Goal: Task Accomplishment & Management: Use online tool/utility

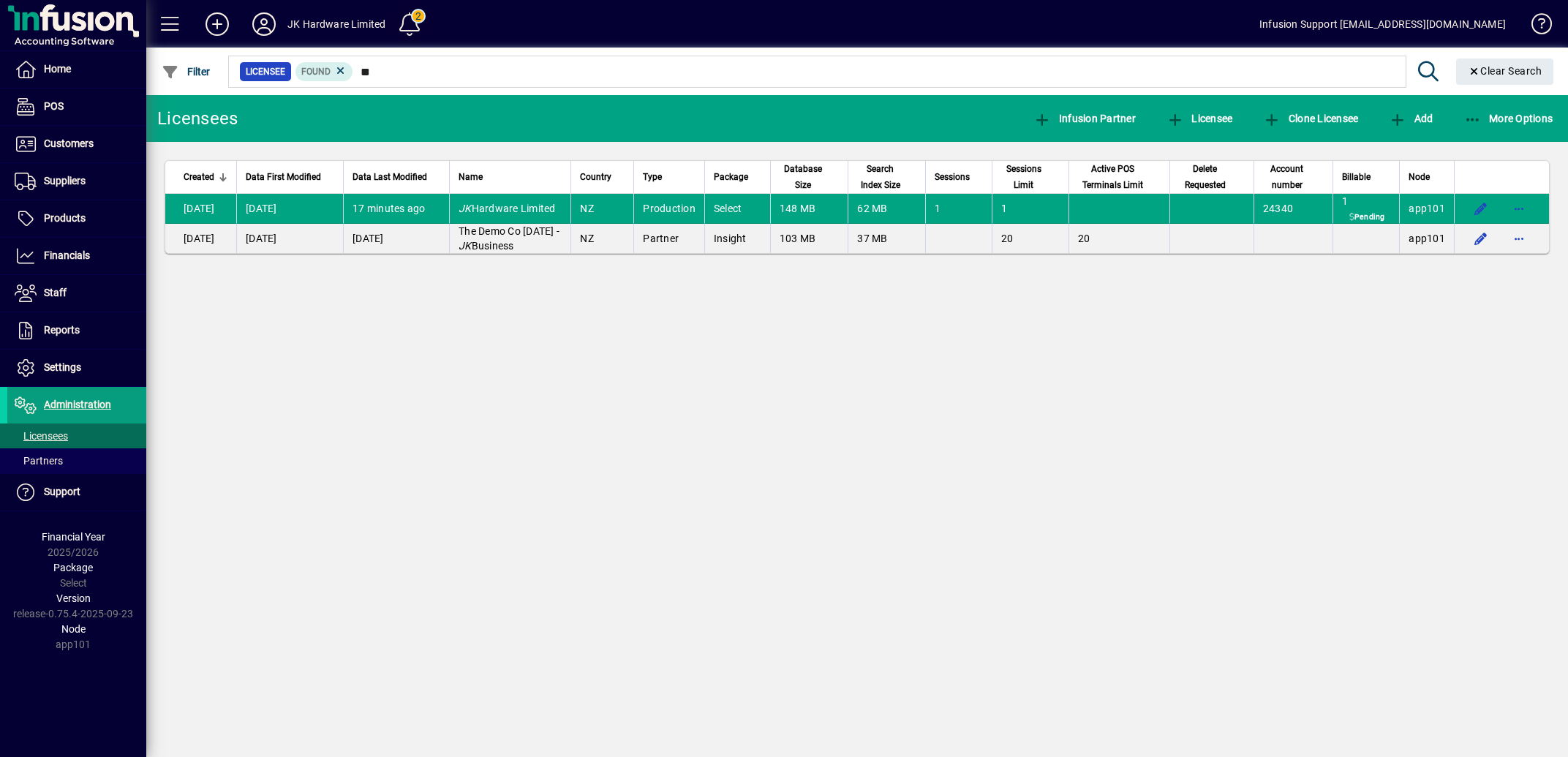
click at [410, 22] on span at bounding box center [409, 24] width 35 height 35
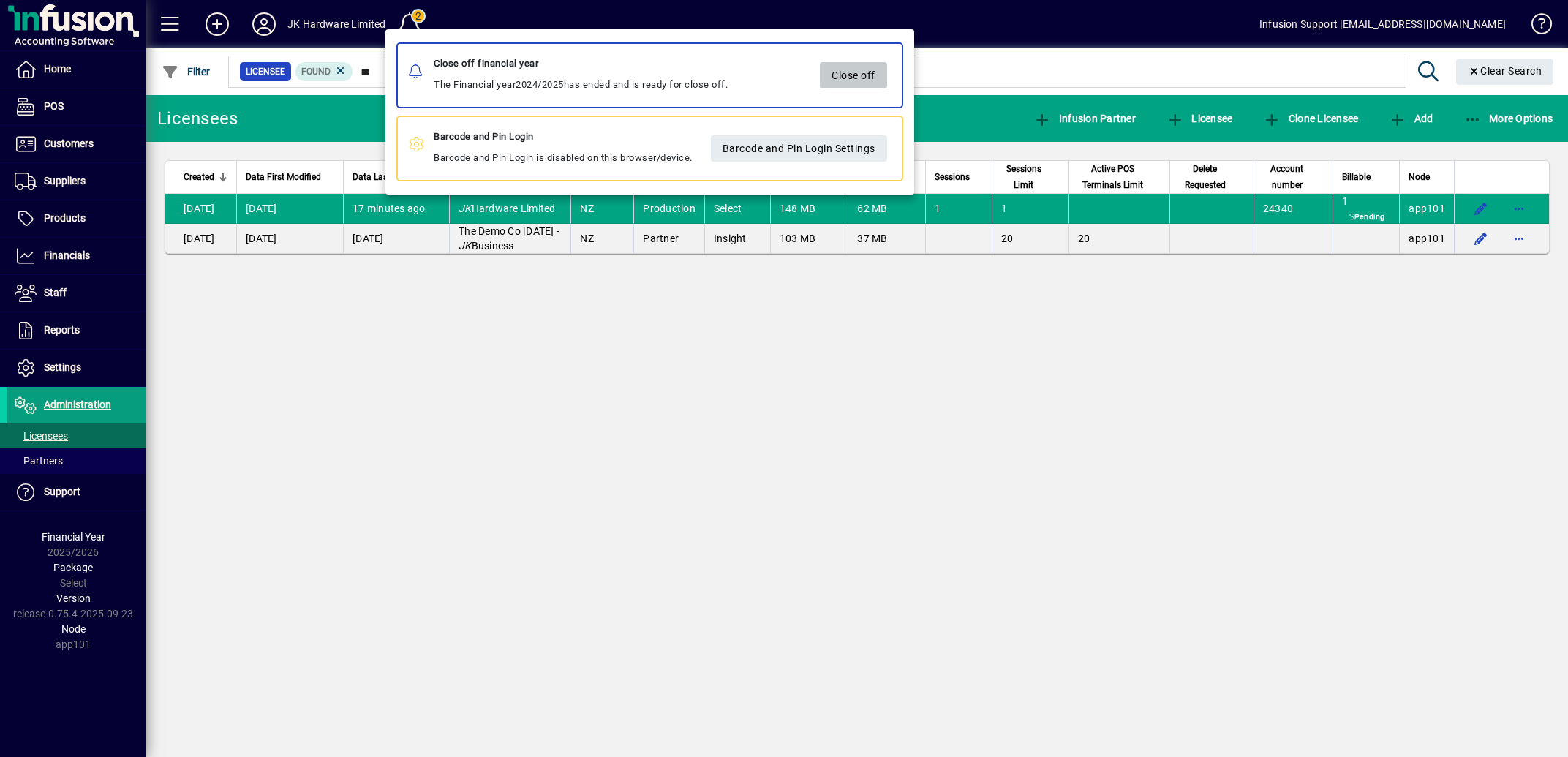
click at [858, 80] on span "Close off" at bounding box center [853, 76] width 44 height 24
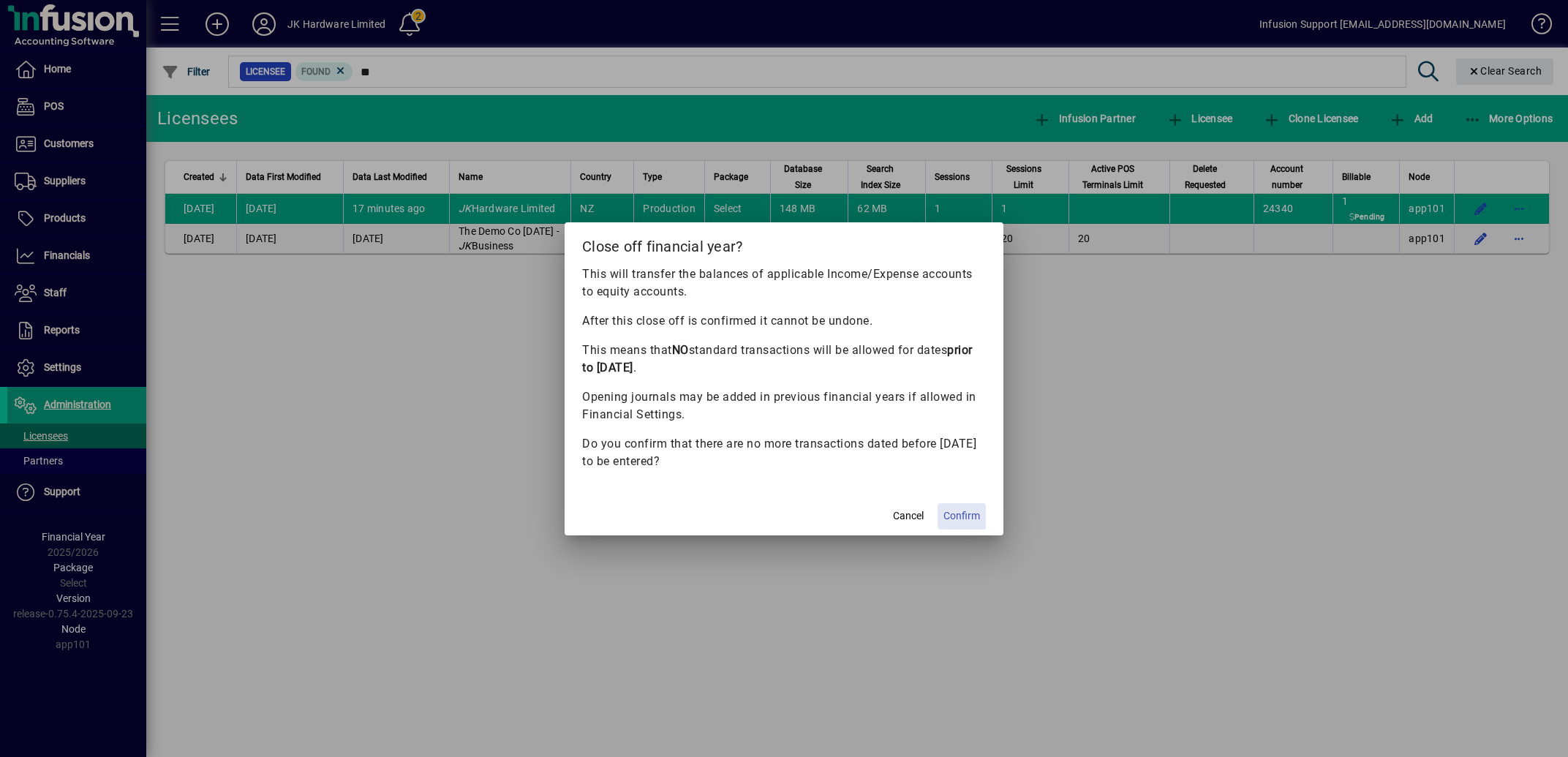
click at [965, 513] on span "Confirm" at bounding box center [961, 516] width 37 height 15
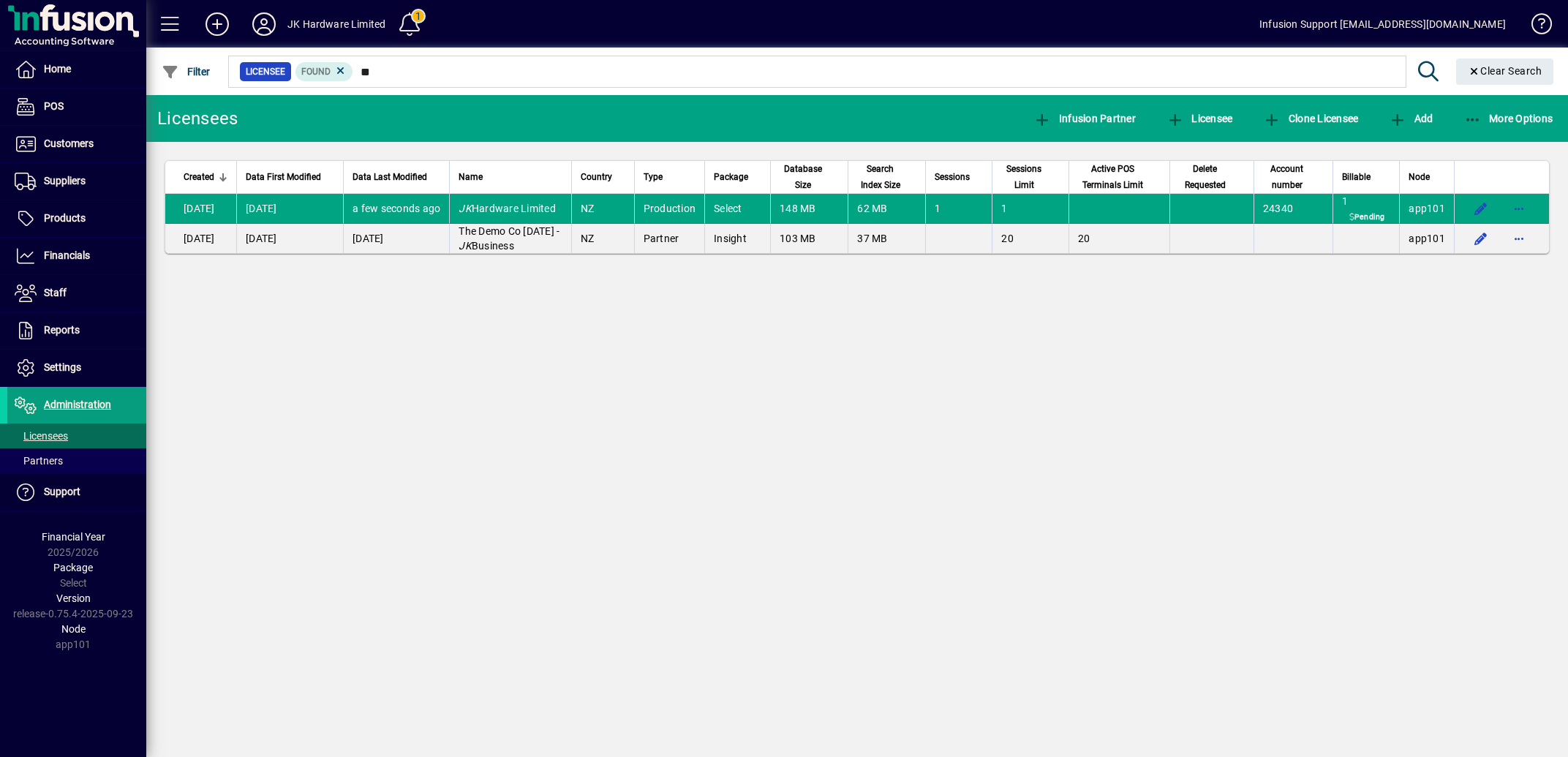
click at [415, 21] on span at bounding box center [409, 24] width 35 height 35
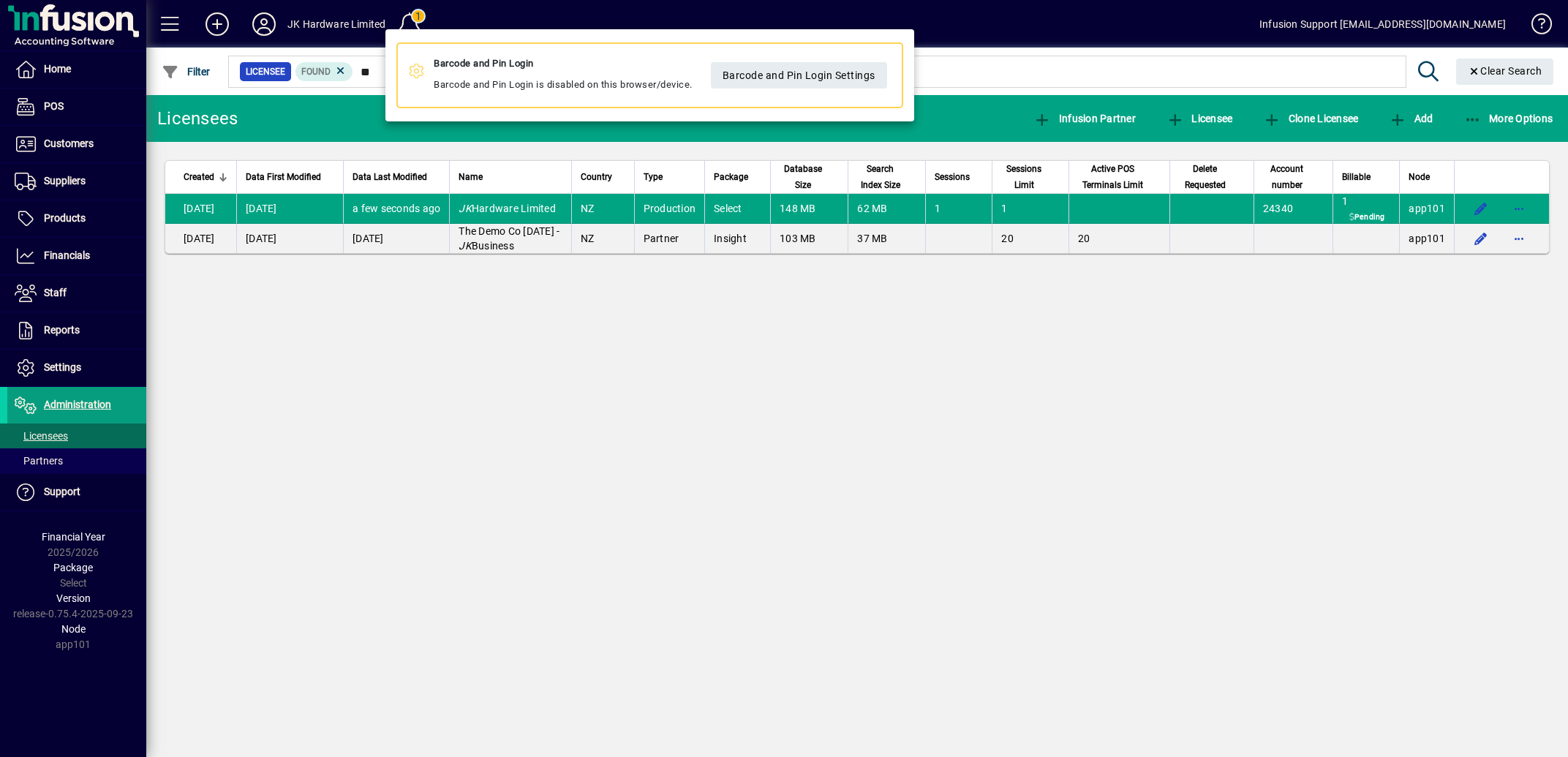
click at [409, 427] on div at bounding box center [784, 378] width 1568 height 757
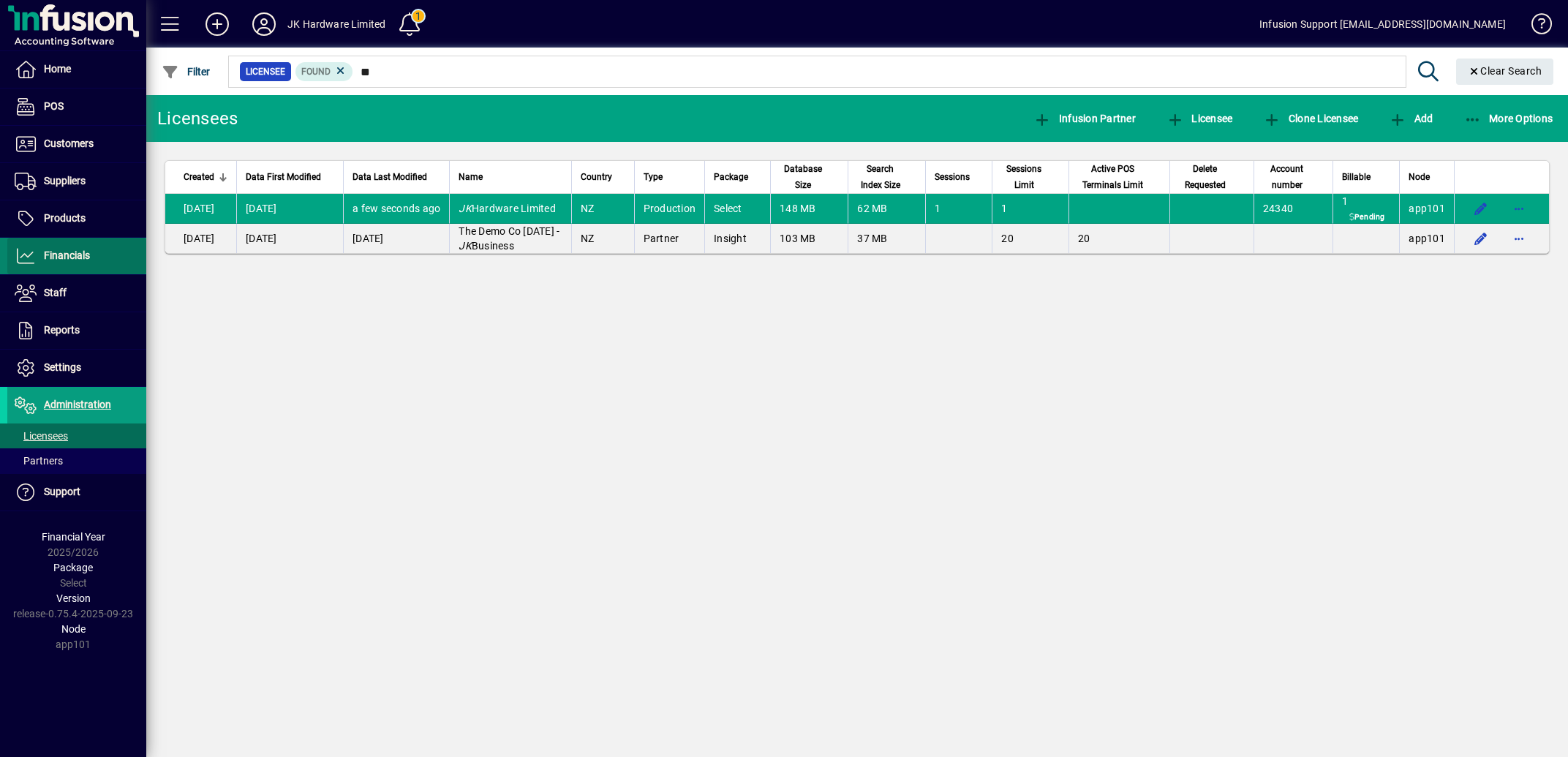
click at [68, 248] on span "Financials" at bounding box center [49, 256] width 82 height 17
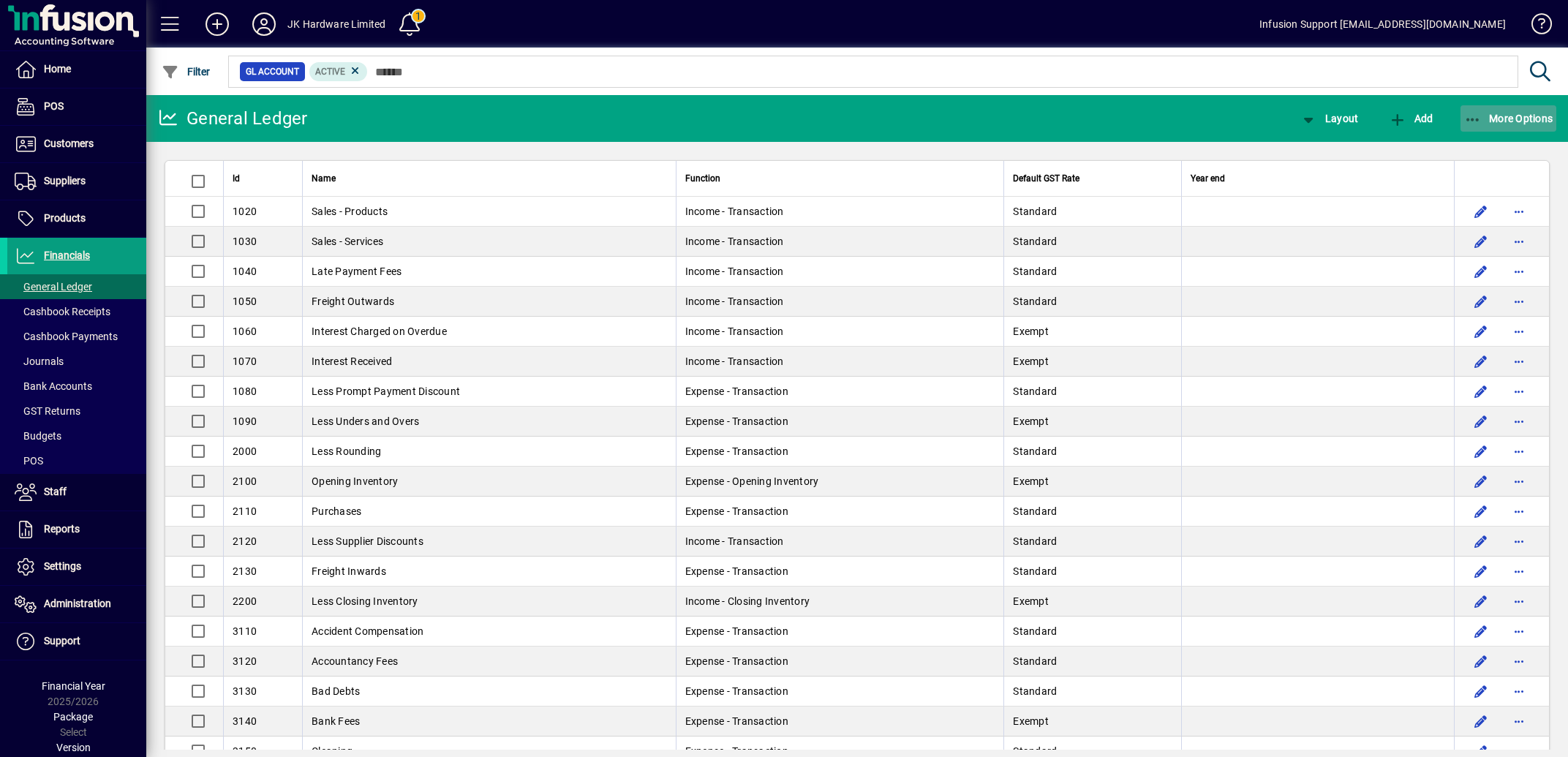
click at [1495, 118] on span "More Options" at bounding box center [1509, 118] width 89 height 12
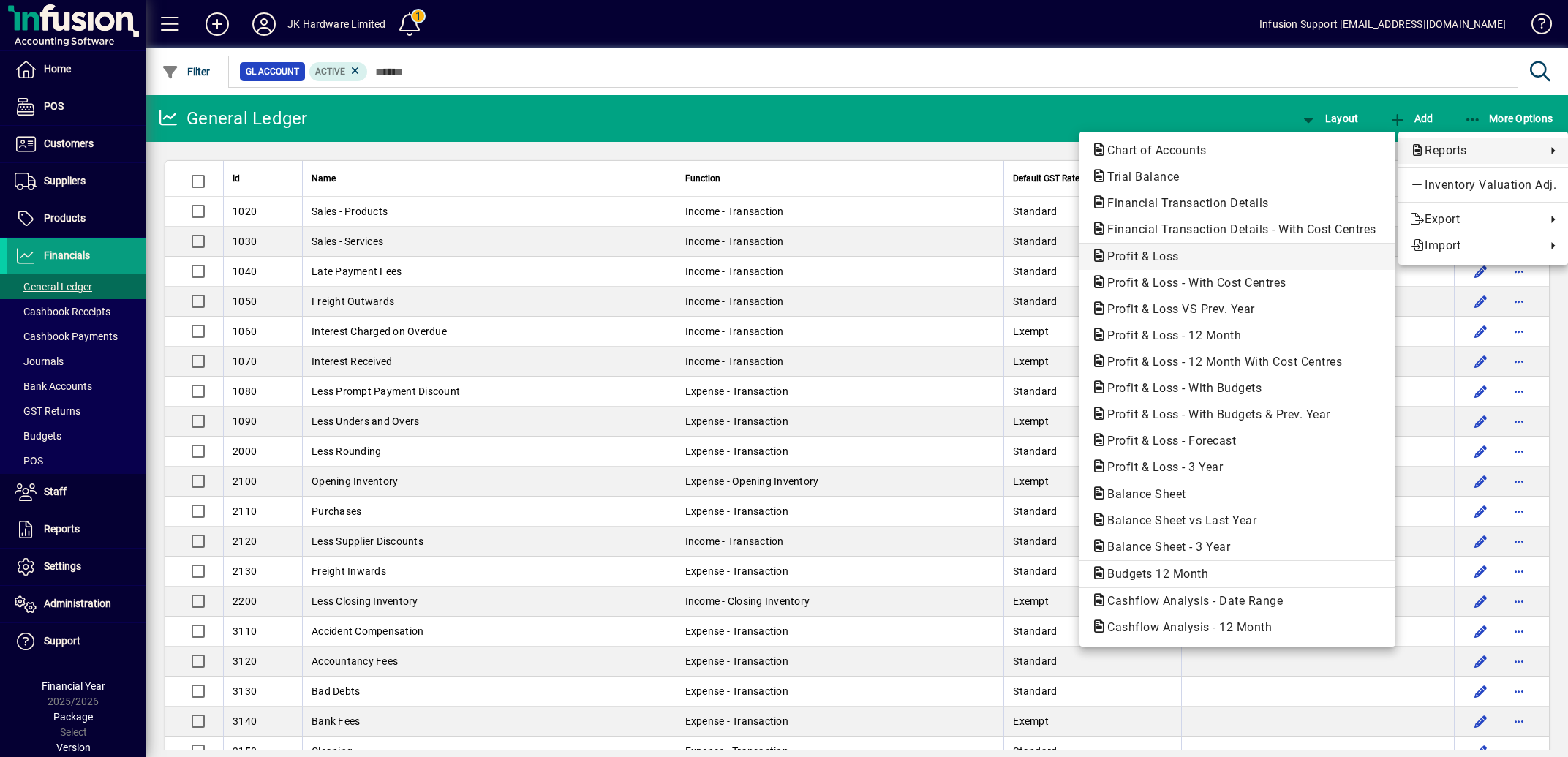
click at [1141, 250] on span "Profit & Loss" at bounding box center [1237, 257] width 293 height 17
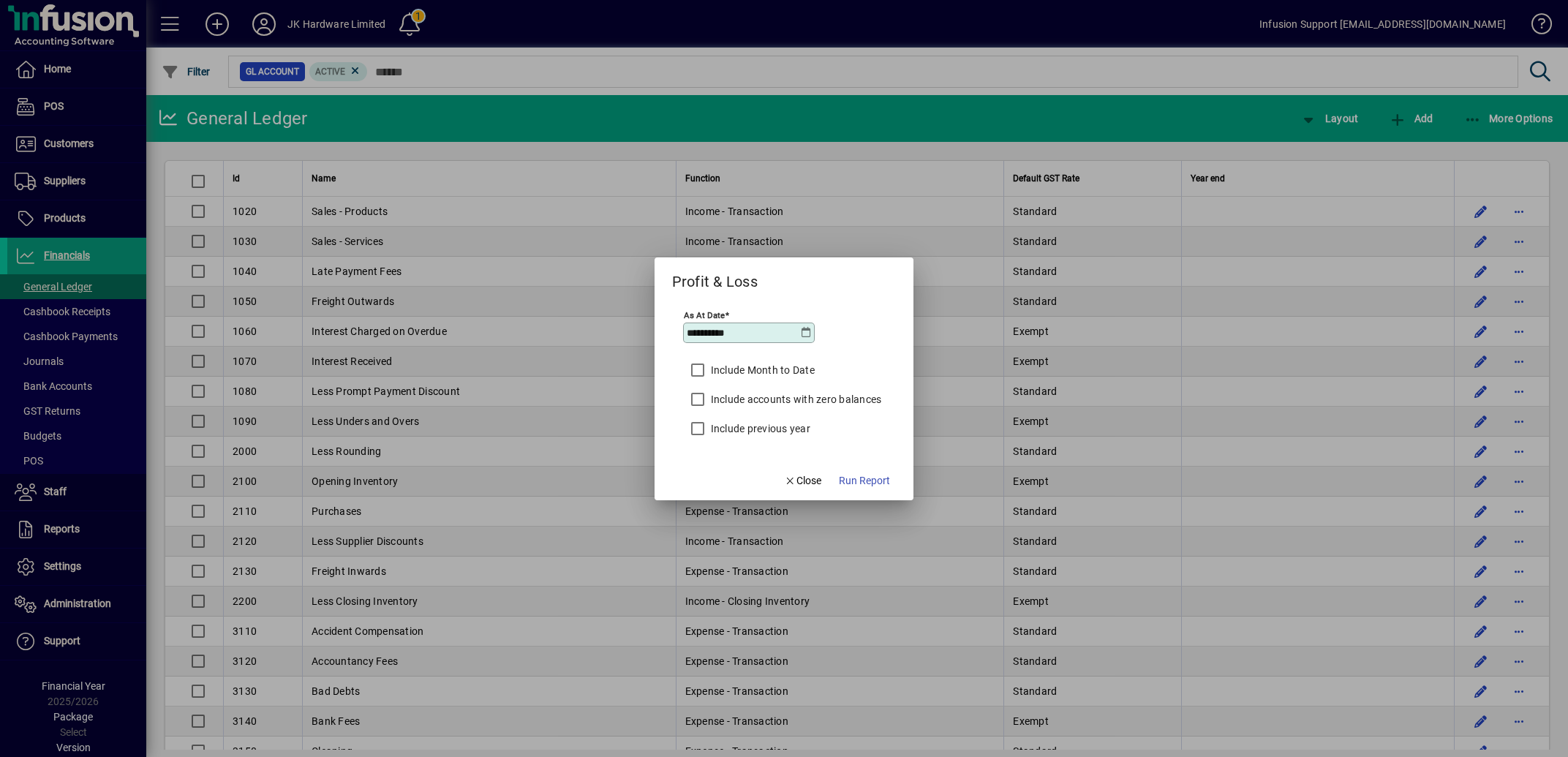
click at [803, 334] on icon at bounding box center [806, 333] width 12 height 12
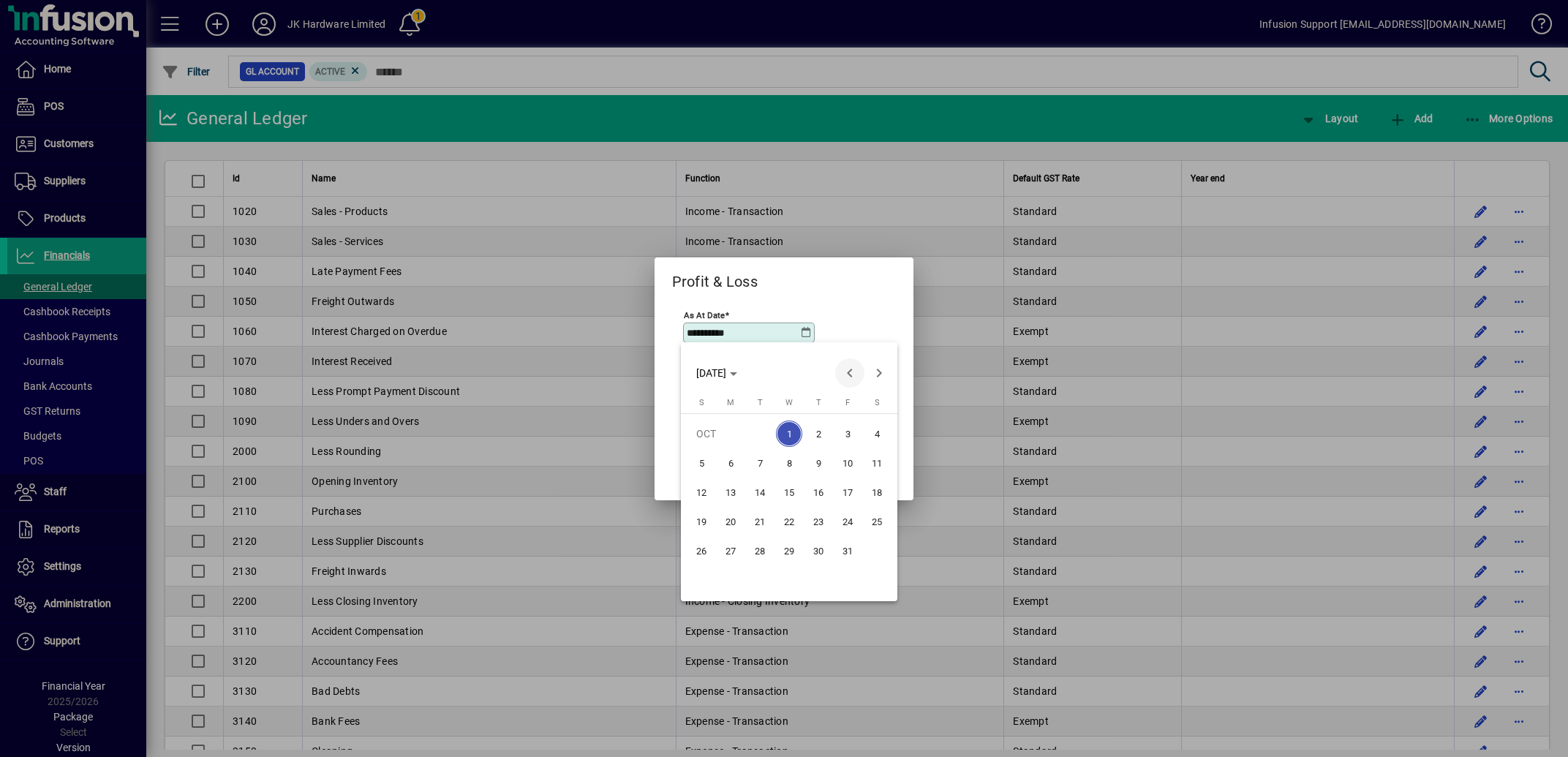
click at [849, 370] on span "Previous month" at bounding box center [850, 373] width 29 height 29
click at [761, 576] on span "30" at bounding box center [760, 579] width 27 height 27
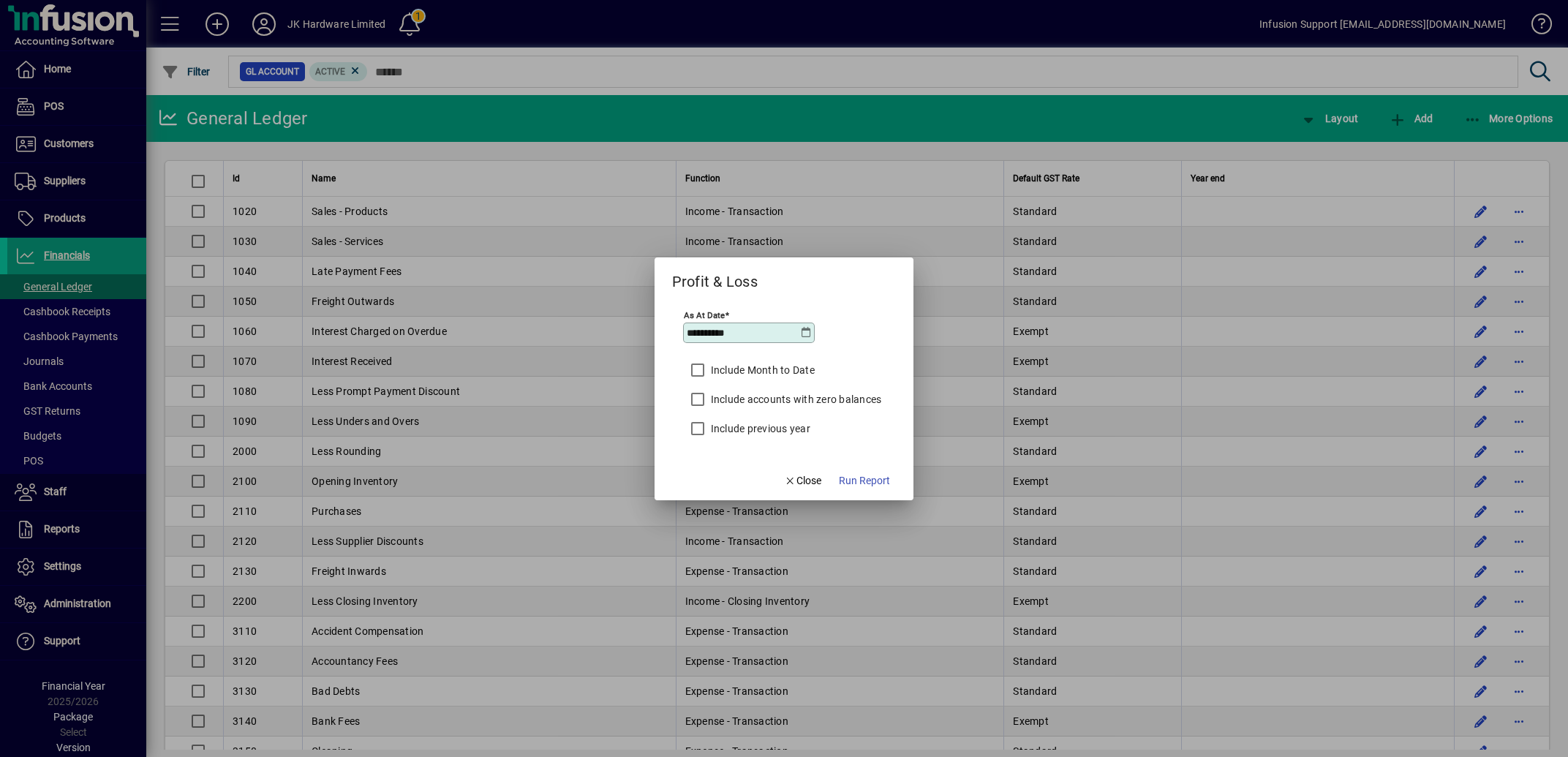
type input "**********"
click at [863, 477] on span "Run Report" at bounding box center [864, 481] width 51 height 15
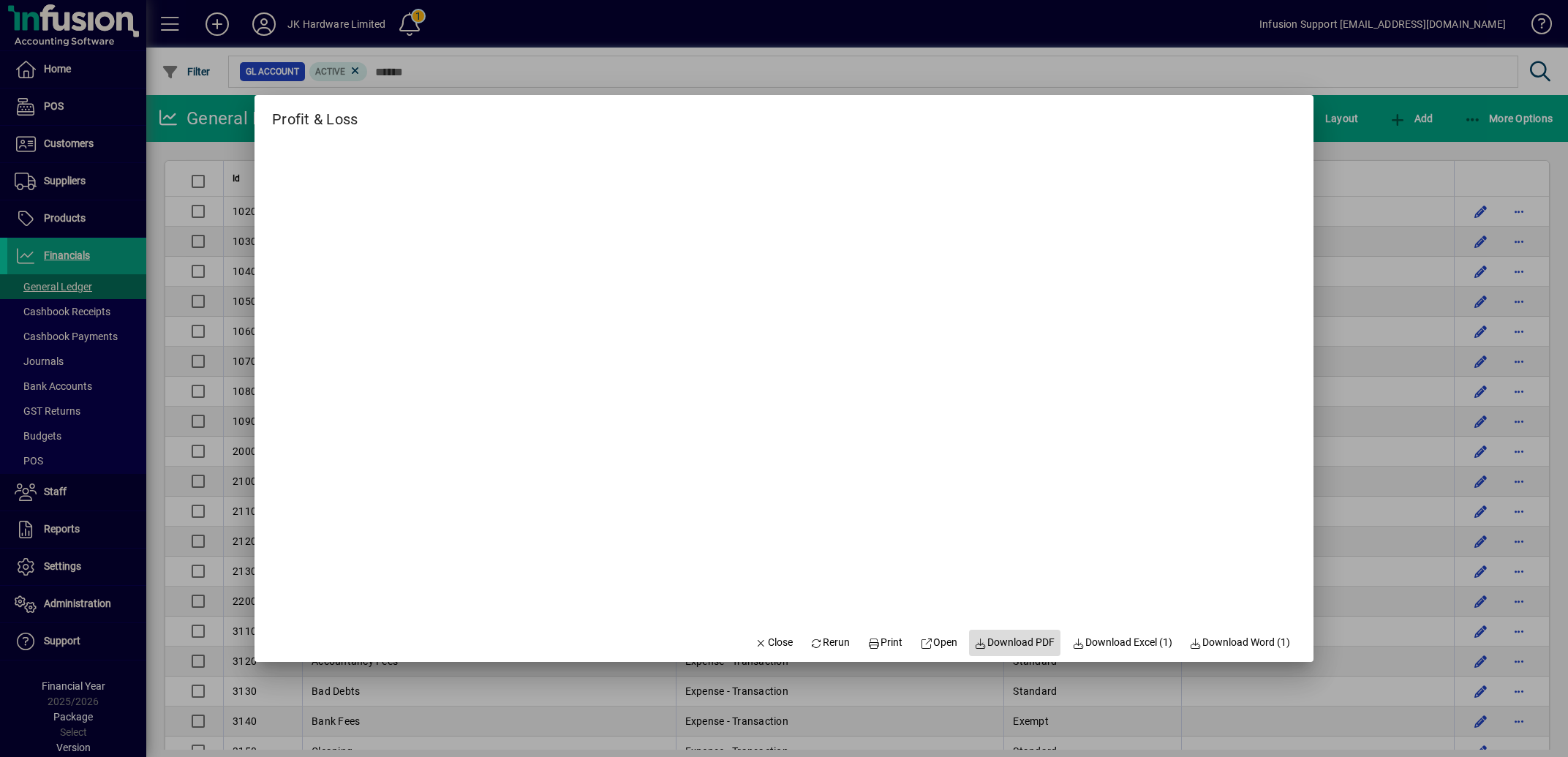
click at [1017, 642] on span "Download PDF" at bounding box center [1015, 643] width 81 height 15
click at [754, 645] on span "Close" at bounding box center [773, 643] width 38 height 15
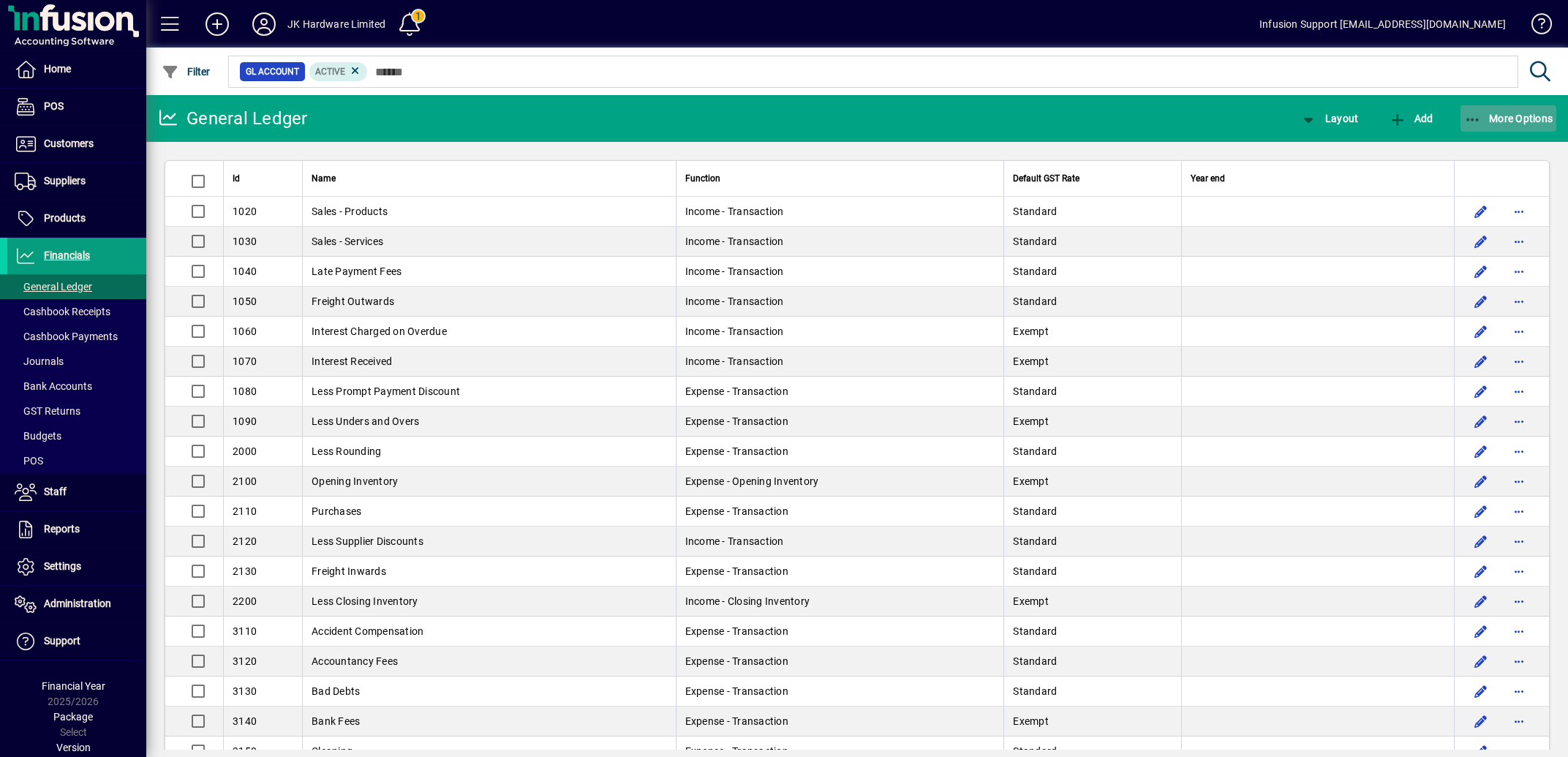
click at [1483, 106] on span "button" at bounding box center [1509, 118] width 96 height 35
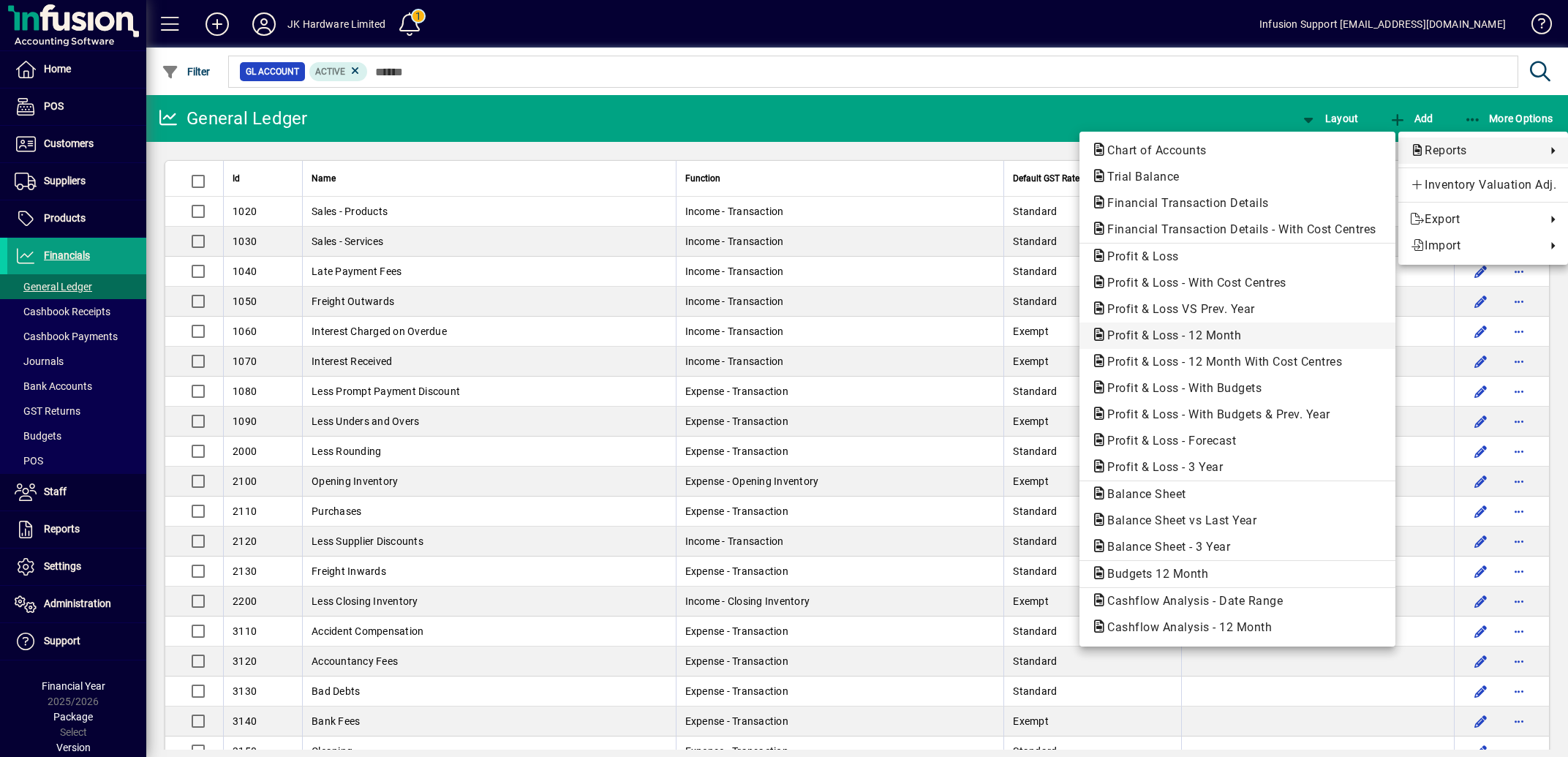
click at [1169, 339] on span "Profit & Loss - 12 Month" at bounding box center [1169, 336] width 157 height 14
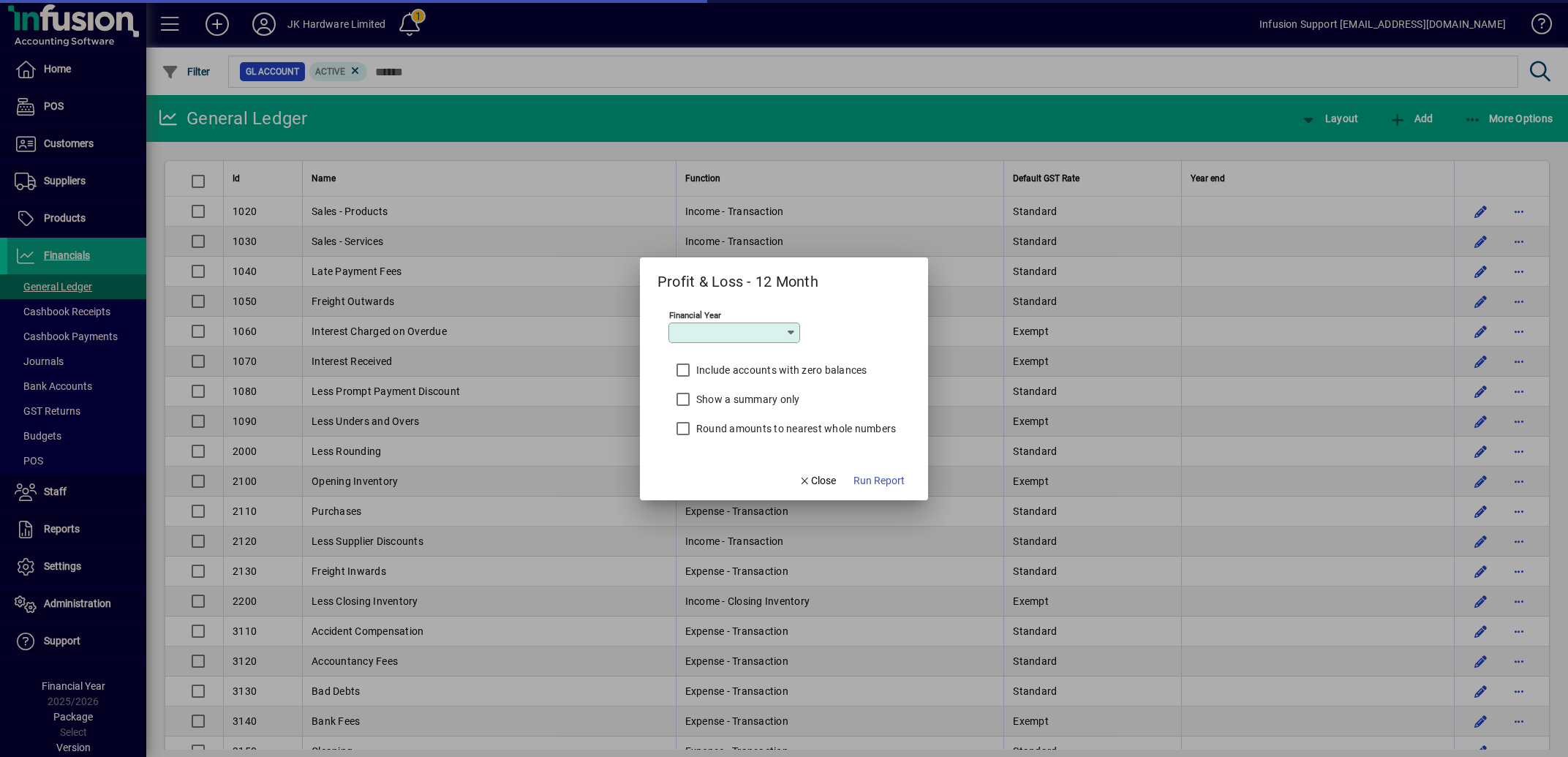
type input "*********"
click at [867, 479] on span "Run Report" at bounding box center [879, 481] width 51 height 15
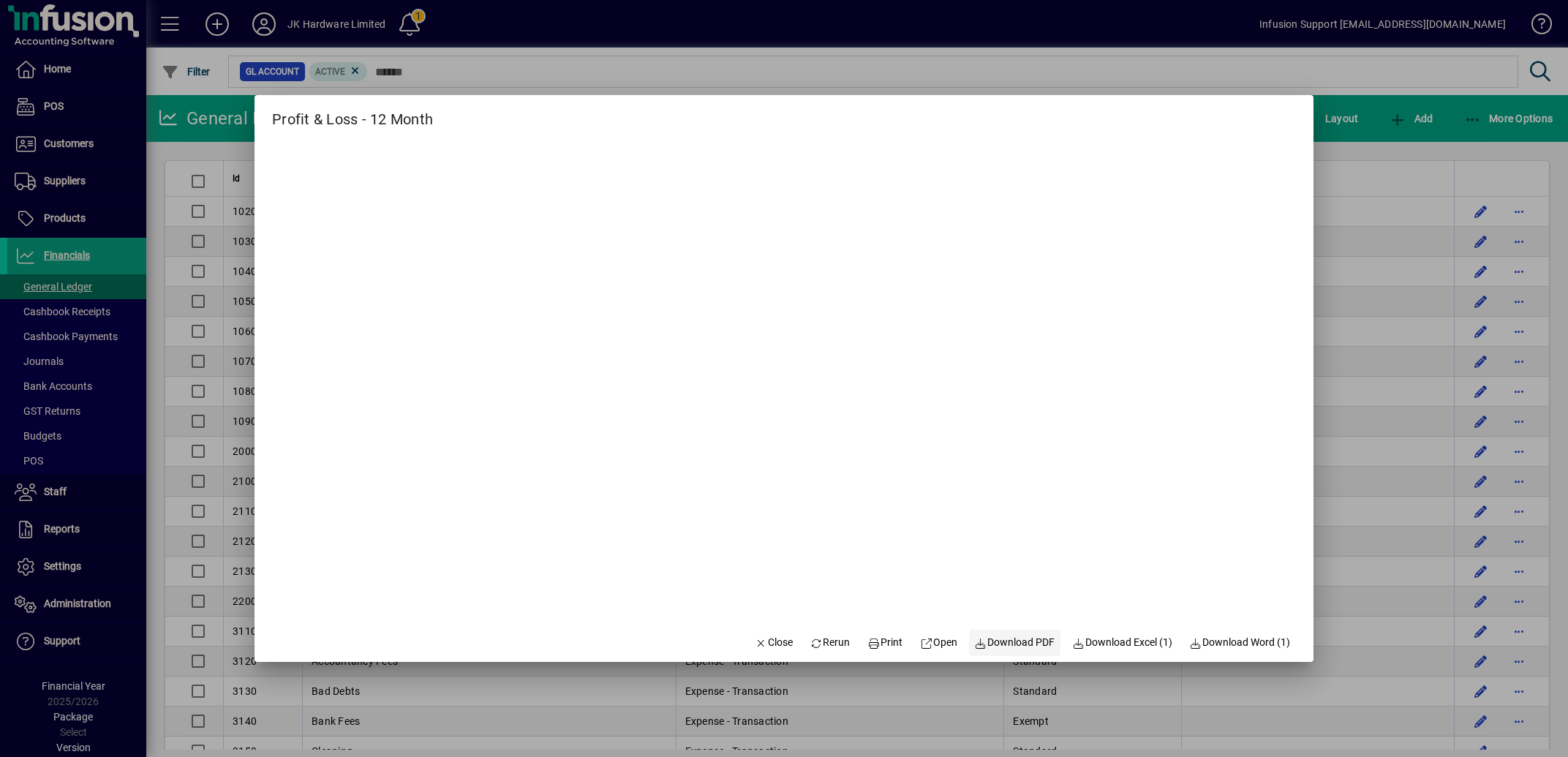
click at [1017, 644] on span "Download PDF" at bounding box center [1015, 643] width 81 height 15
click at [762, 642] on span "Close" at bounding box center [773, 643] width 38 height 15
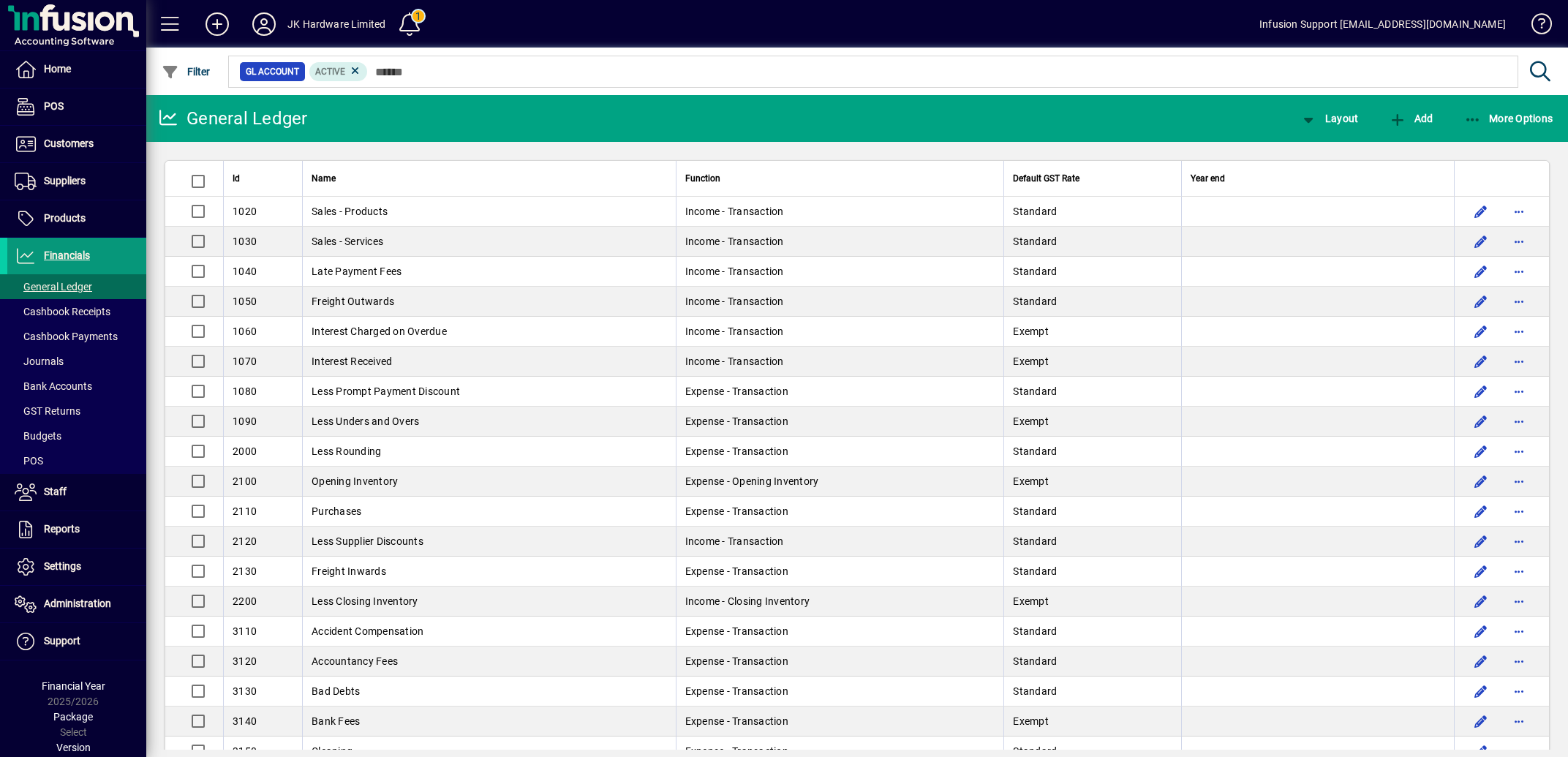
click at [76, 250] on span "Financials" at bounding box center [49, 256] width 82 height 17
click at [72, 385] on span "Bank Accounts" at bounding box center [53, 386] width 77 height 12
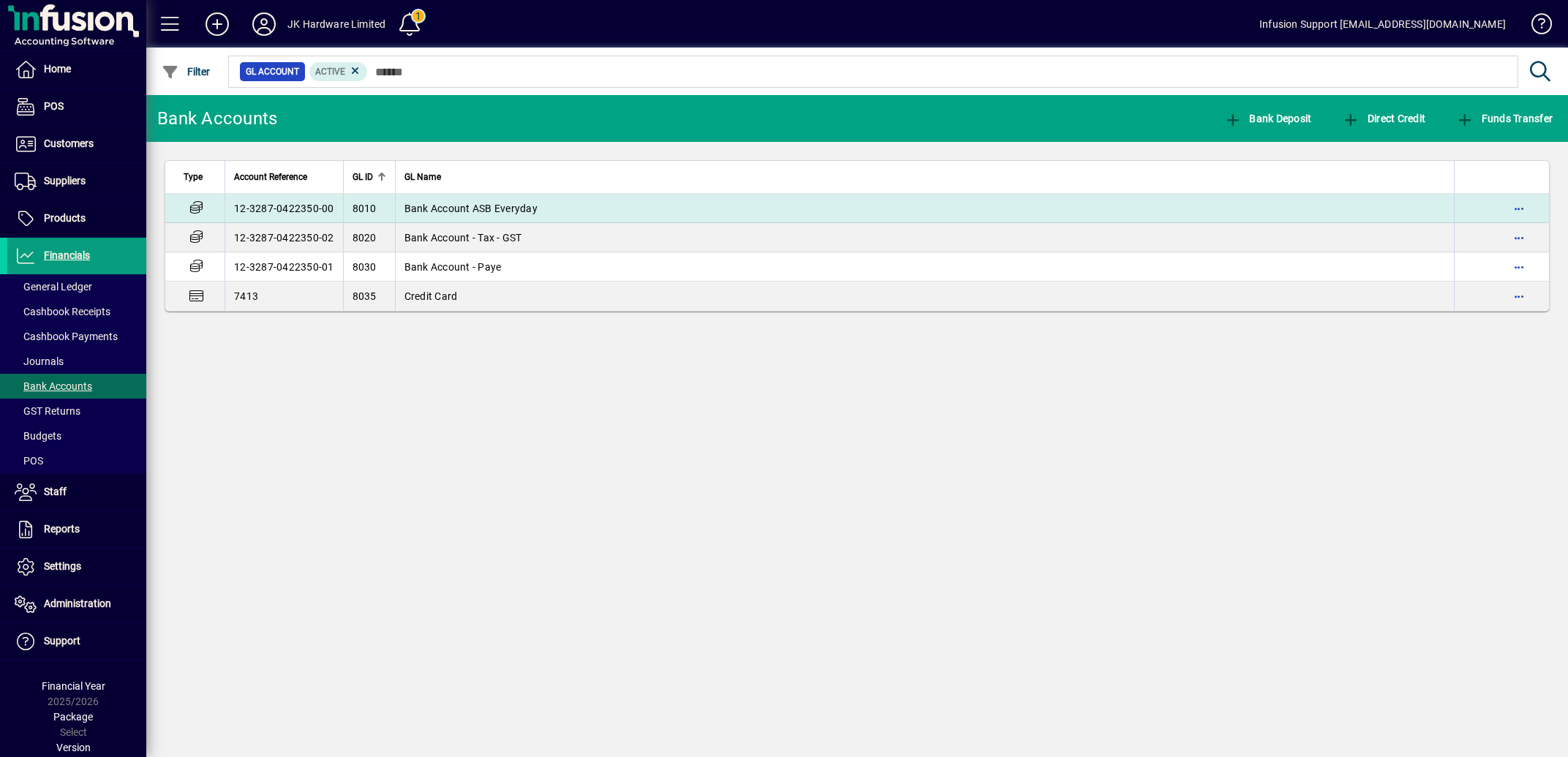
click at [491, 208] on span "Bank Account ASB Everyday" at bounding box center [470, 209] width 133 height 12
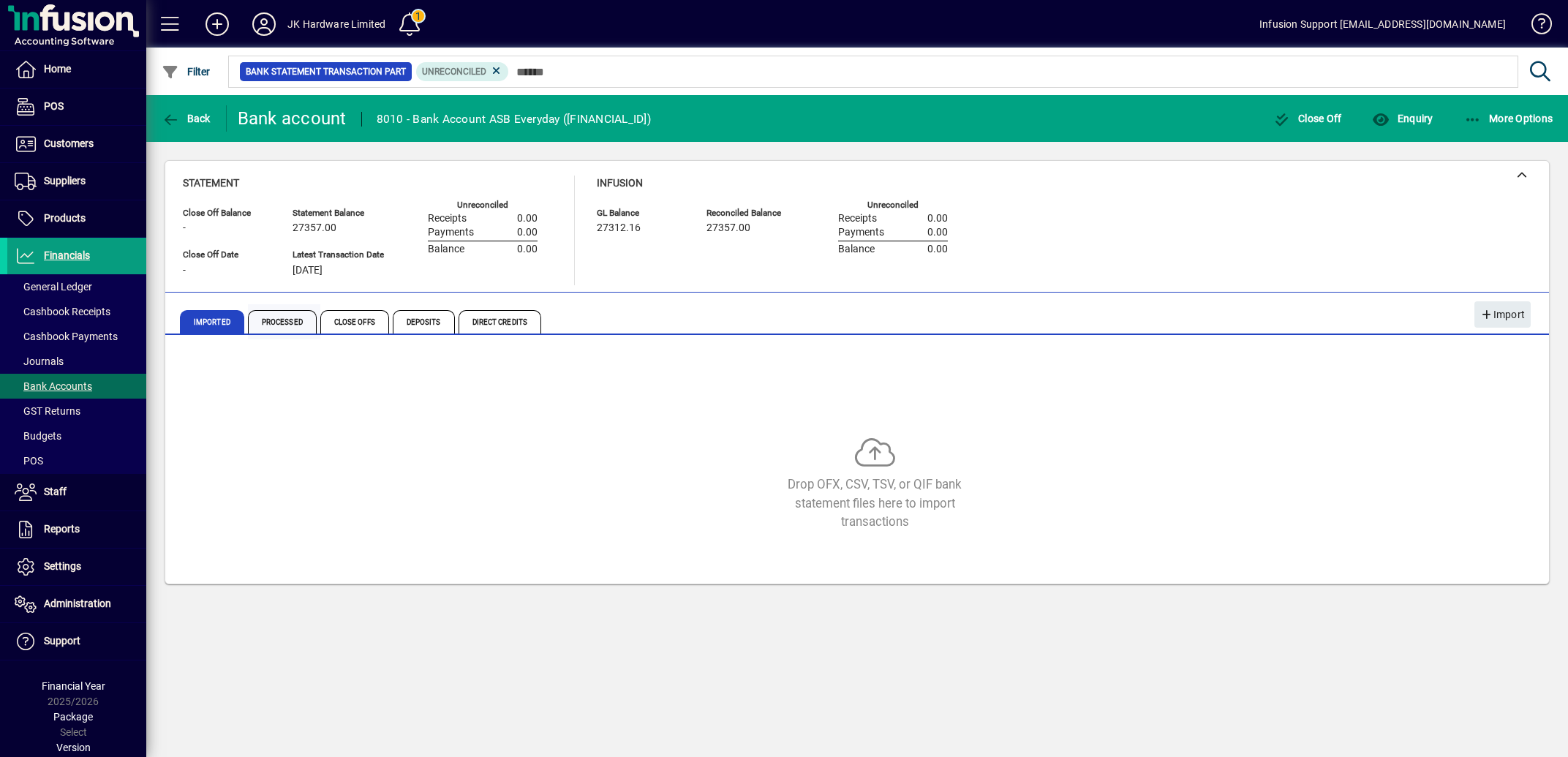
click at [288, 321] on span "Processed" at bounding box center [282, 321] width 69 height 23
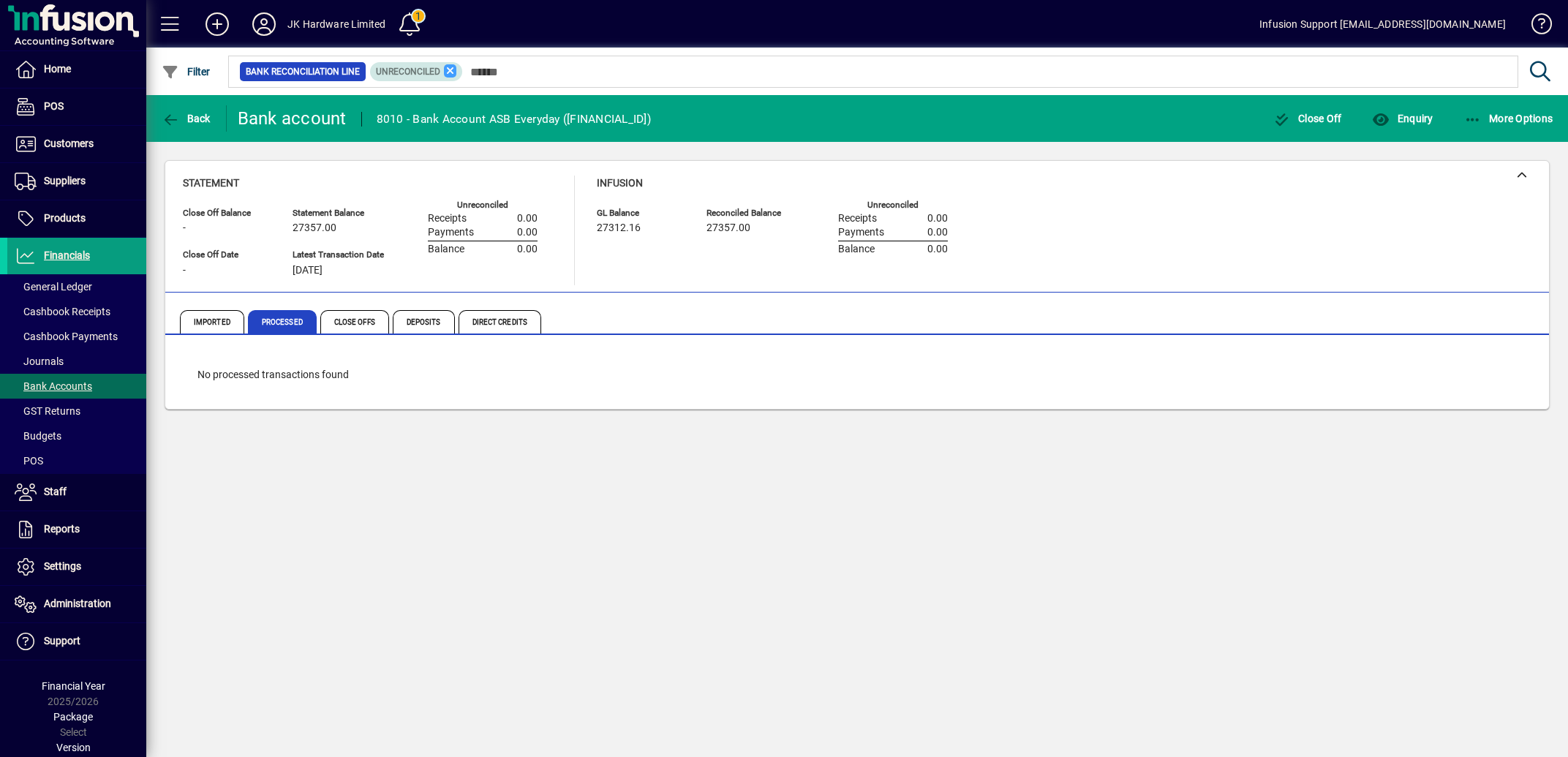
click at [457, 67] on icon at bounding box center [450, 70] width 13 height 13
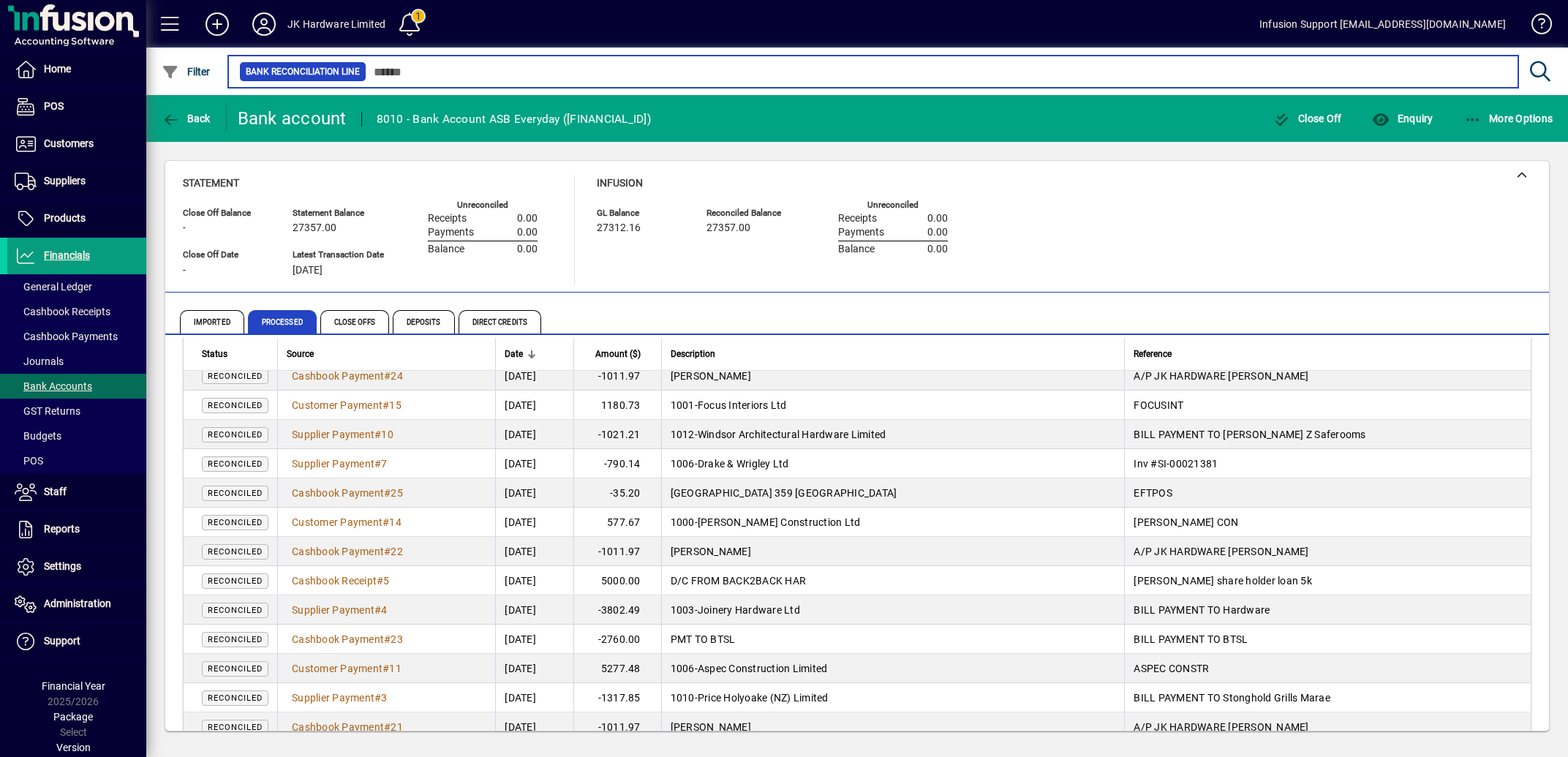
scroll to position [2633, 0]
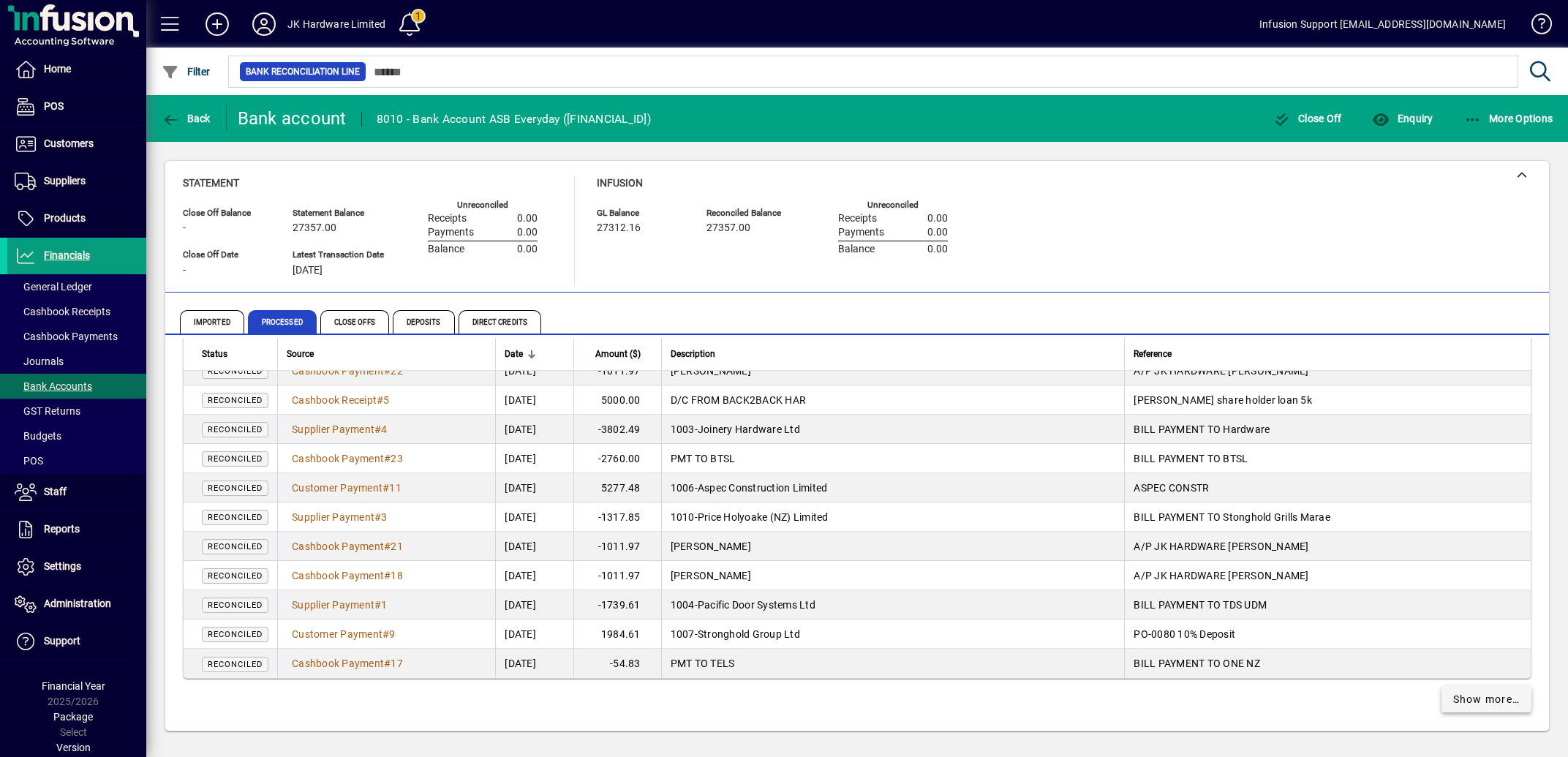
click at [1455, 699] on span "Show more…" at bounding box center [1486, 699] width 67 height 15
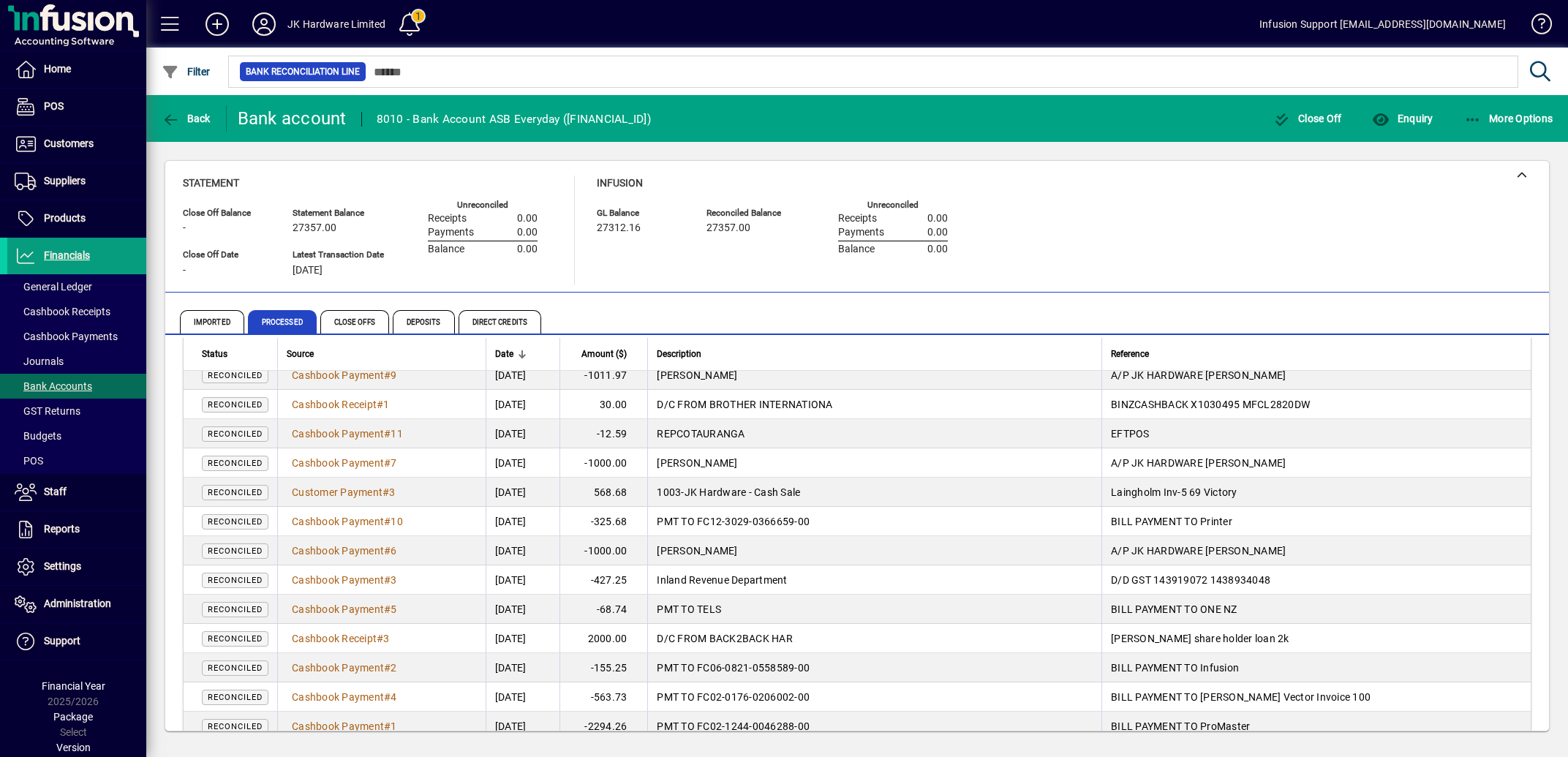
scroll to position [3382, 0]
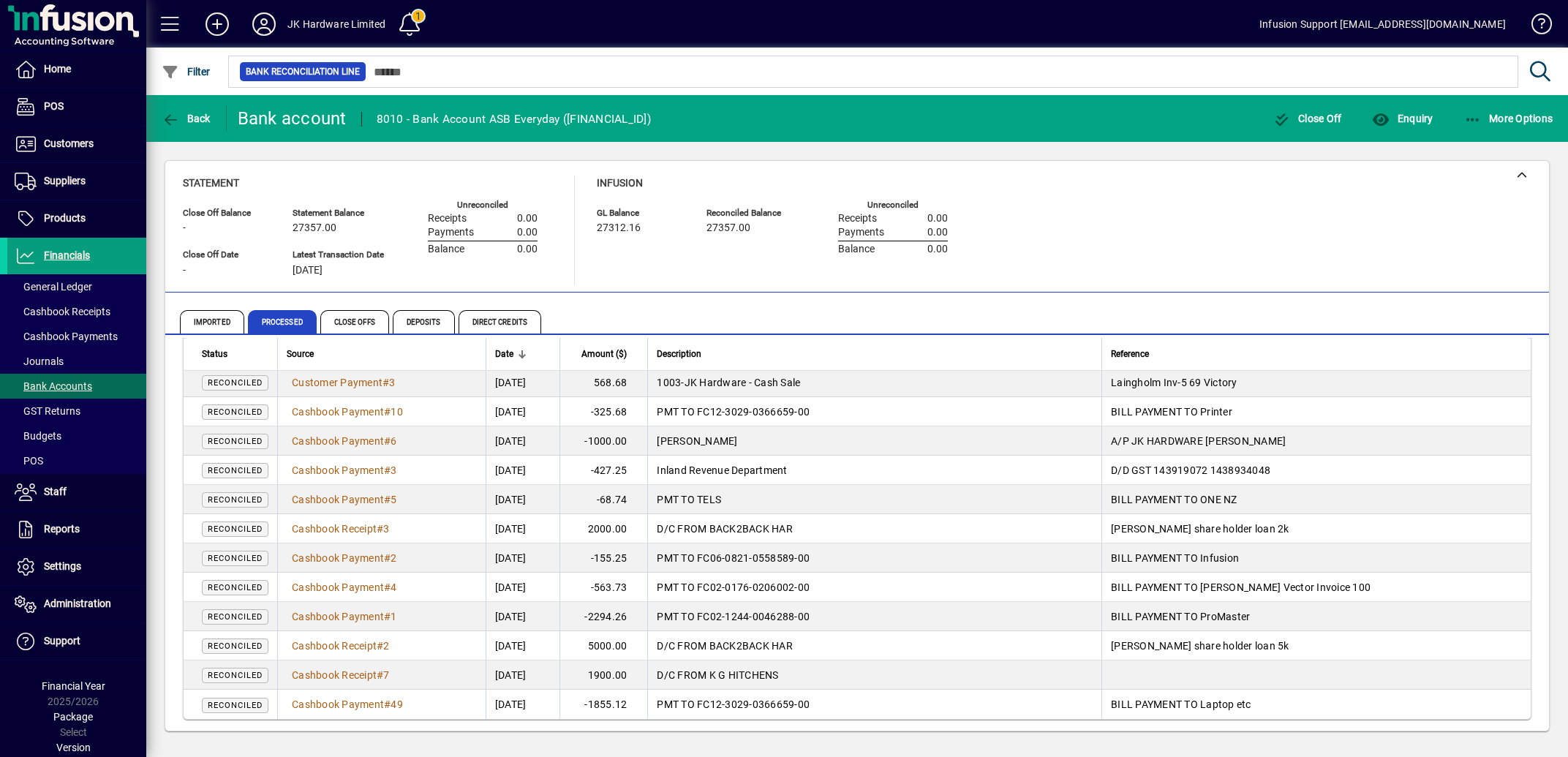
drag, startPoint x: 189, startPoint y: 363, endPoint x: 1441, endPoint y: 724, distance: 1303.0
click at [912, 359] on div "Description" at bounding box center [875, 354] width 436 height 16
click at [82, 140] on span "Customers" at bounding box center [69, 143] width 50 height 12
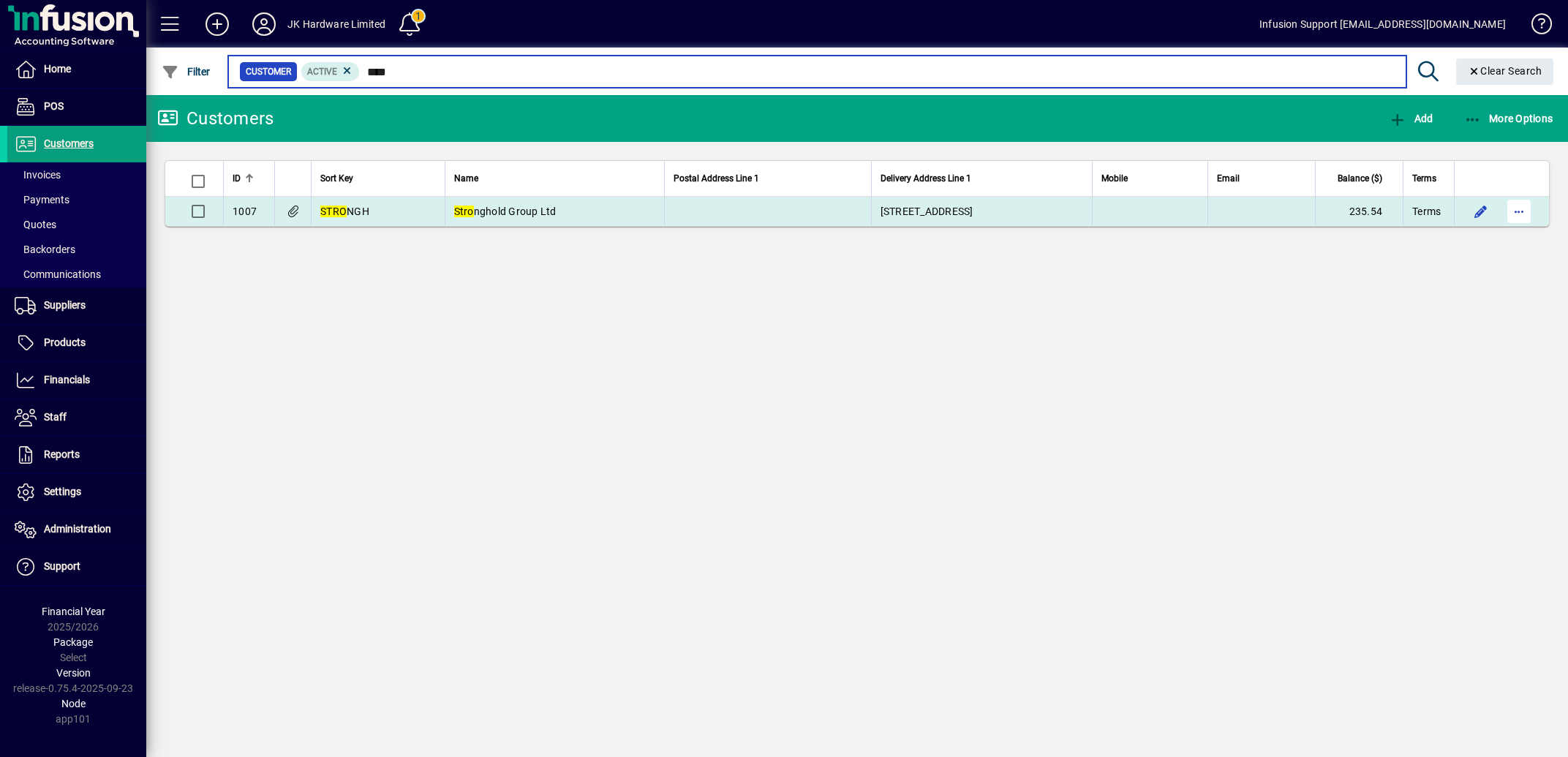
type input "****"
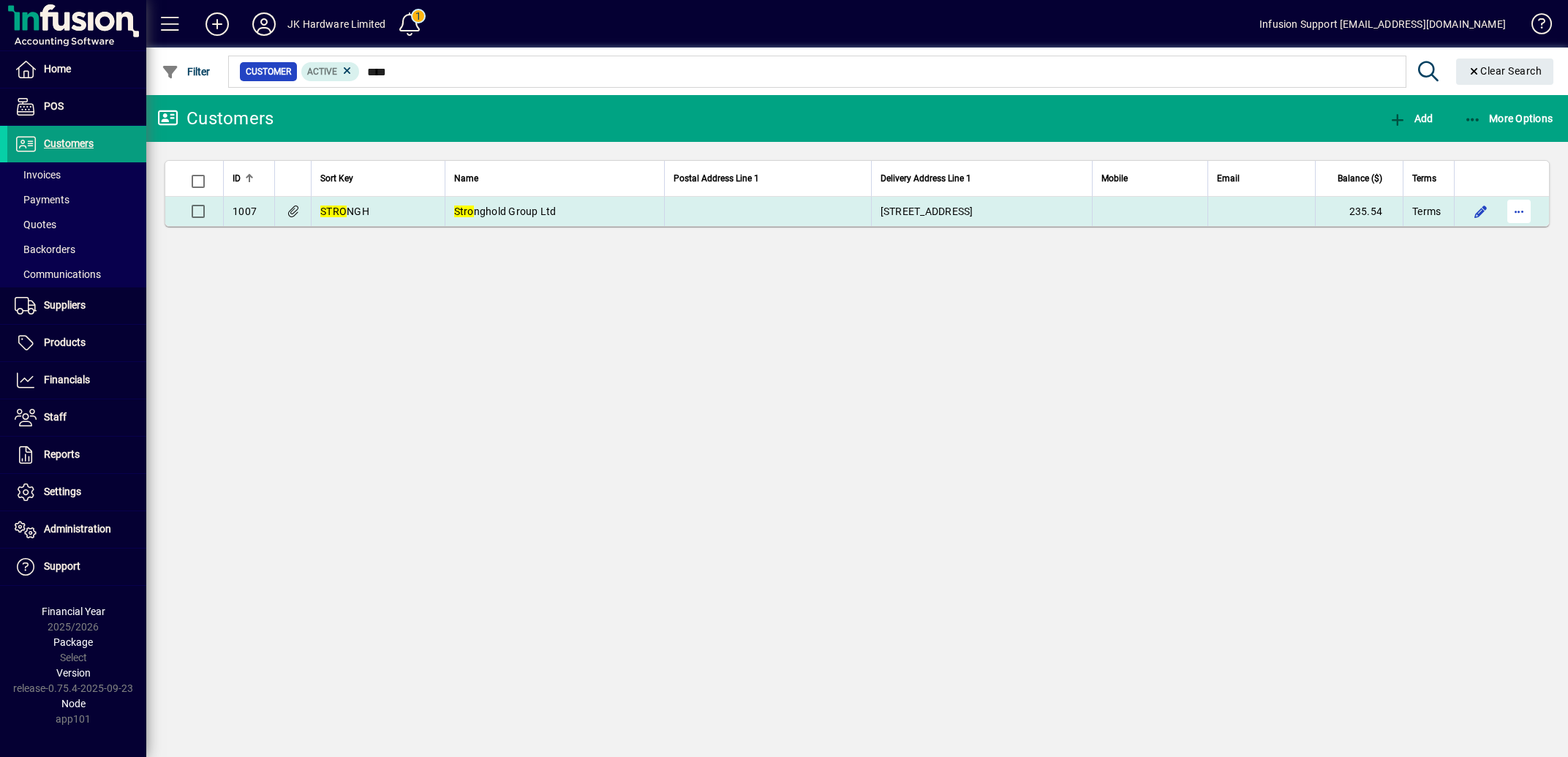
click at [1518, 205] on span "button" at bounding box center [1518, 211] width 35 height 35
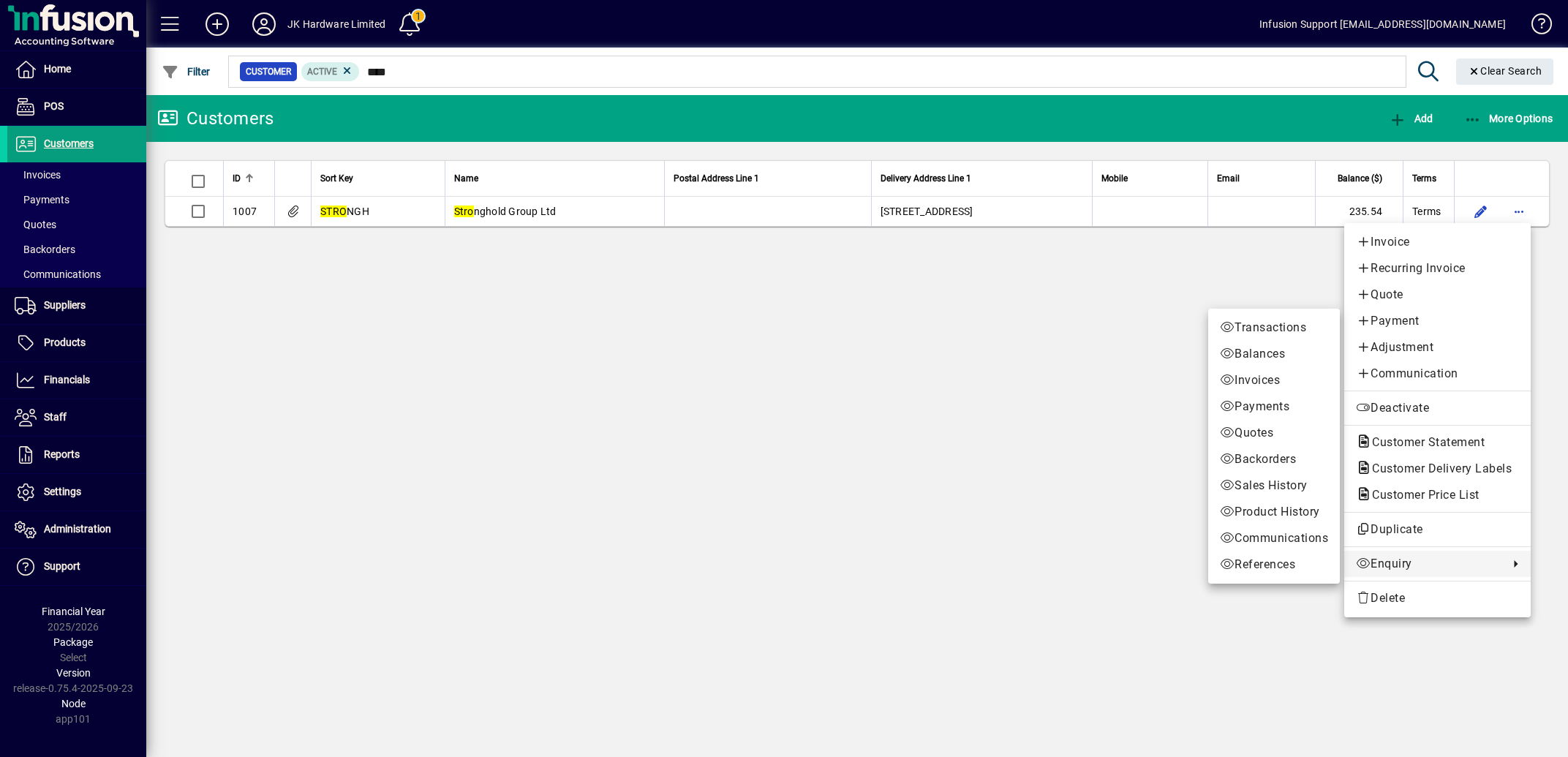
click at [1378, 561] on span "Enquiry" at bounding box center [1429, 564] width 146 height 17
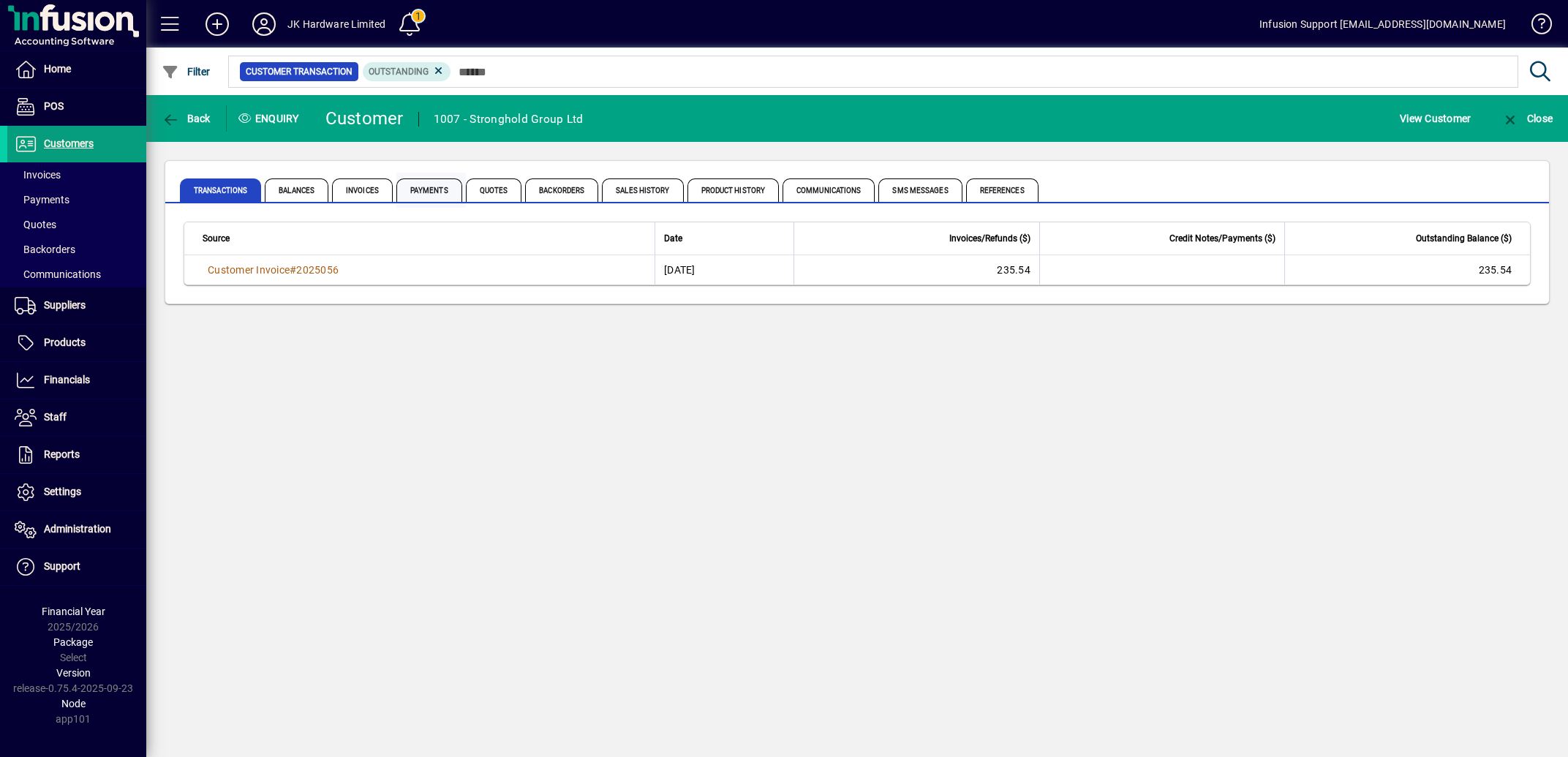
click at [443, 188] on span "Payments" at bounding box center [429, 190] width 66 height 23
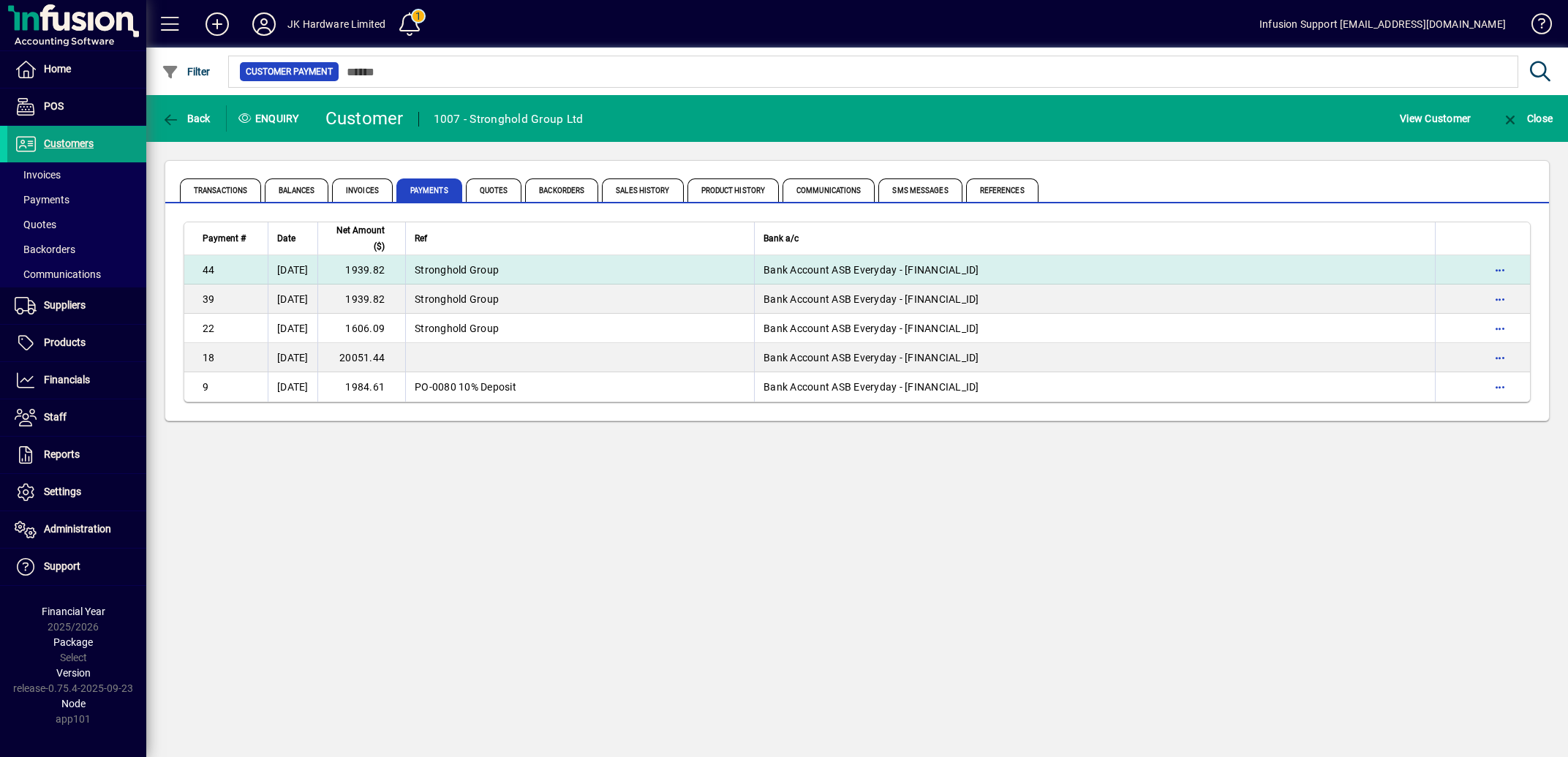
click at [499, 269] on span "Stronghold Group" at bounding box center [457, 270] width 84 height 12
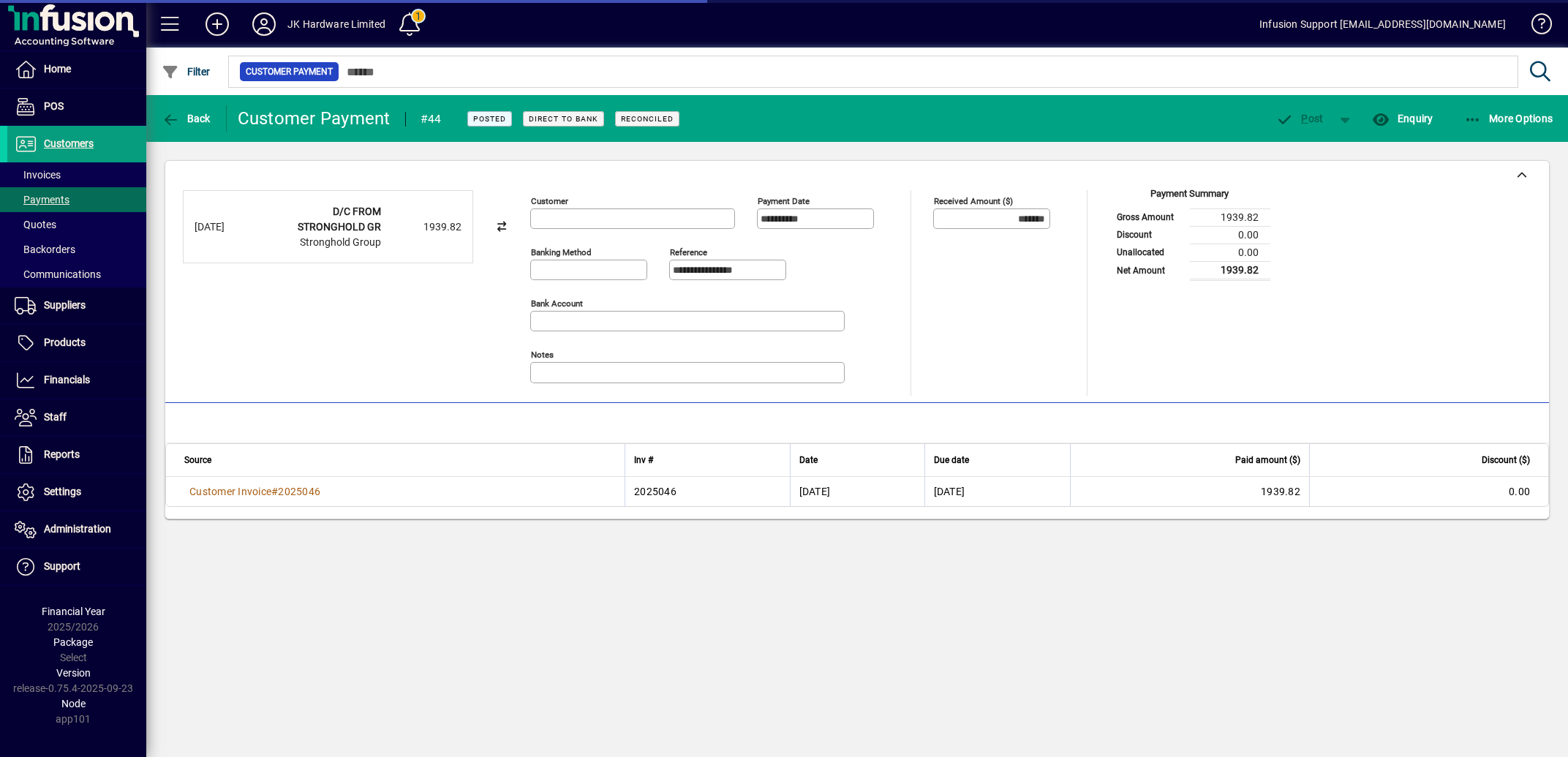
type input "**********"
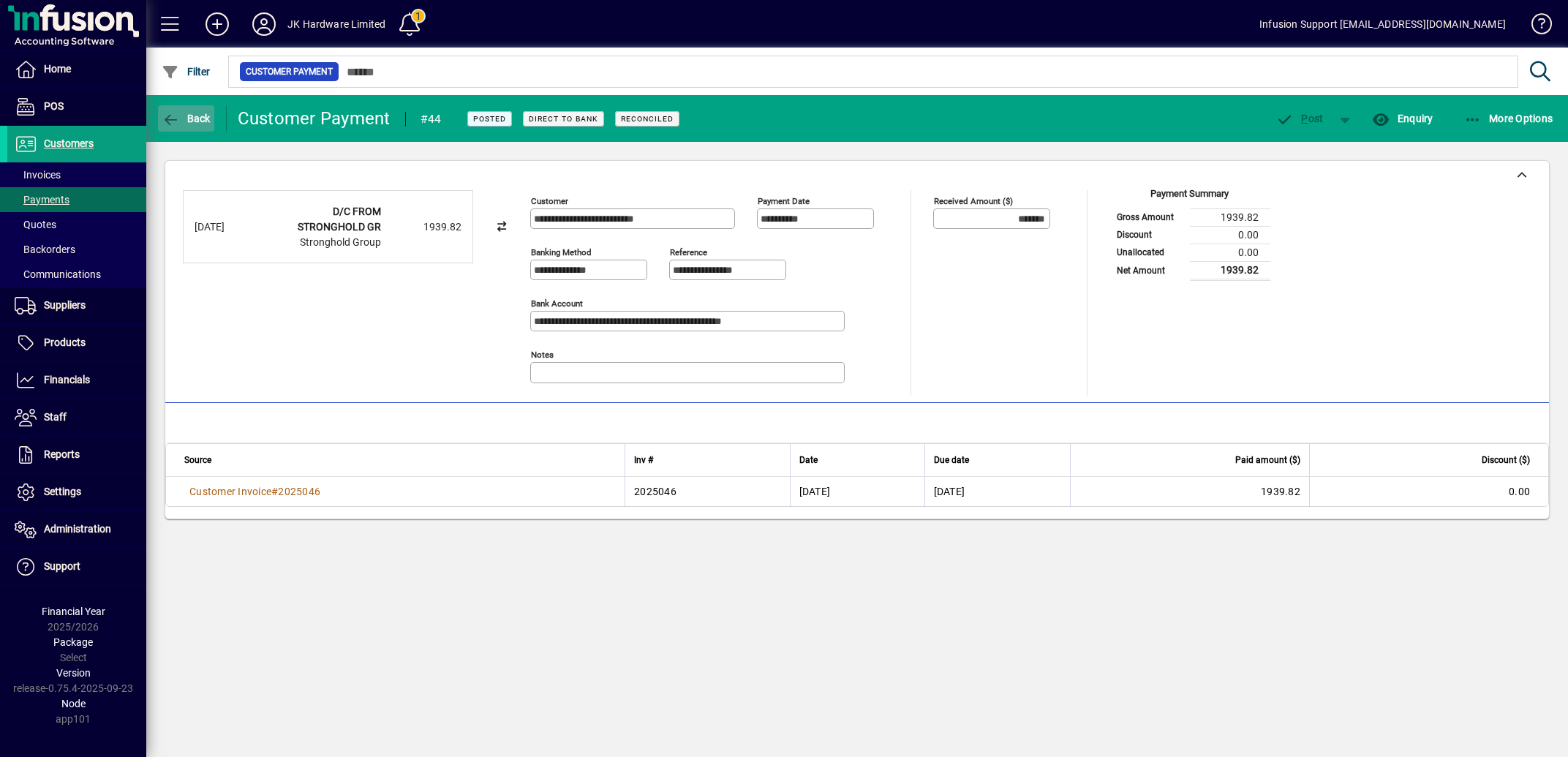
click at [167, 123] on icon "button" at bounding box center [170, 119] width 18 height 15
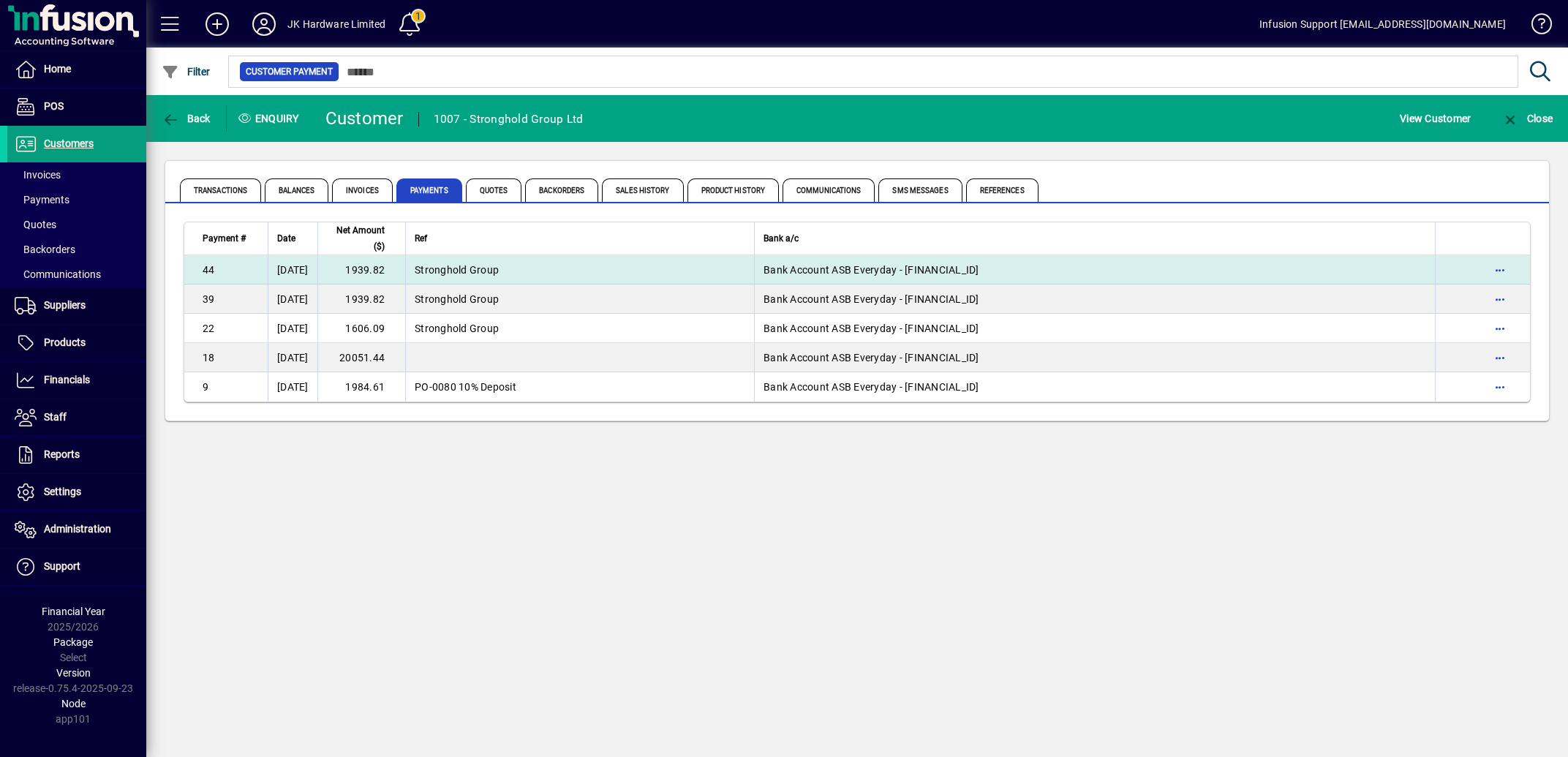
click at [398, 269] on td "1939.82" at bounding box center [361, 269] width 88 height 29
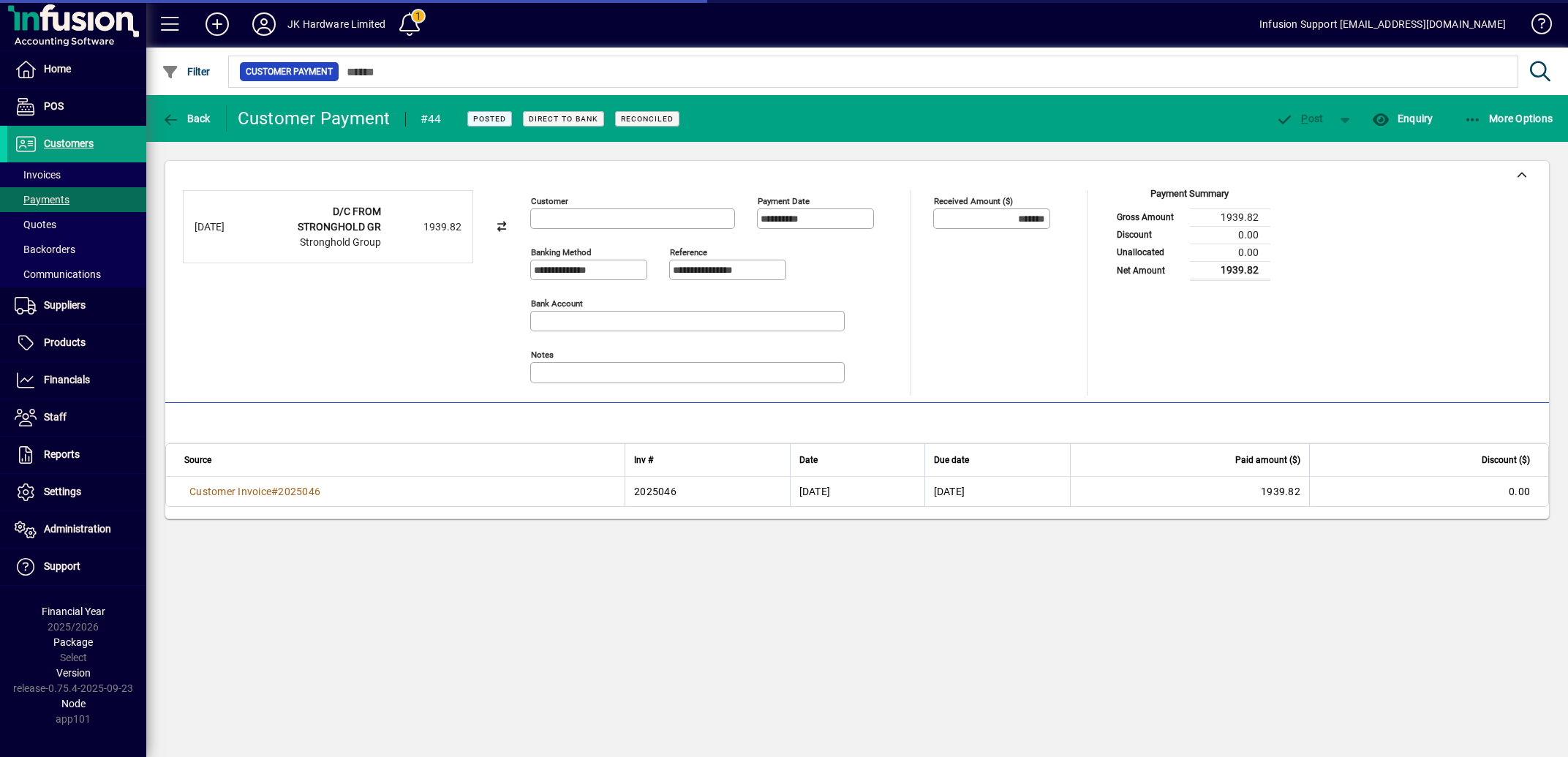
type input "**********"
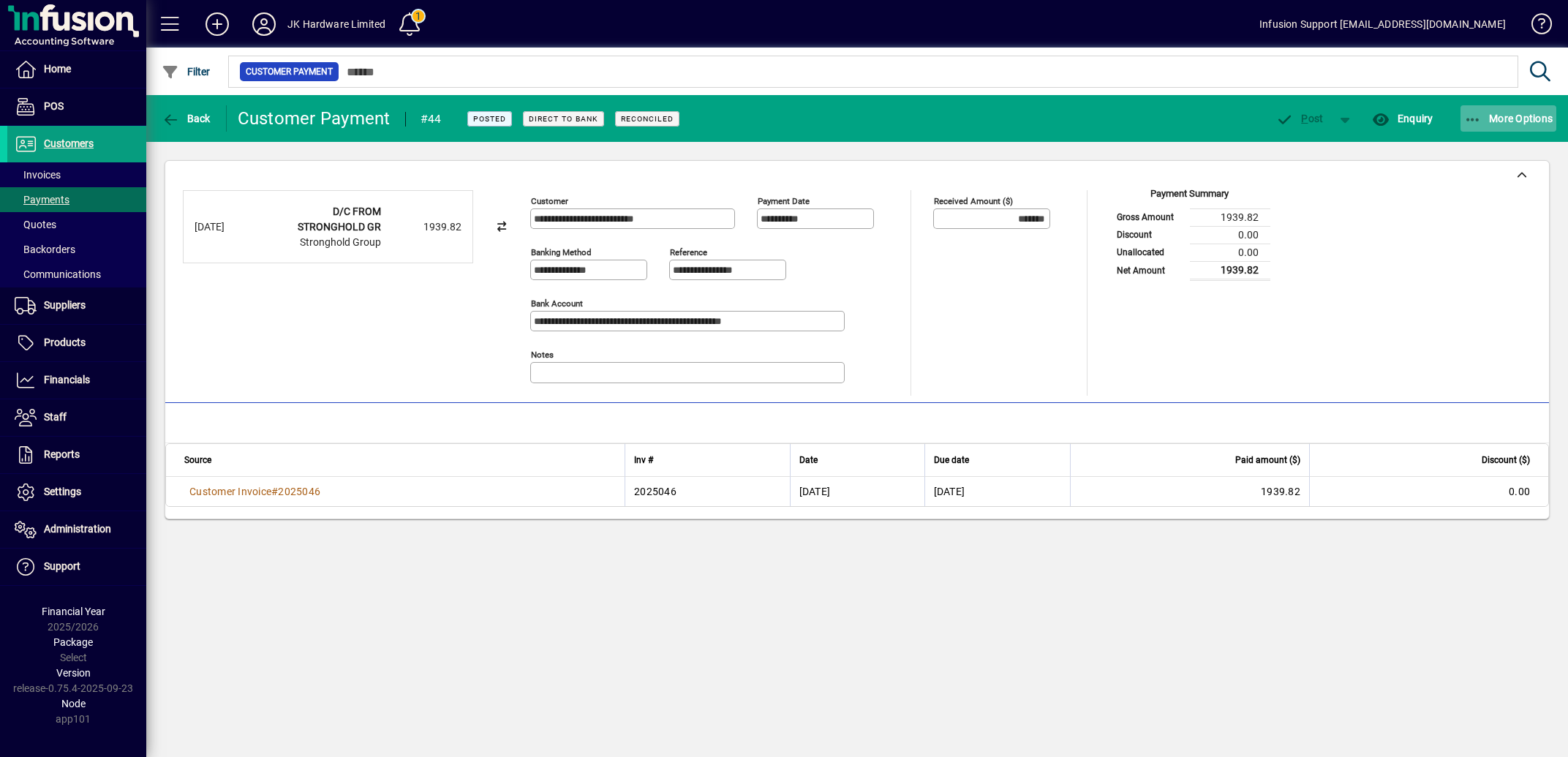
click at [1495, 120] on span "More Options" at bounding box center [1509, 118] width 89 height 12
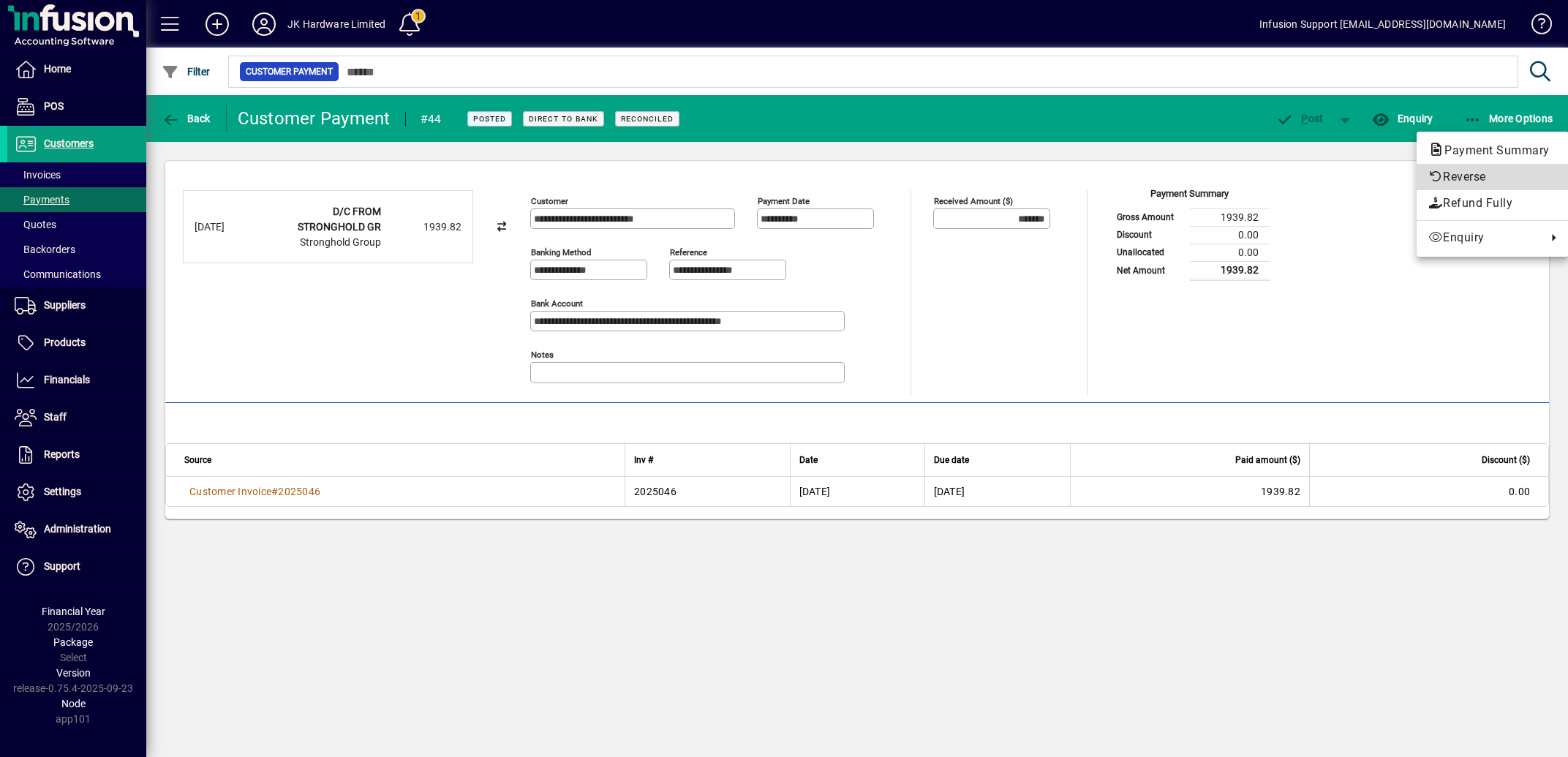
click at [1457, 175] on span "Reverse" at bounding box center [1492, 177] width 129 height 17
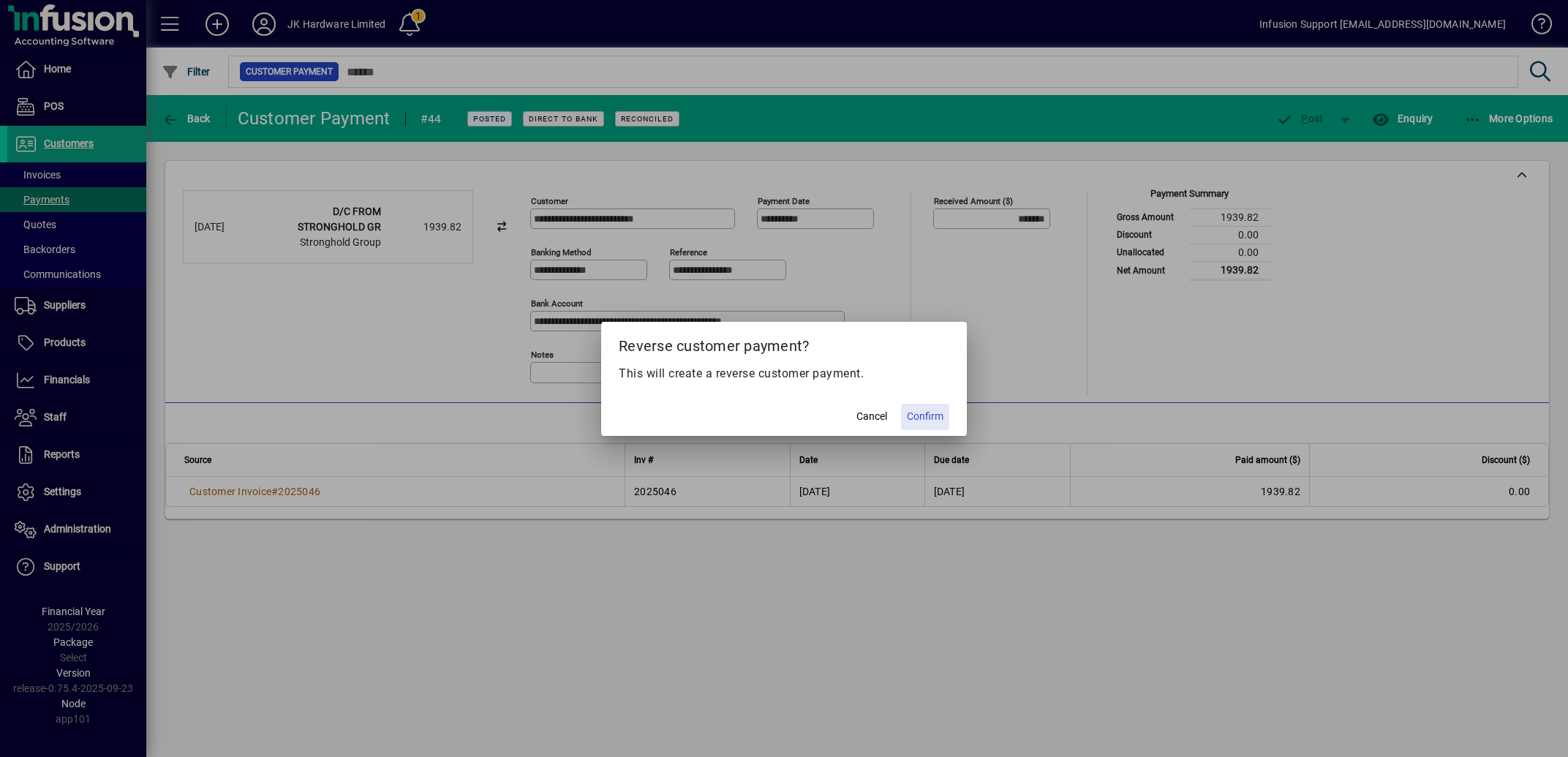
click at [924, 413] on span "Confirm" at bounding box center [925, 416] width 37 height 15
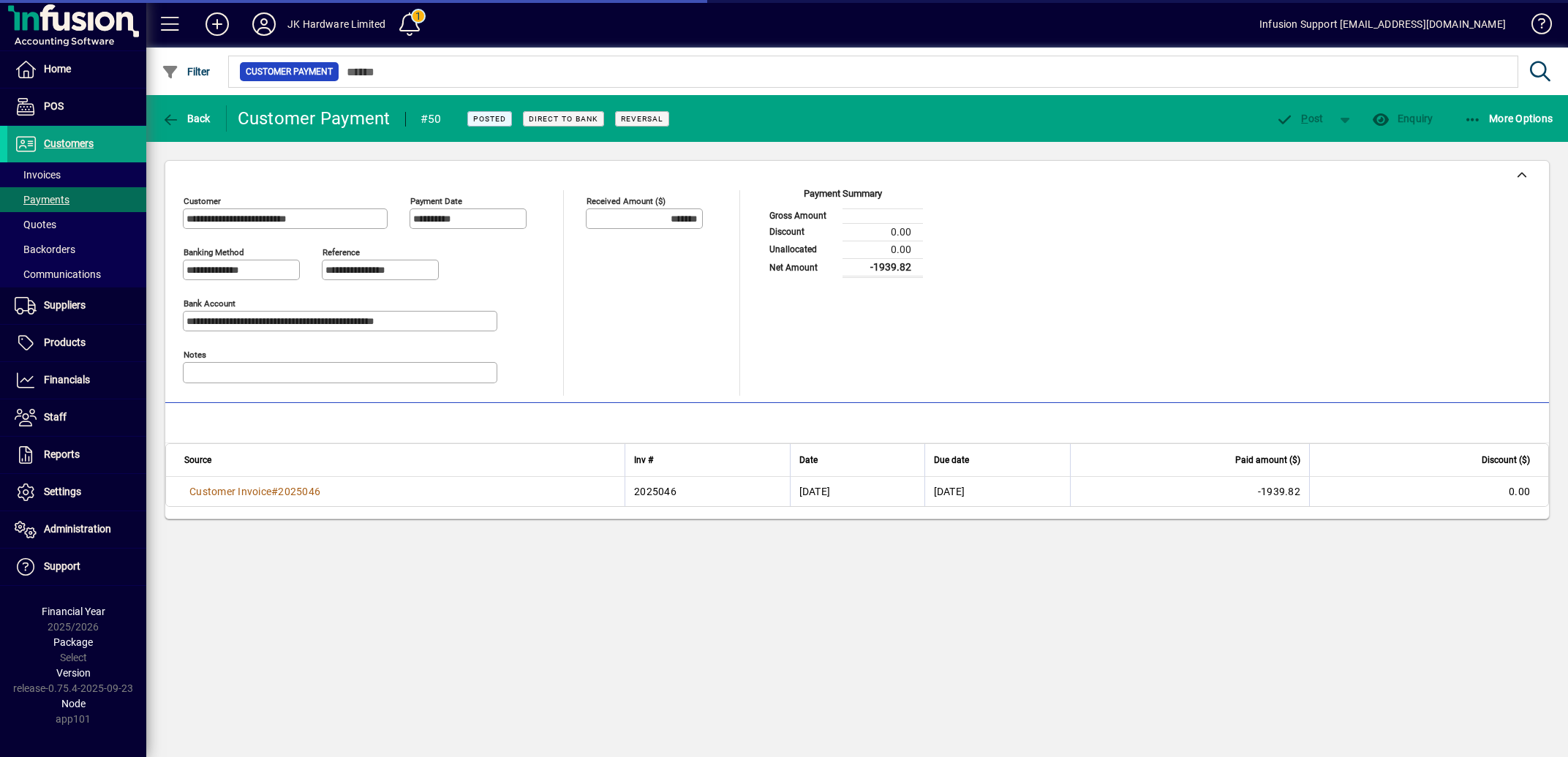
type input "********"
click at [166, 126] on icon "button" at bounding box center [170, 119] width 18 height 15
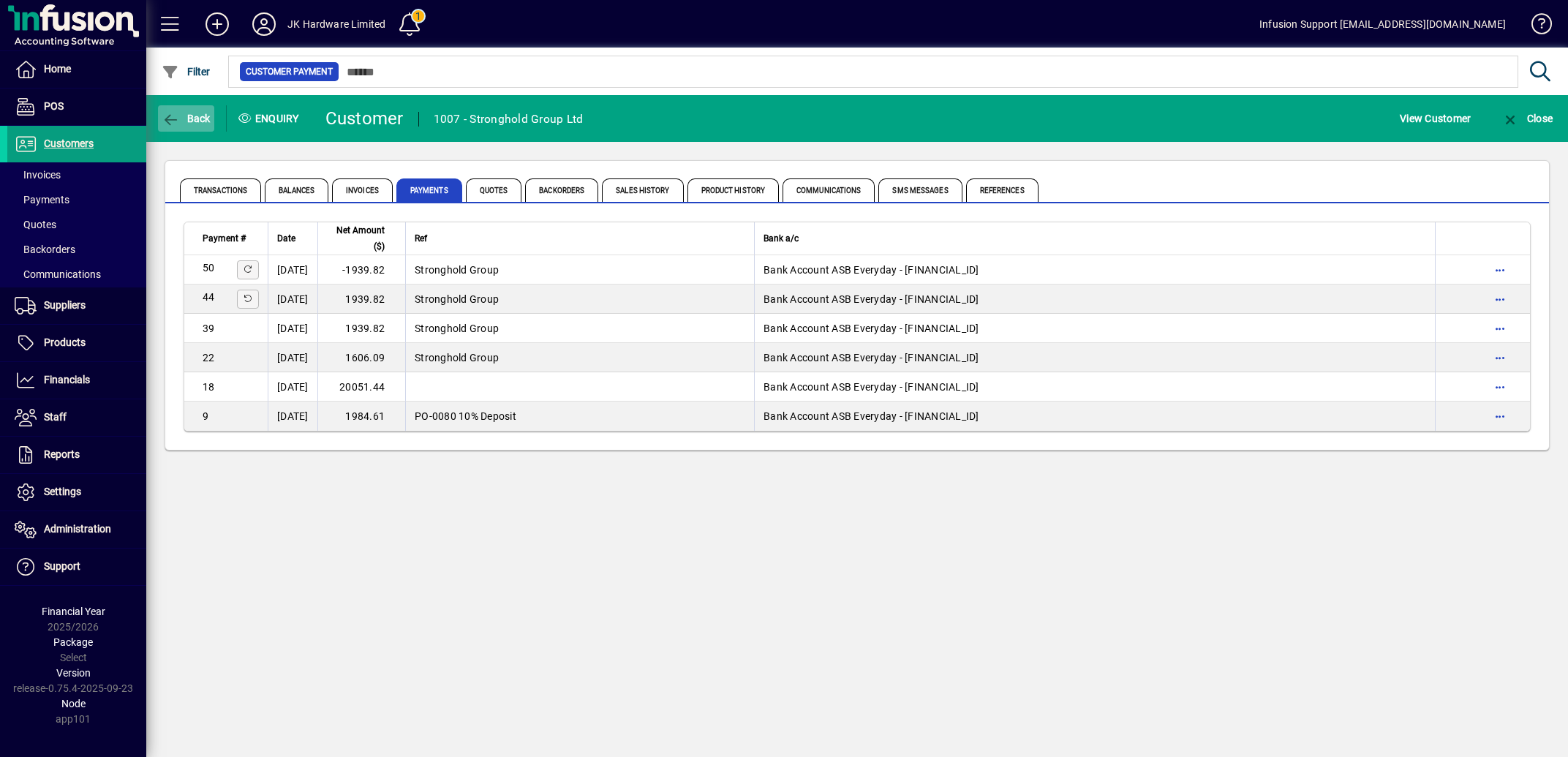
click at [166, 117] on icon "button" at bounding box center [170, 119] width 18 height 15
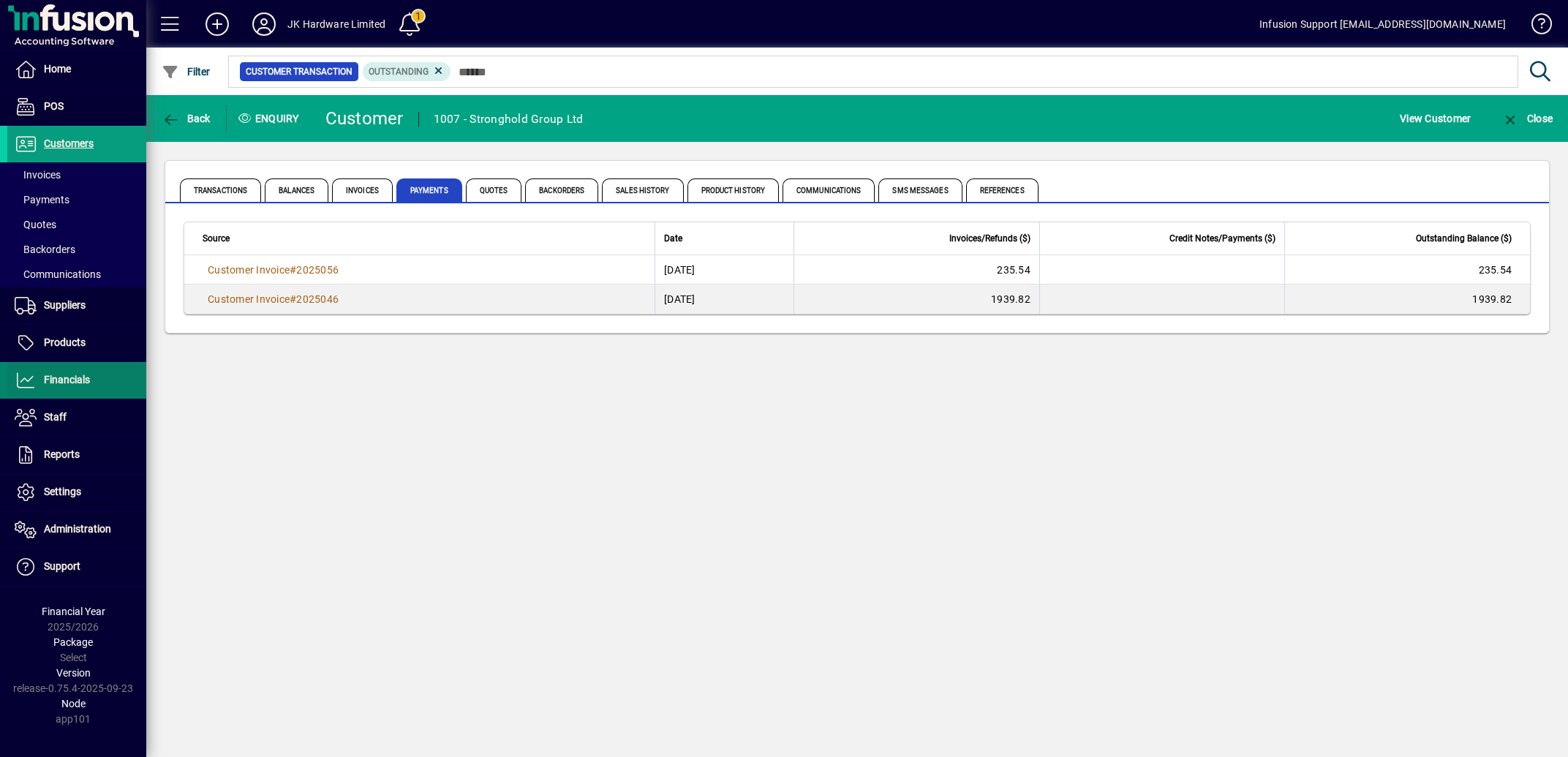
click at [68, 380] on span "Financials" at bounding box center [67, 379] width 46 height 12
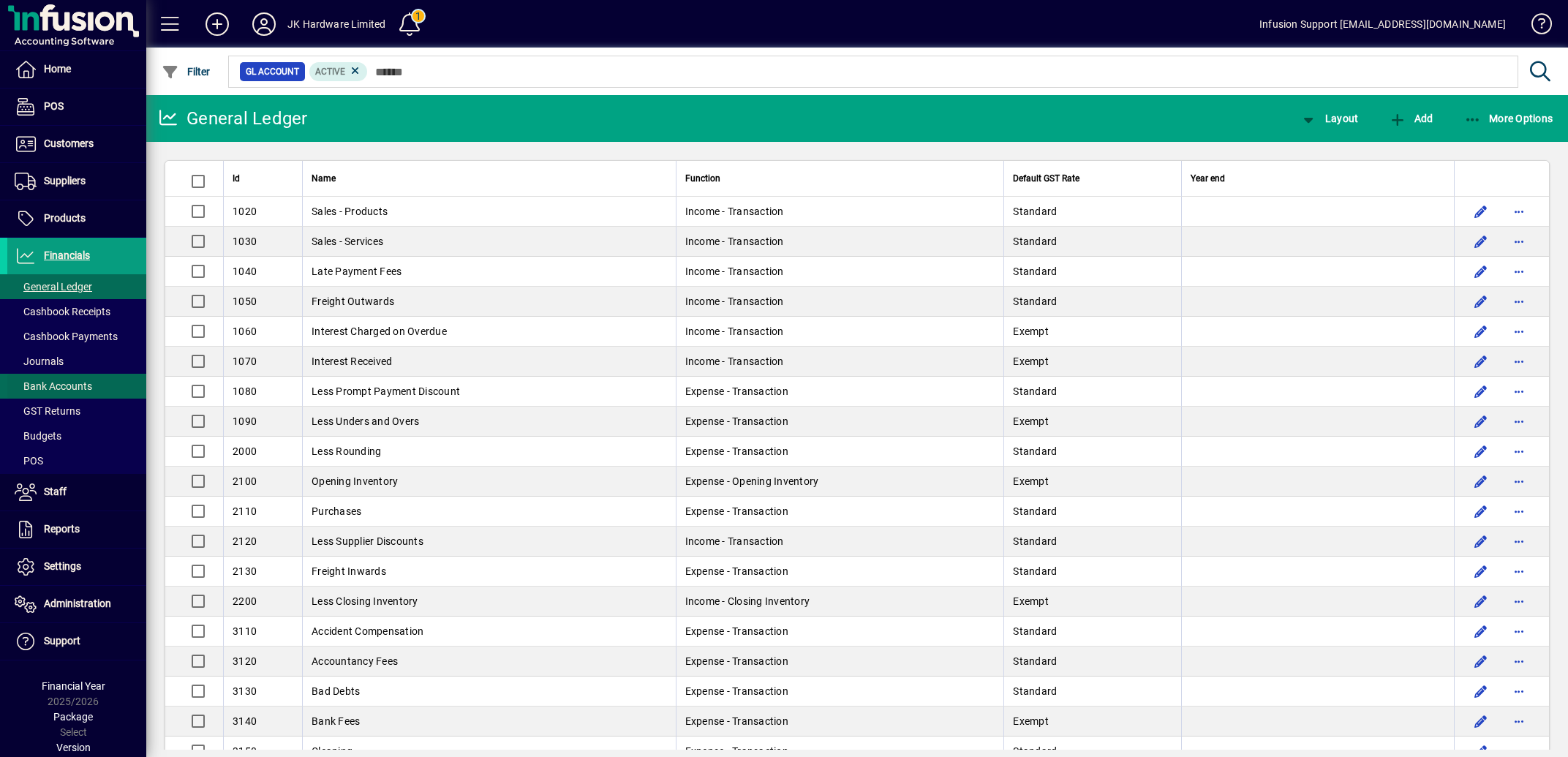
click at [82, 384] on span "Bank Accounts" at bounding box center [53, 386] width 77 height 12
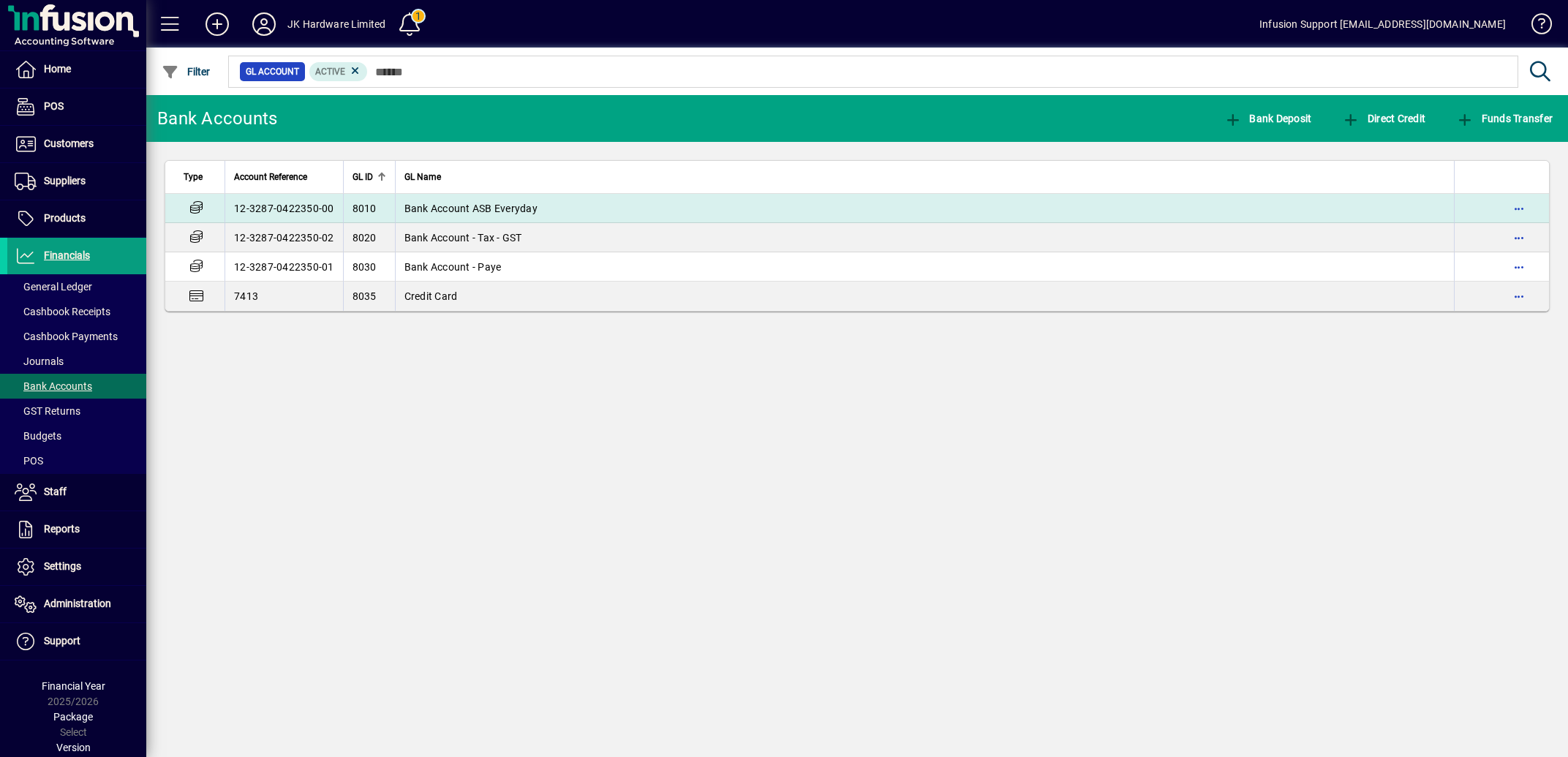
click at [479, 204] on span "Bank Account ASB Everyday" at bounding box center [470, 209] width 133 height 12
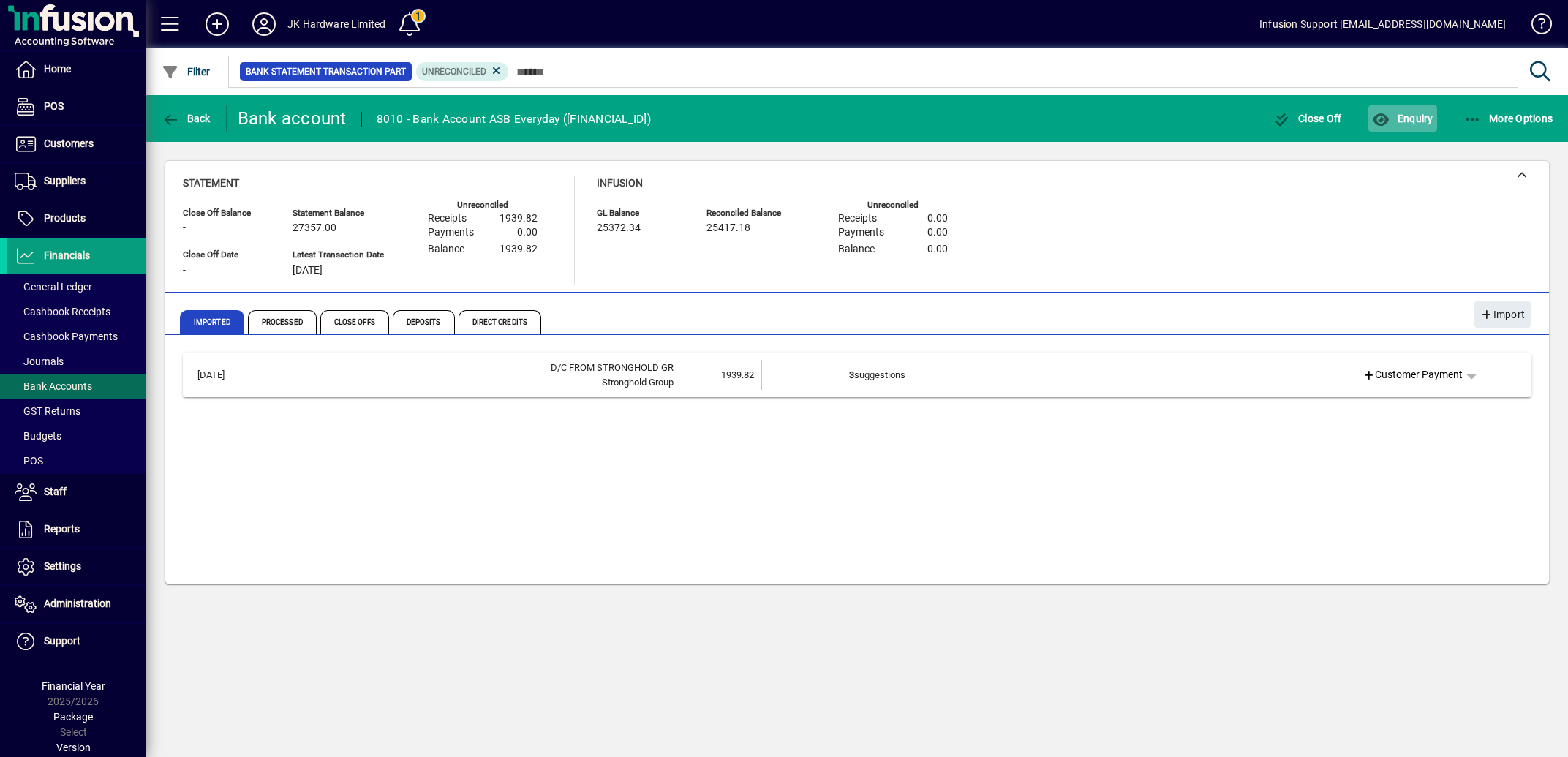
click at [1414, 112] on span "button" at bounding box center [1402, 118] width 68 height 35
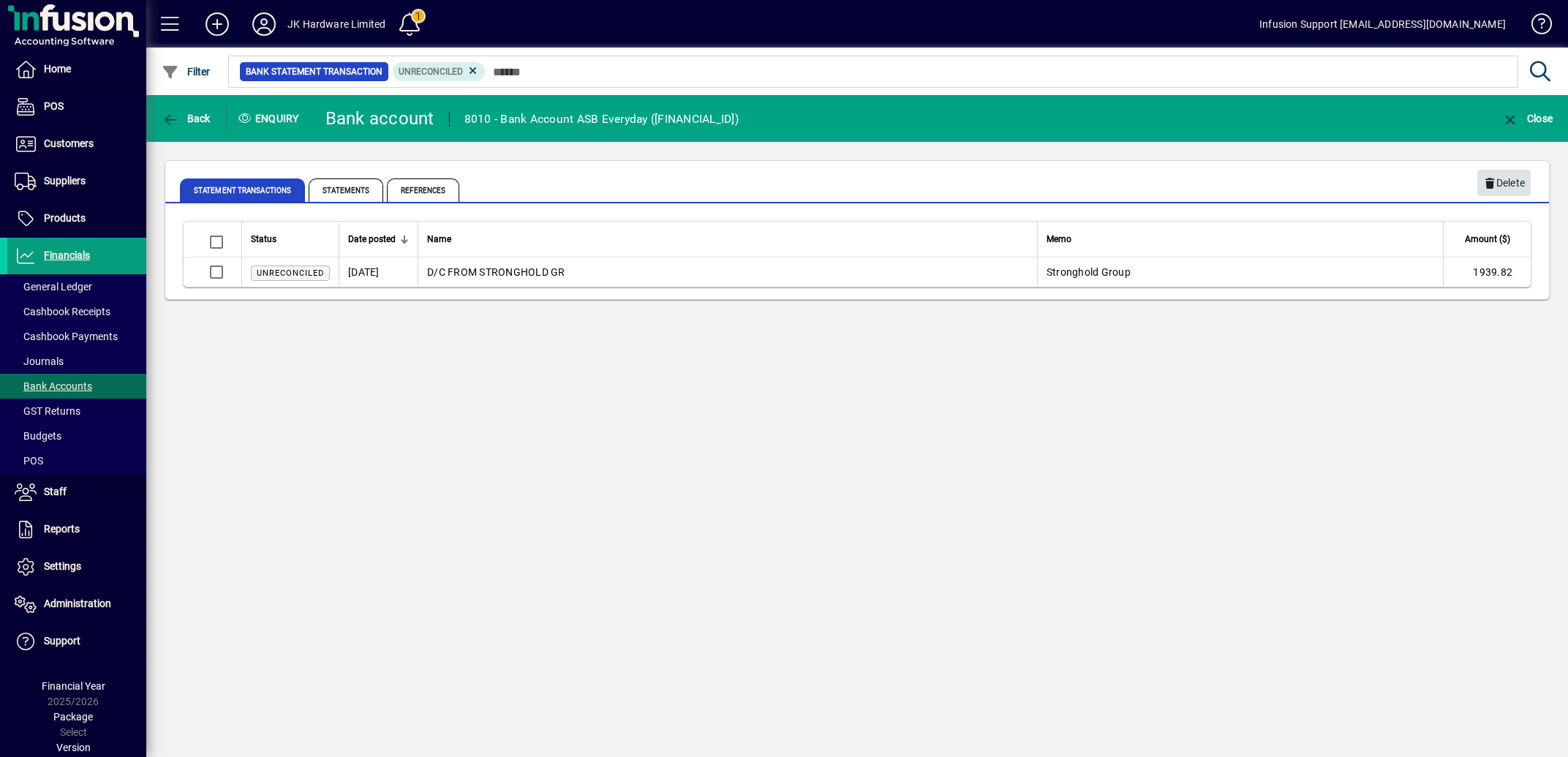
click at [1510, 176] on span "Delete" at bounding box center [1504, 183] width 42 height 24
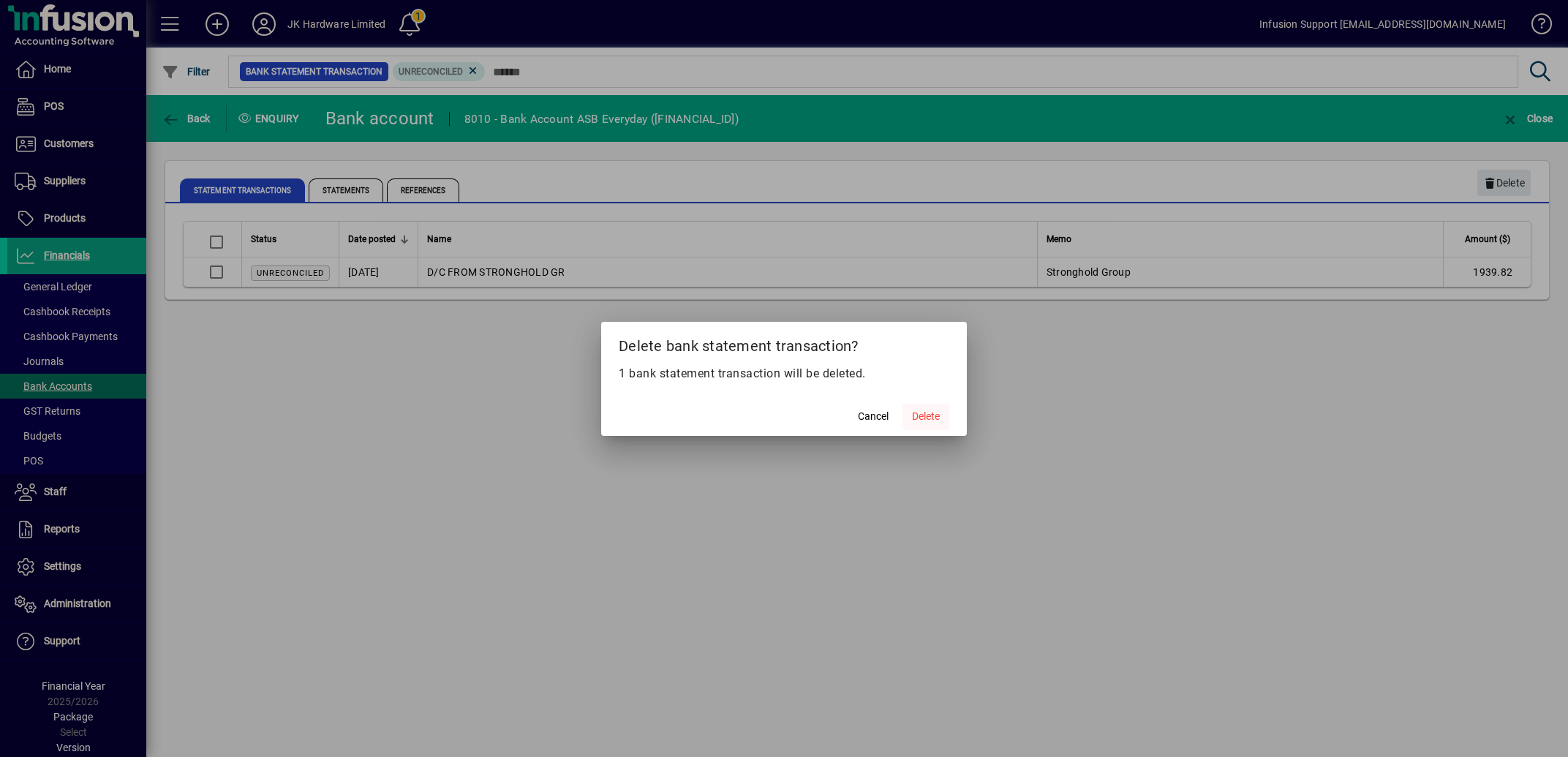
click at [922, 418] on span "Delete" at bounding box center [926, 416] width 27 height 15
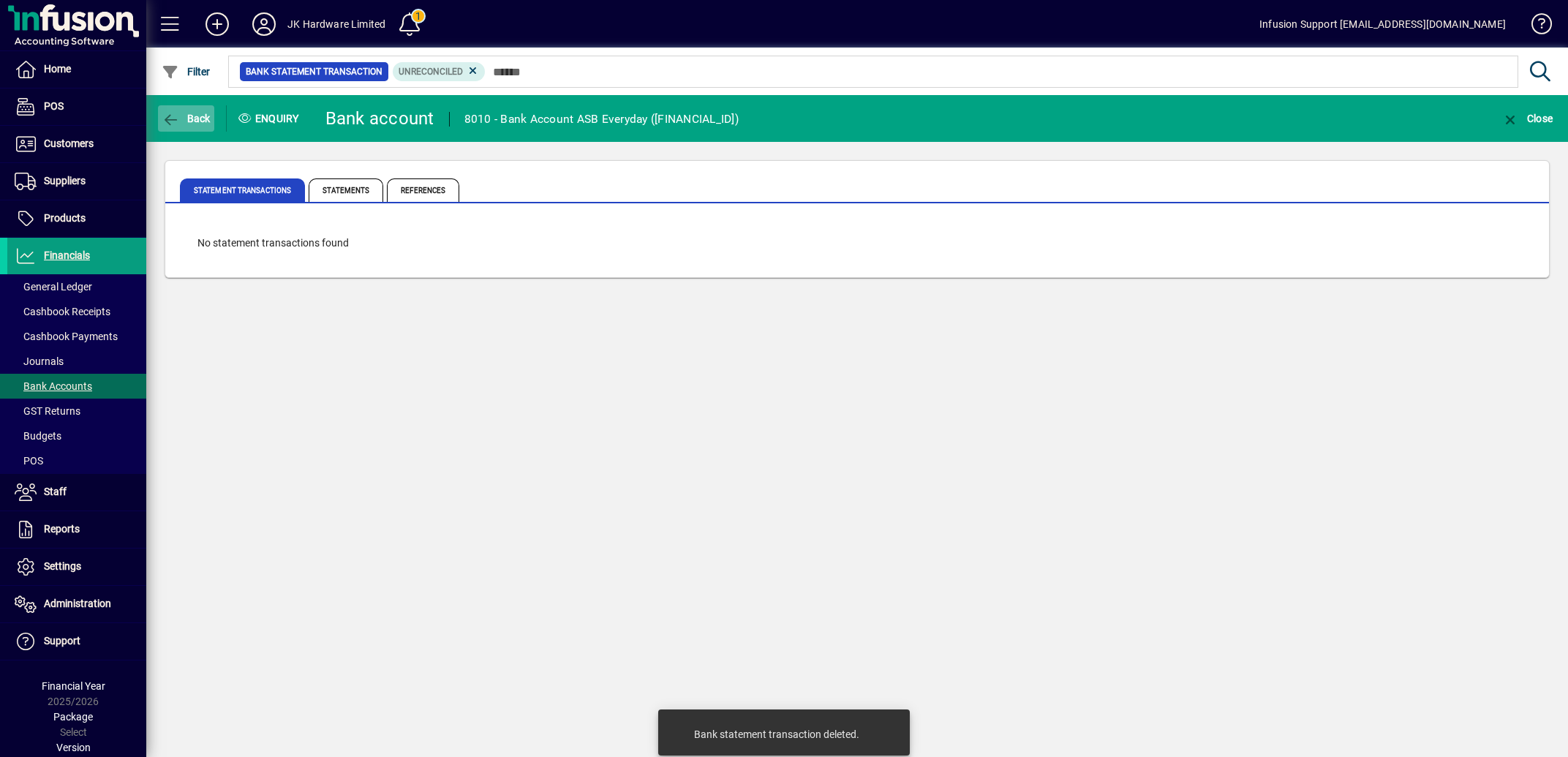
click at [167, 118] on icon "button" at bounding box center [170, 119] width 18 height 15
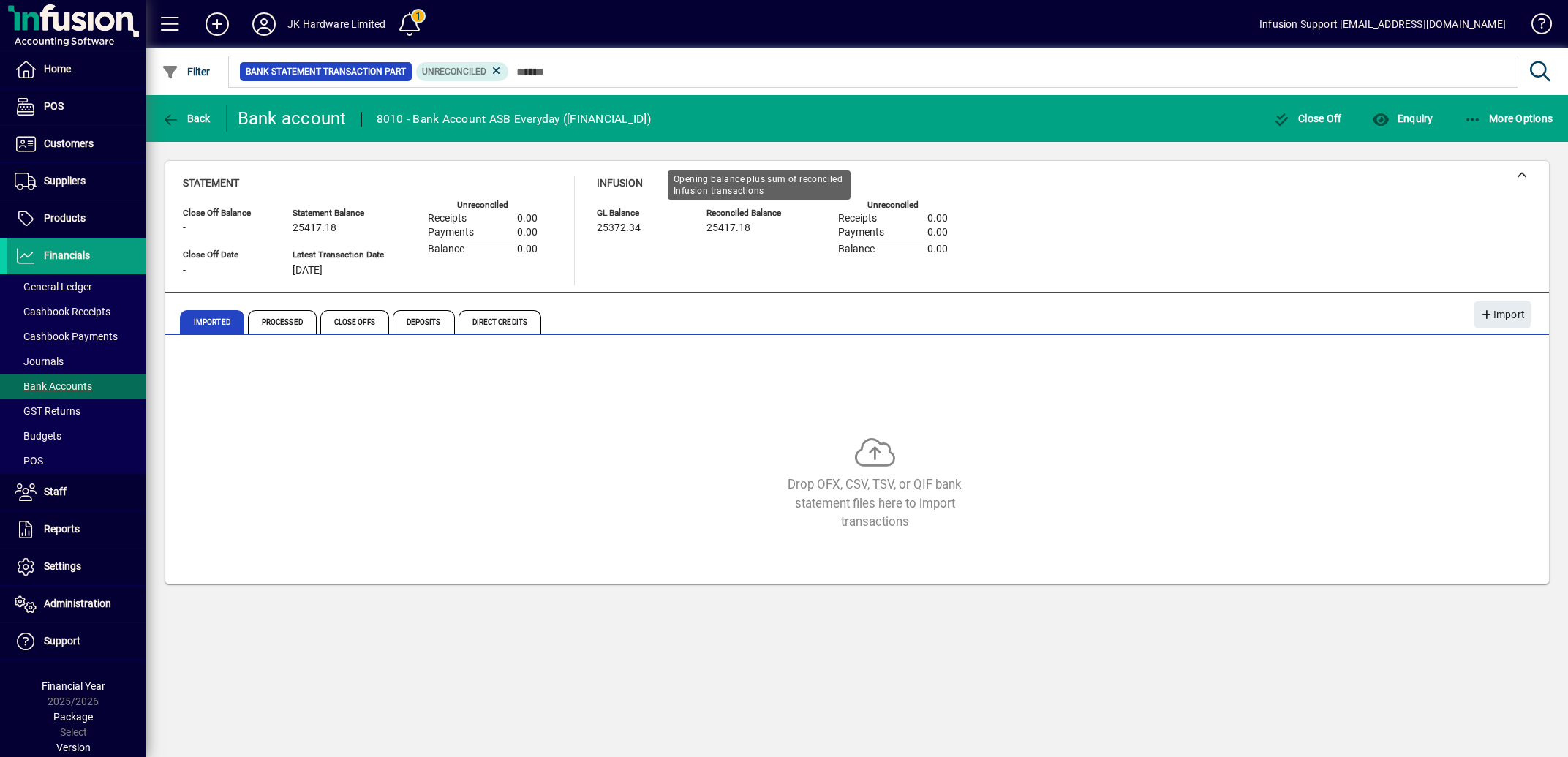
drag, startPoint x: 715, startPoint y: 229, endPoint x: 764, endPoint y: 230, distance: 49.0
click at [764, 230] on div "25417.18" at bounding box center [750, 227] width 88 height 16
click at [80, 142] on span "Customers" at bounding box center [69, 143] width 50 height 12
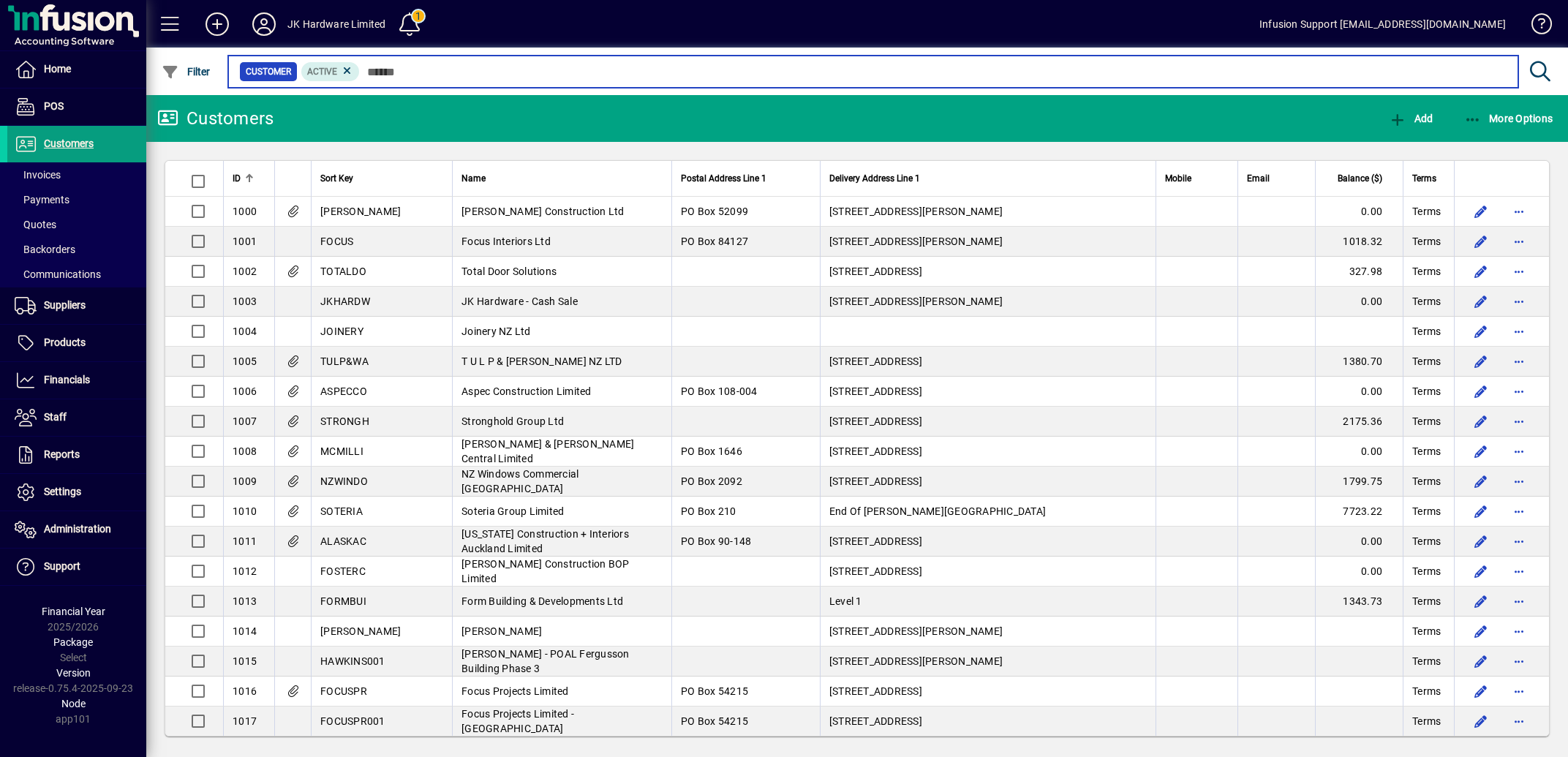
click at [405, 69] on input "text" at bounding box center [933, 72] width 1147 height 21
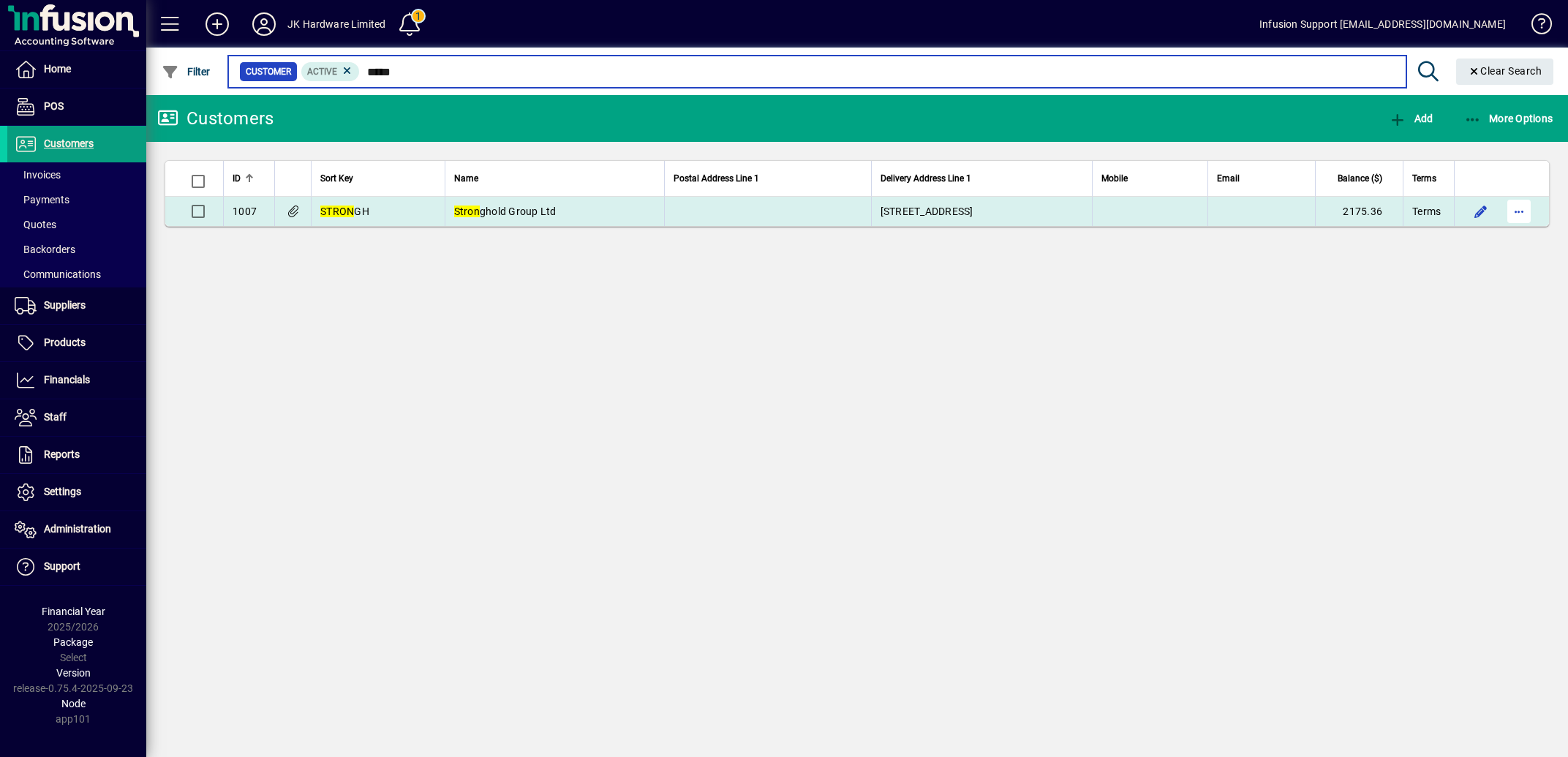
type input "*****"
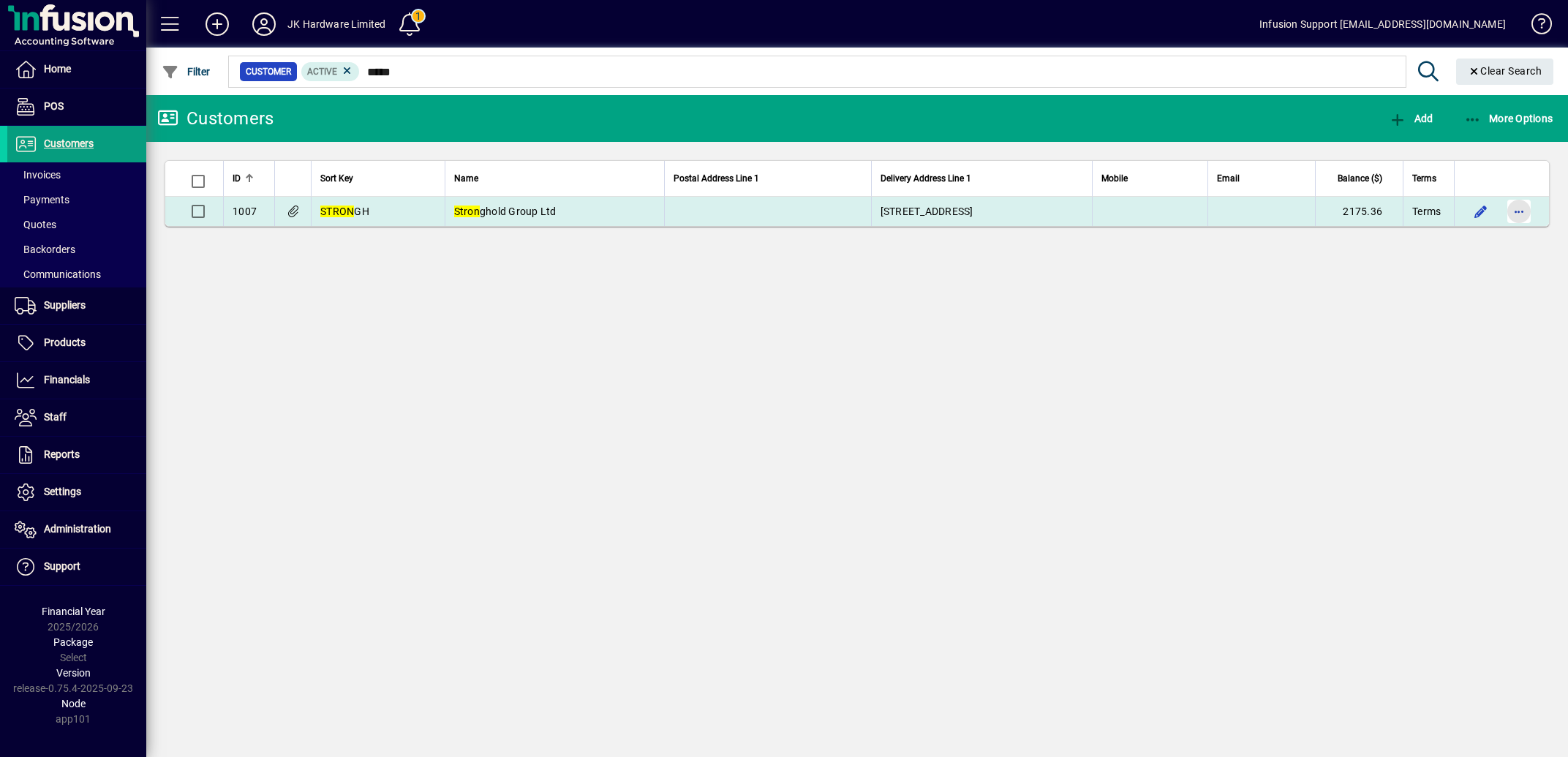
click at [1527, 215] on span "button" at bounding box center [1518, 211] width 35 height 35
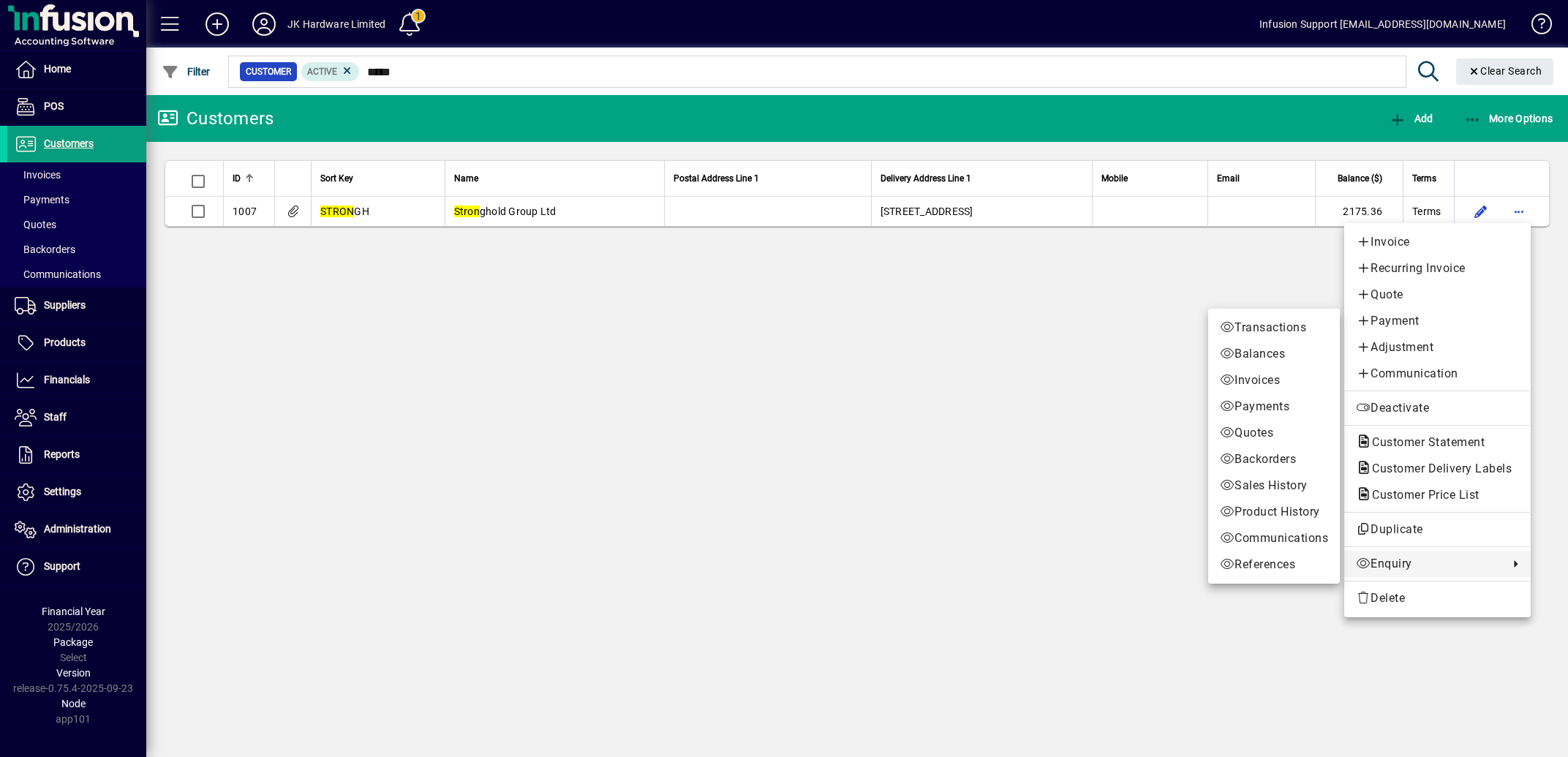
click at [1381, 564] on span "Enquiry" at bounding box center [1429, 564] width 146 height 17
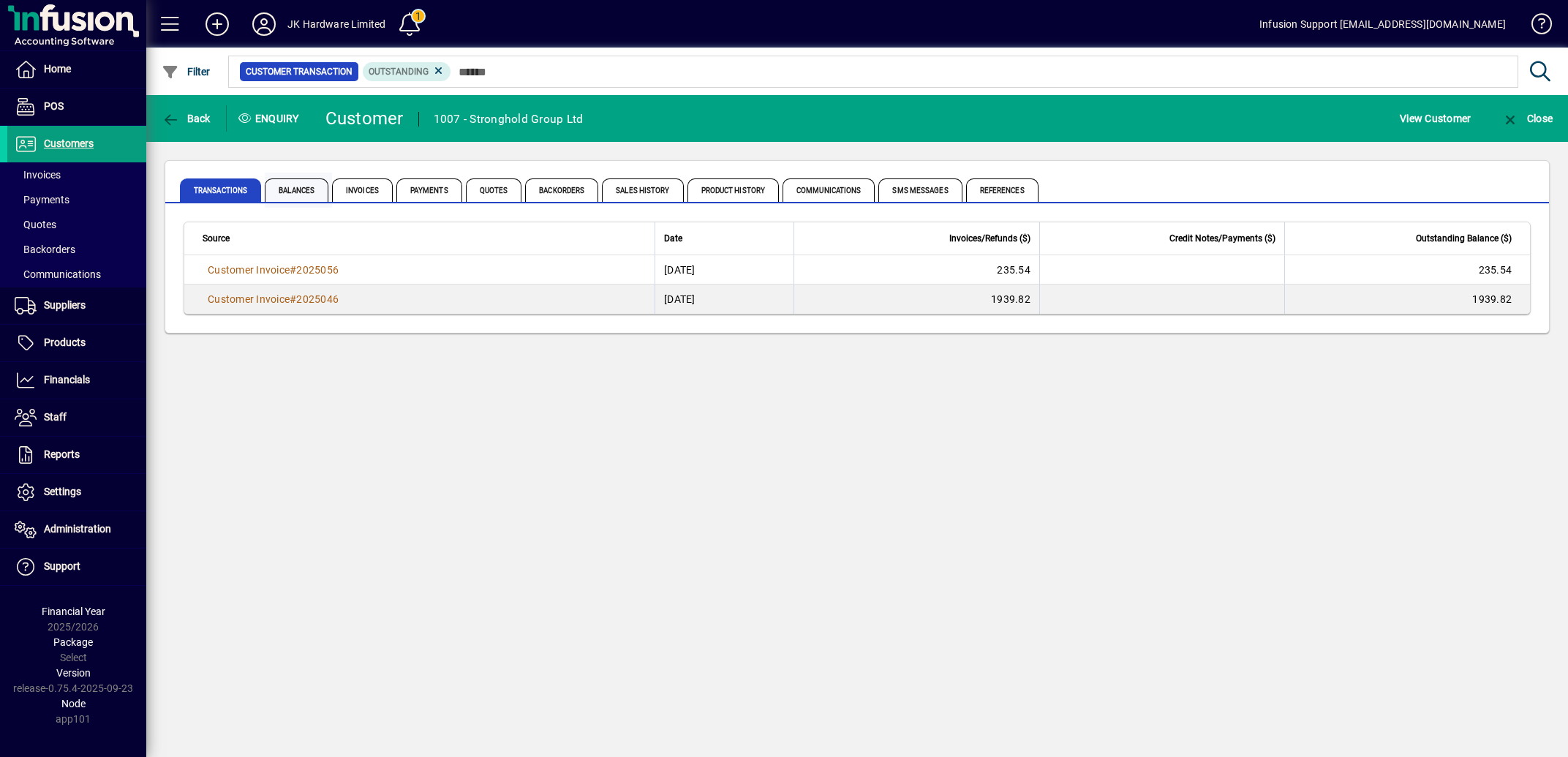
click at [307, 187] on span "Balances" at bounding box center [296, 190] width 64 height 23
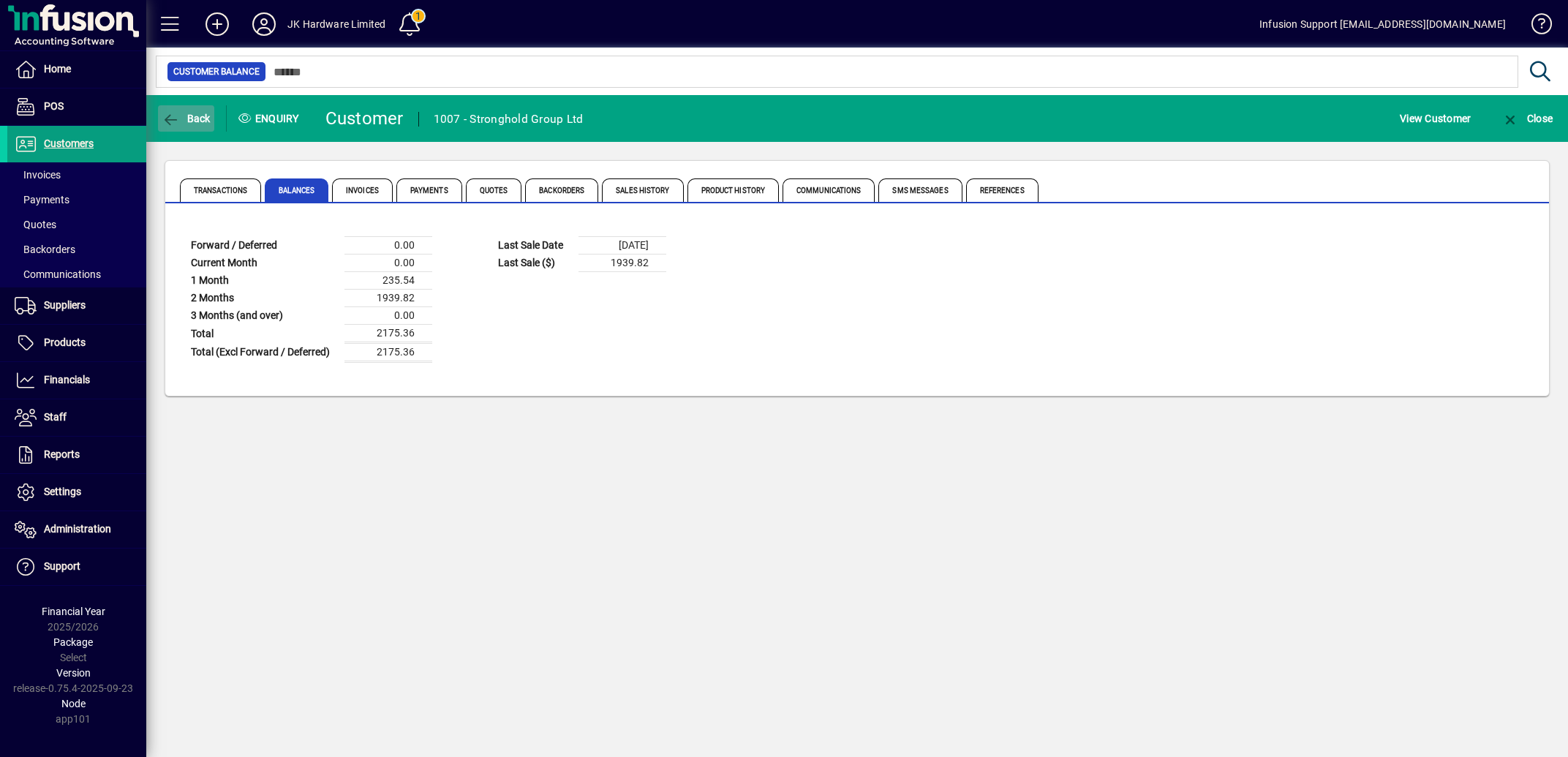
click at [168, 118] on icon "button" at bounding box center [170, 119] width 18 height 15
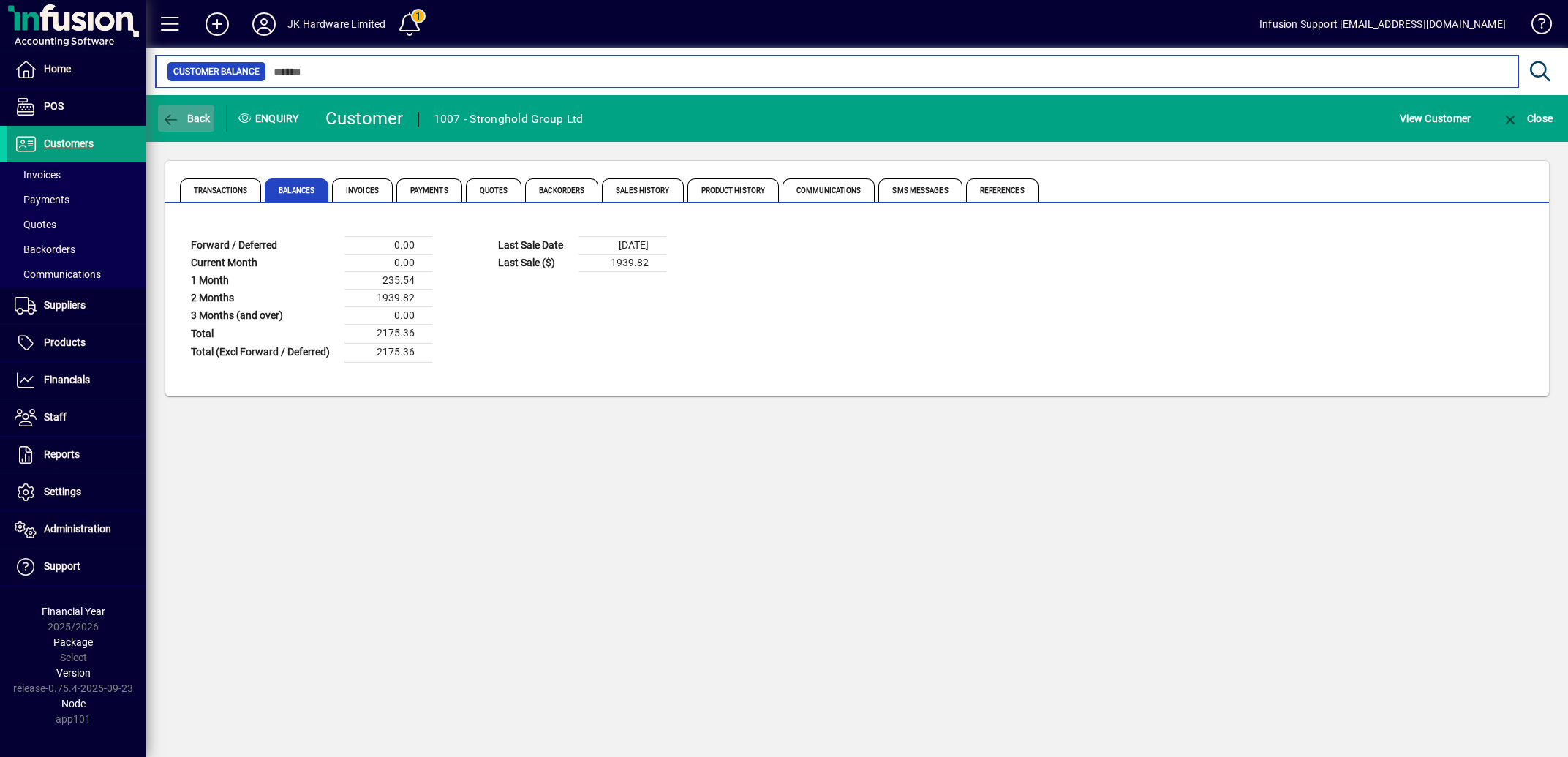
type input "*****"
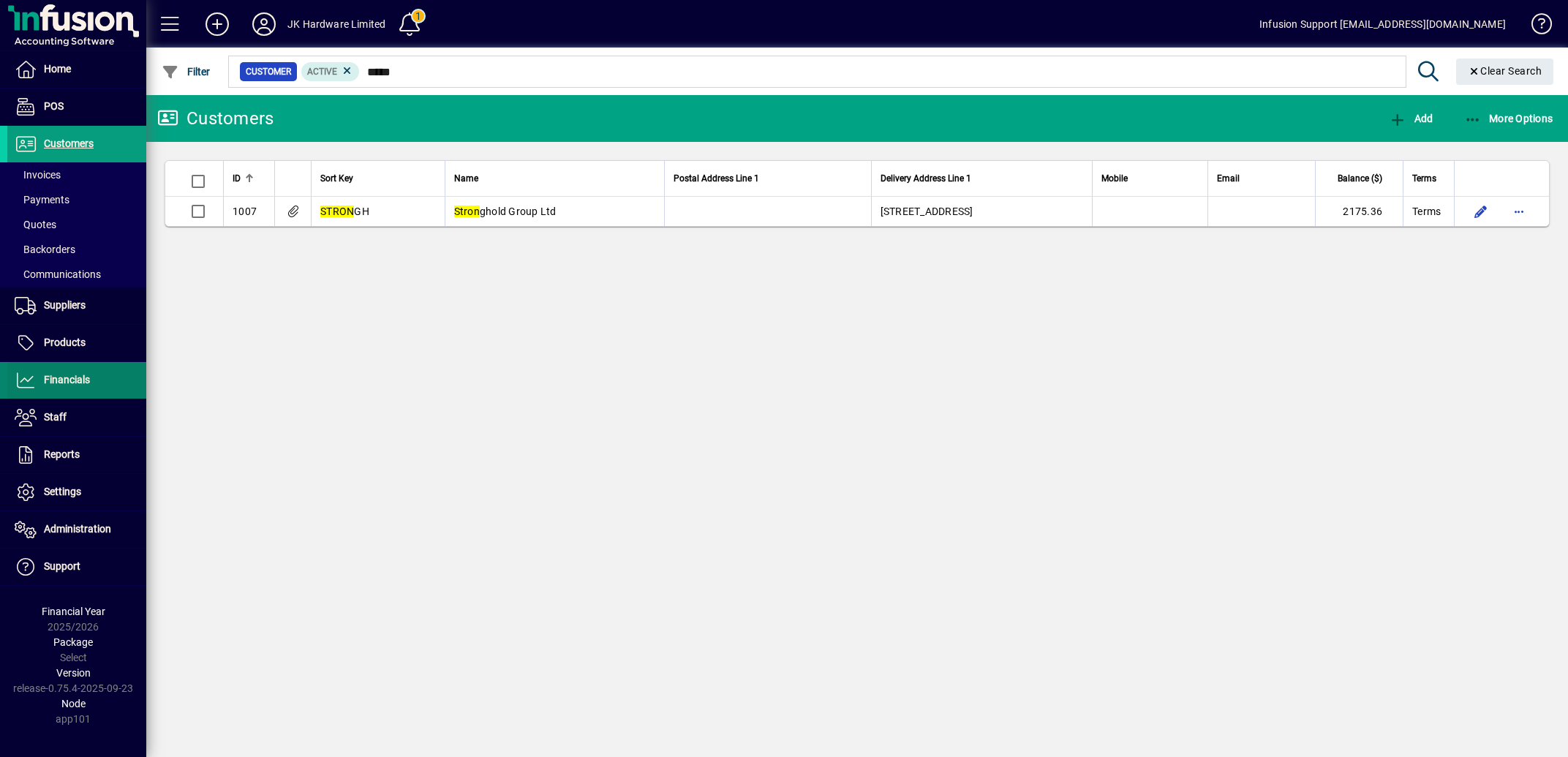
click at [54, 378] on span "Financials" at bounding box center [67, 379] width 46 height 12
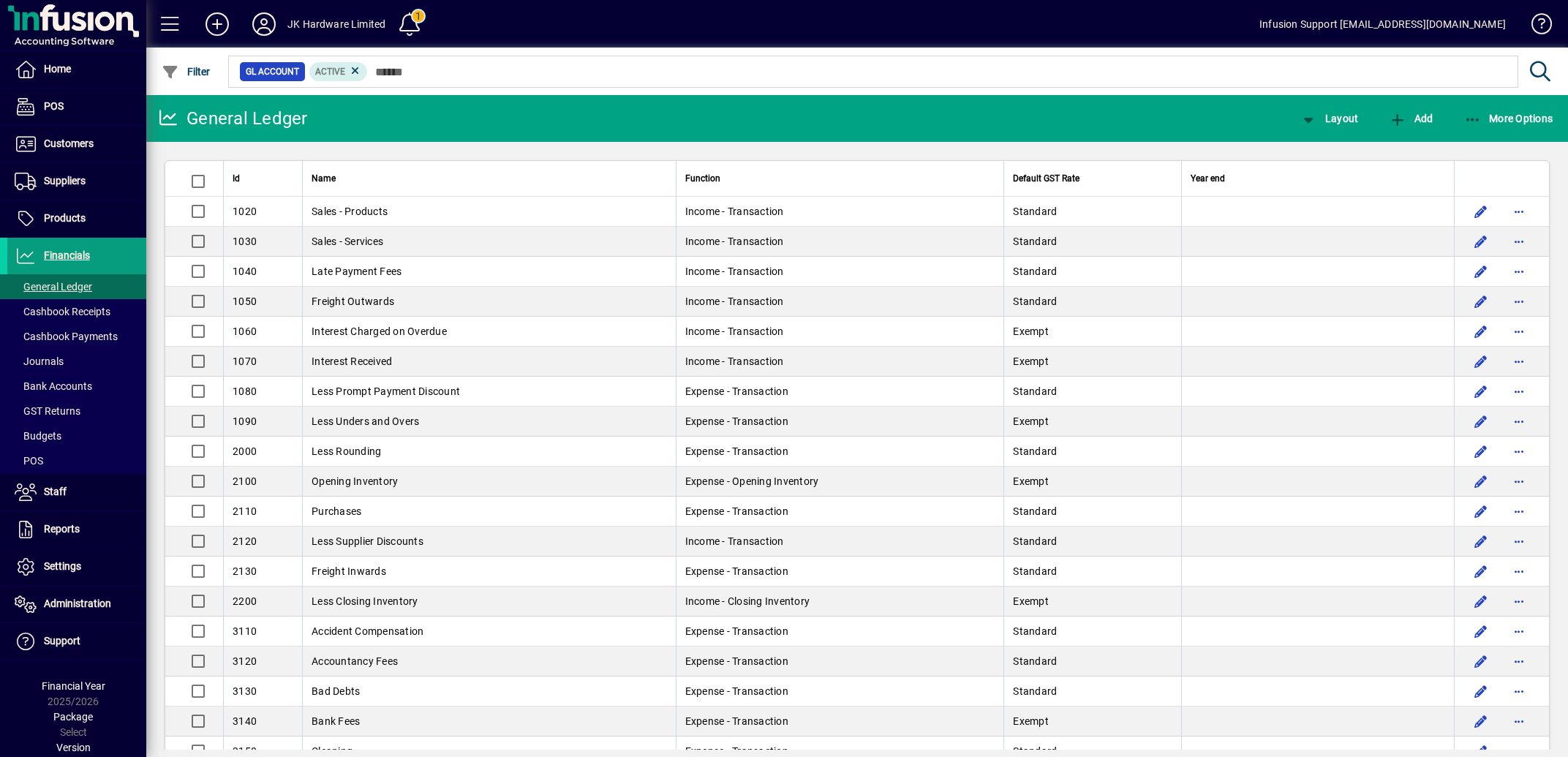
drag, startPoint x: 83, startPoint y: 391, endPoint x: 617, endPoint y: 392, distance: 534.0
click at [84, 390] on span "Bank Accounts" at bounding box center [53, 386] width 77 height 12
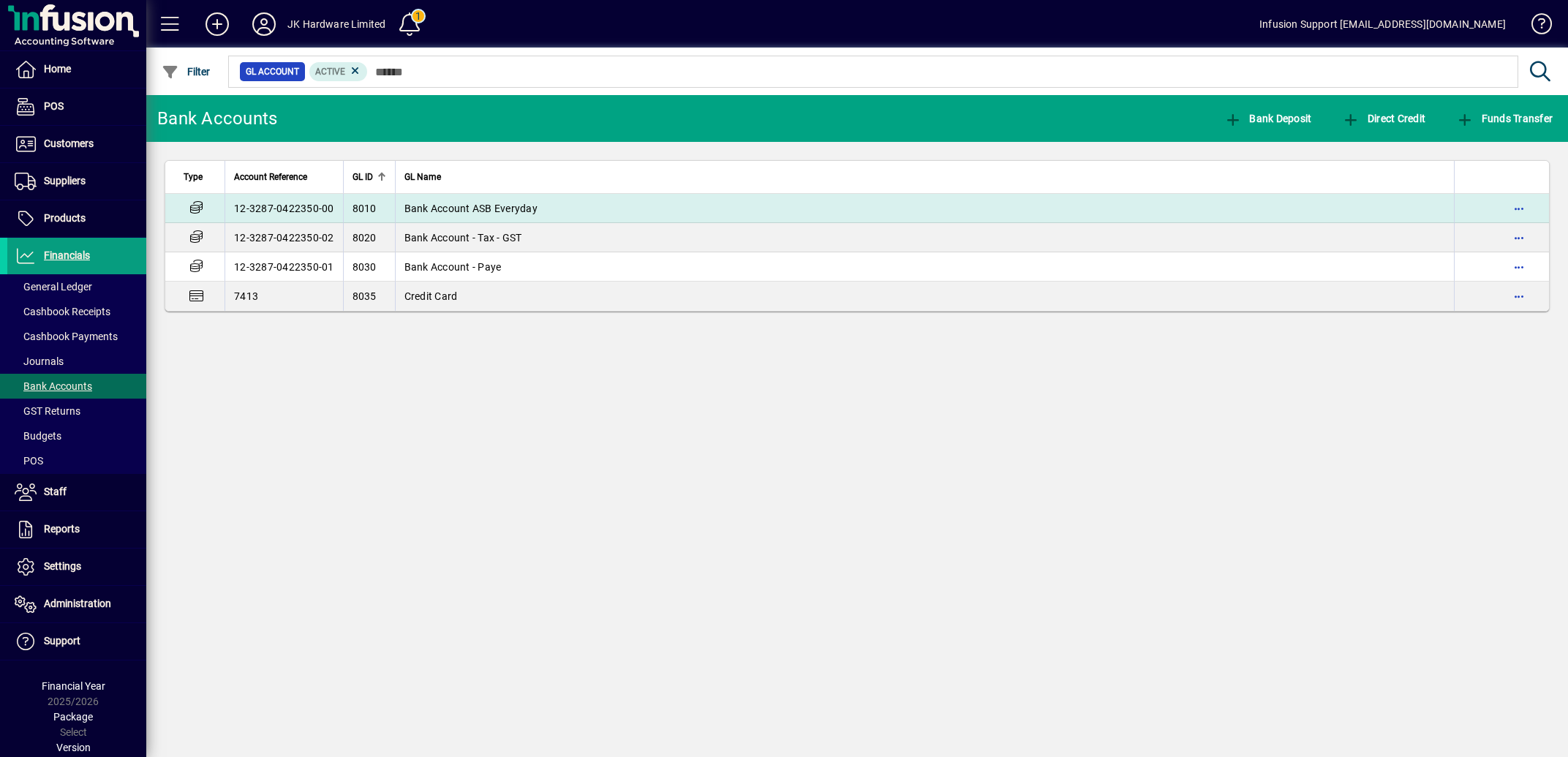
click at [494, 209] on span "Bank Account ASB Everyday" at bounding box center [470, 209] width 133 height 12
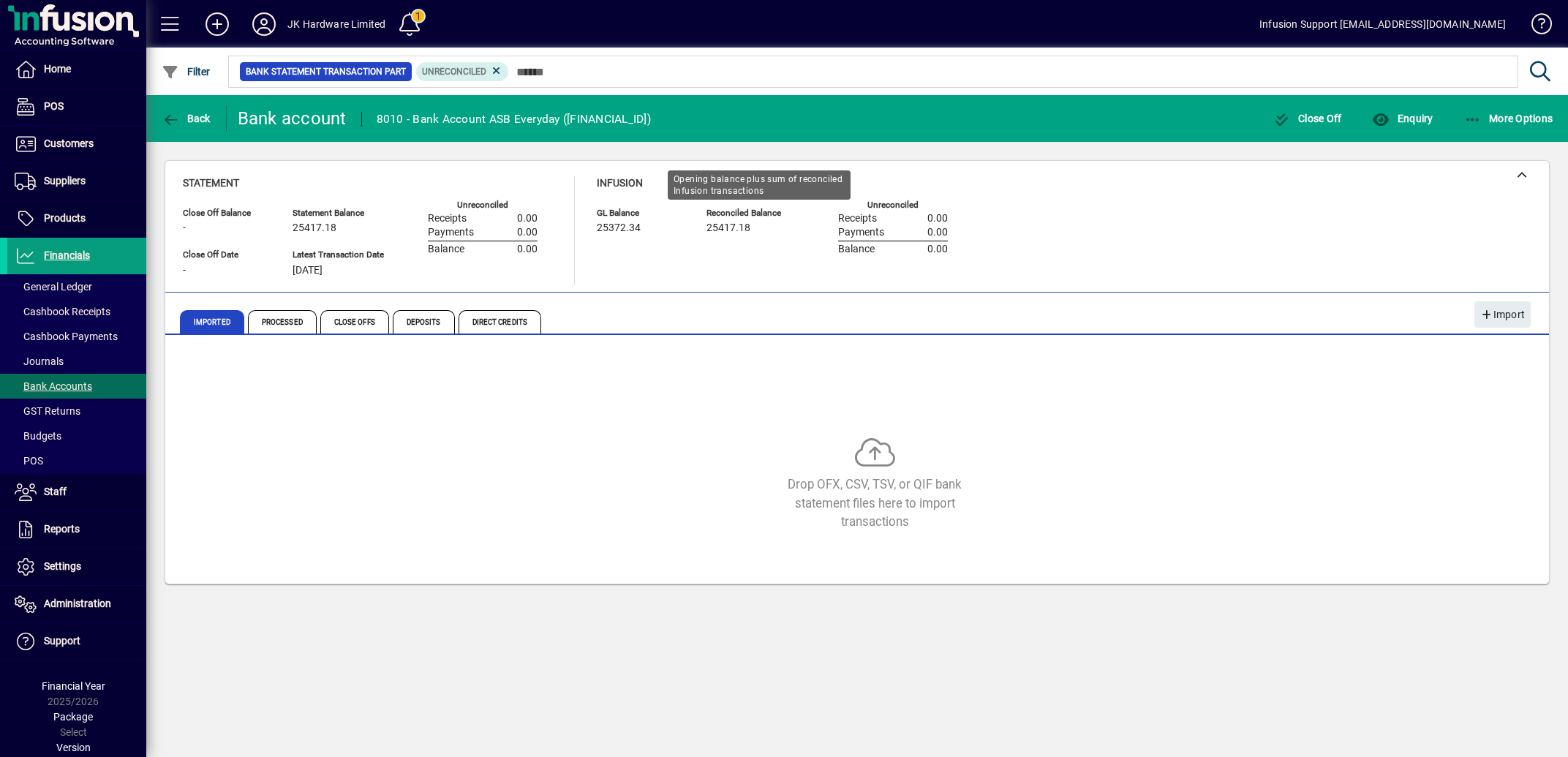
drag, startPoint x: 713, startPoint y: 230, endPoint x: 763, endPoint y: 230, distance: 50.0
click at [763, 230] on div "GL Balance 25372.34 Reconciled Balance 25417.18 Unreconciled Receipts 0.00 Paym…" at bounding box center [783, 229] width 373 height 55
click at [289, 323] on span "Processed" at bounding box center [282, 321] width 69 height 23
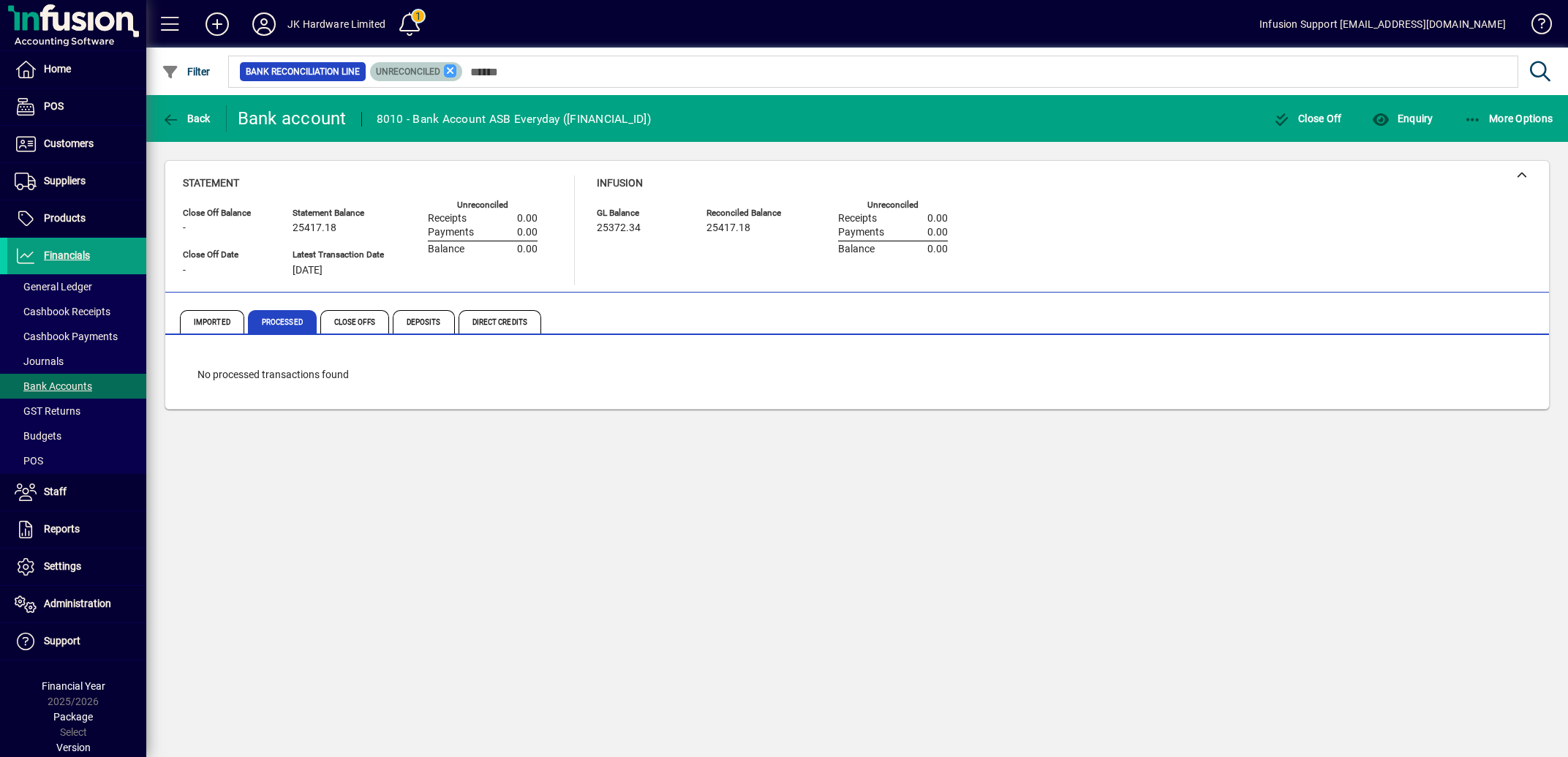
click at [457, 68] on icon at bounding box center [450, 70] width 13 height 13
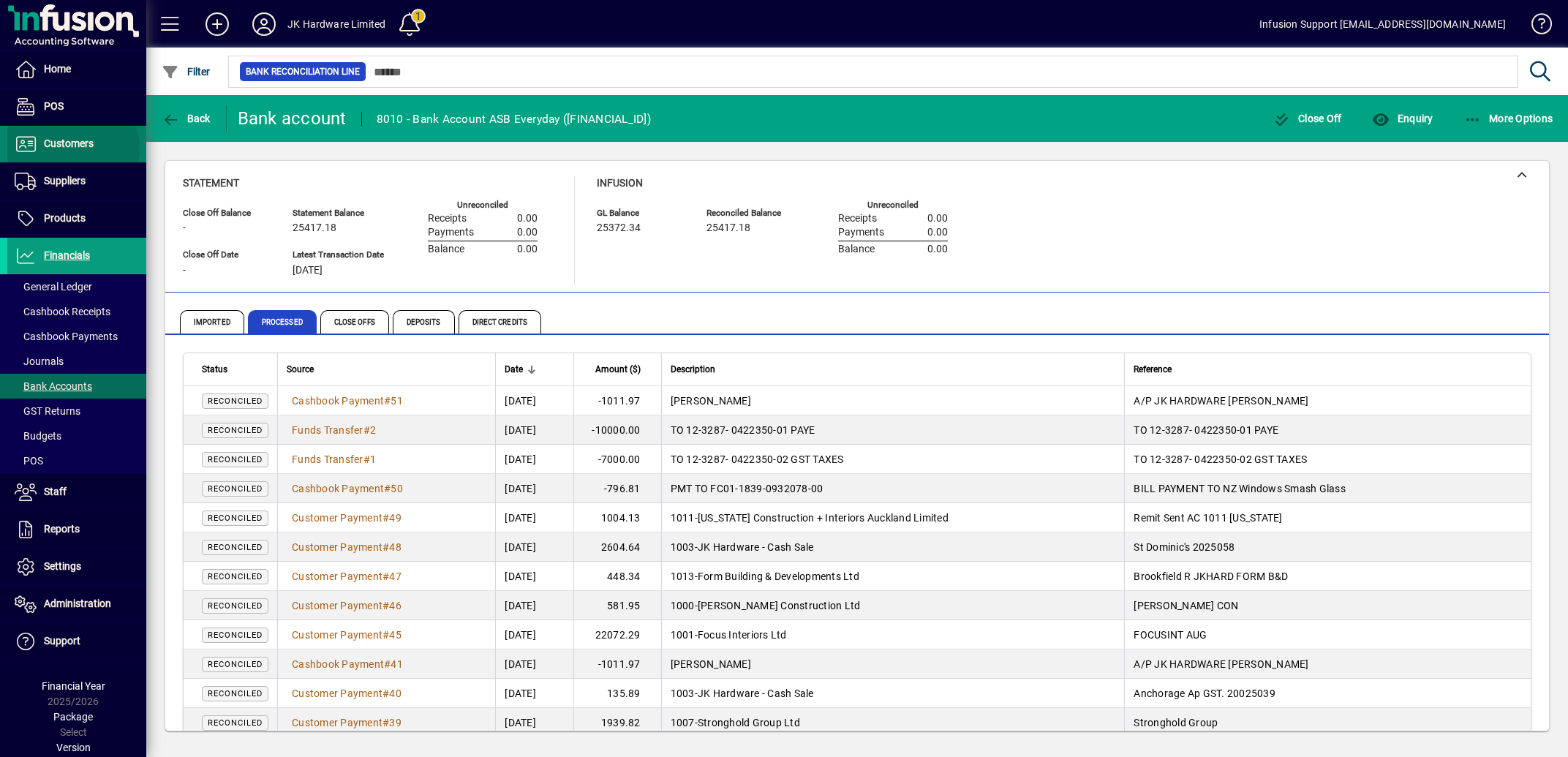
click at [72, 148] on span "Customers" at bounding box center [69, 143] width 50 height 12
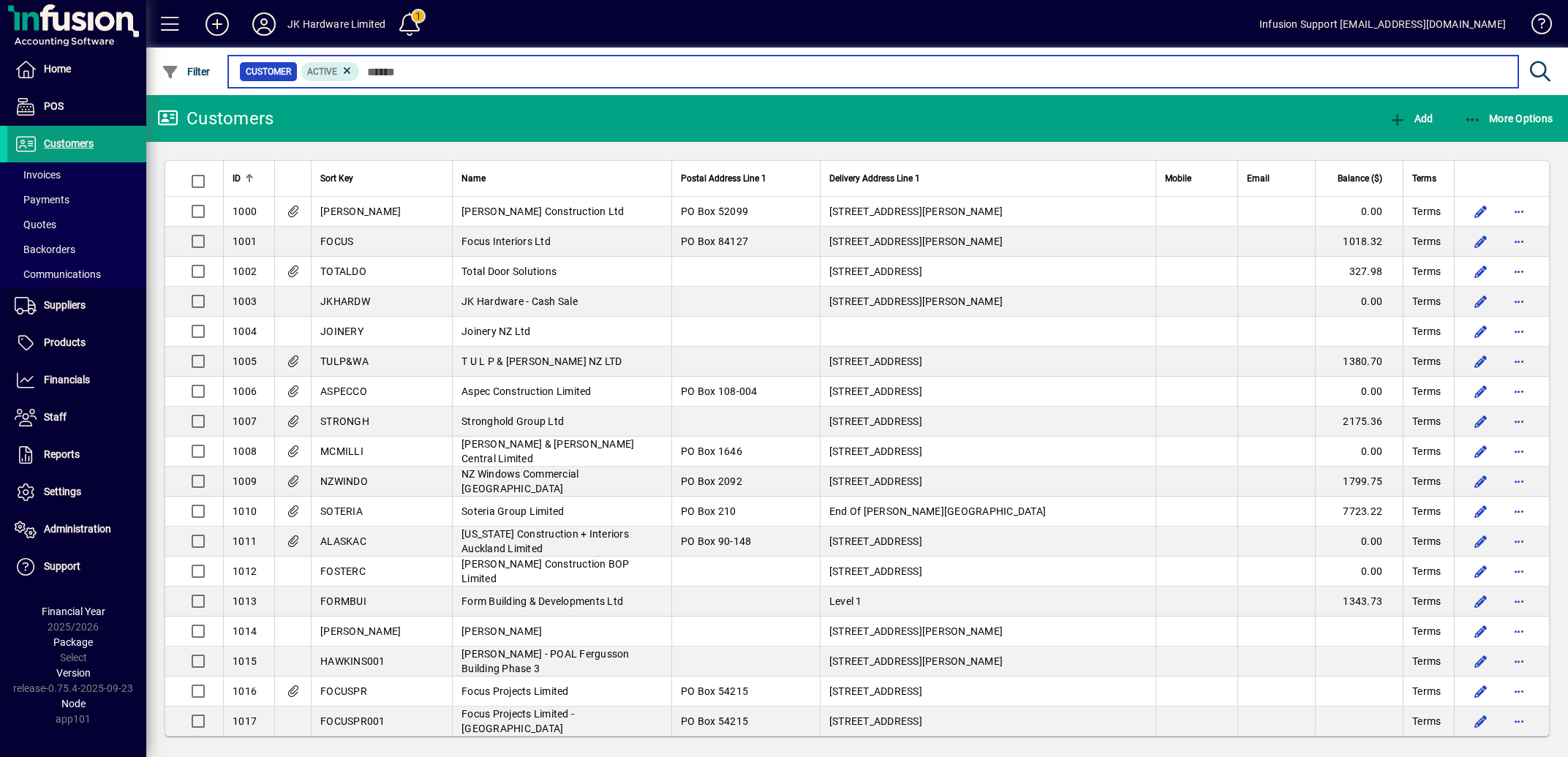
click at [448, 70] on input "text" at bounding box center [933, 72] width 1147 height 21
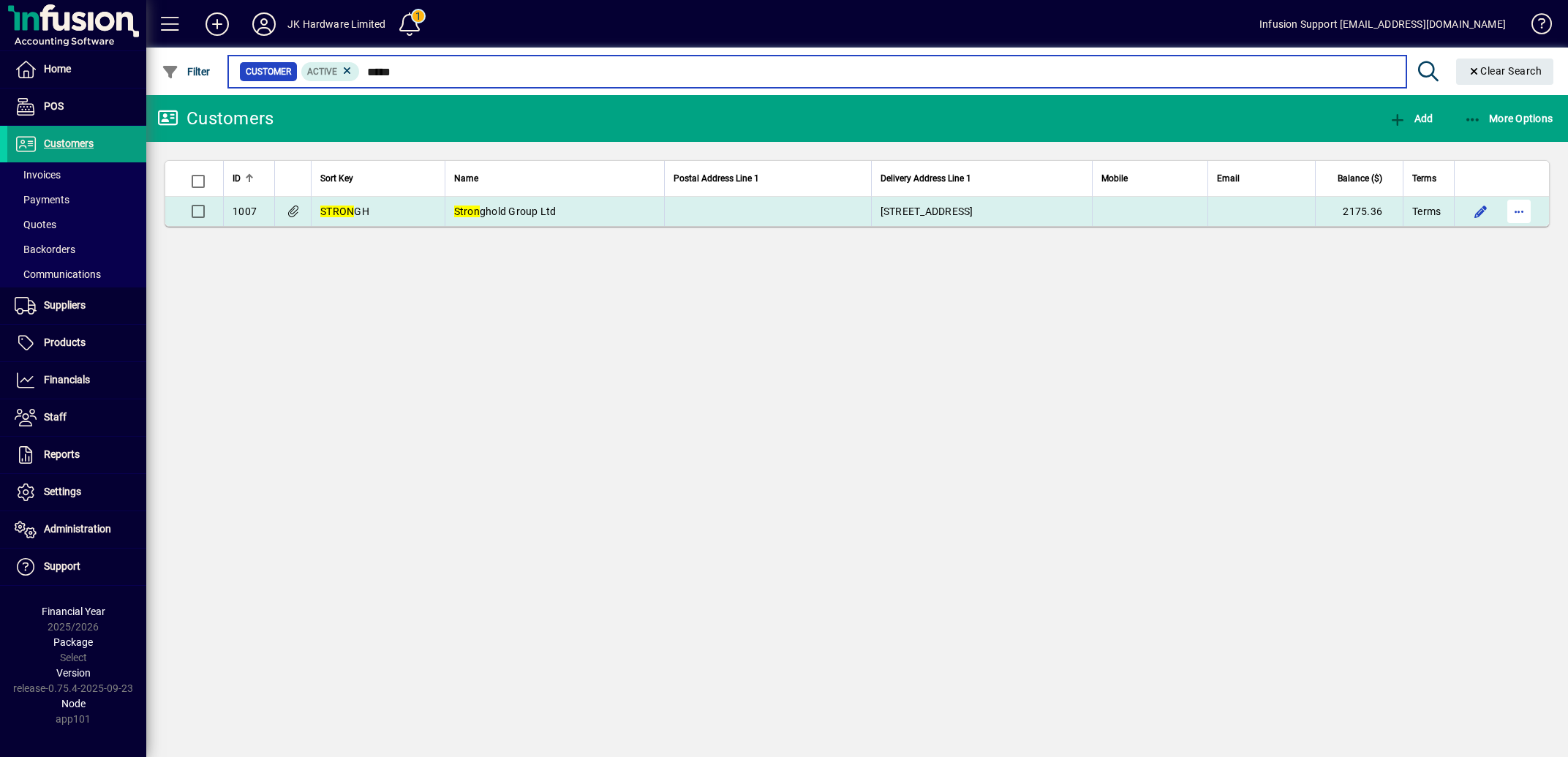
type input "*****"
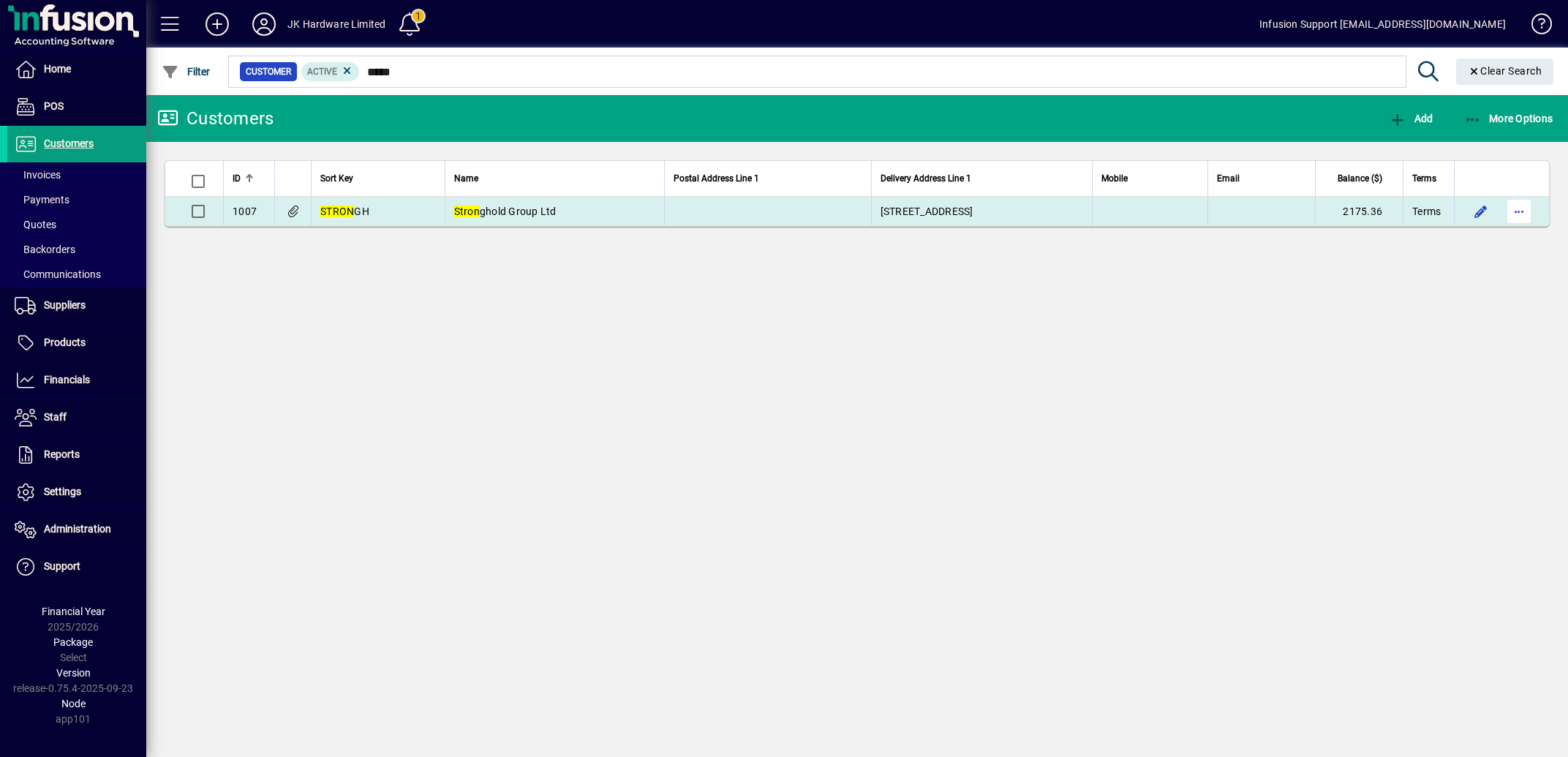
click at [1526, 212] on span "button" at bounding box center [1518, 211] width 35 height 35
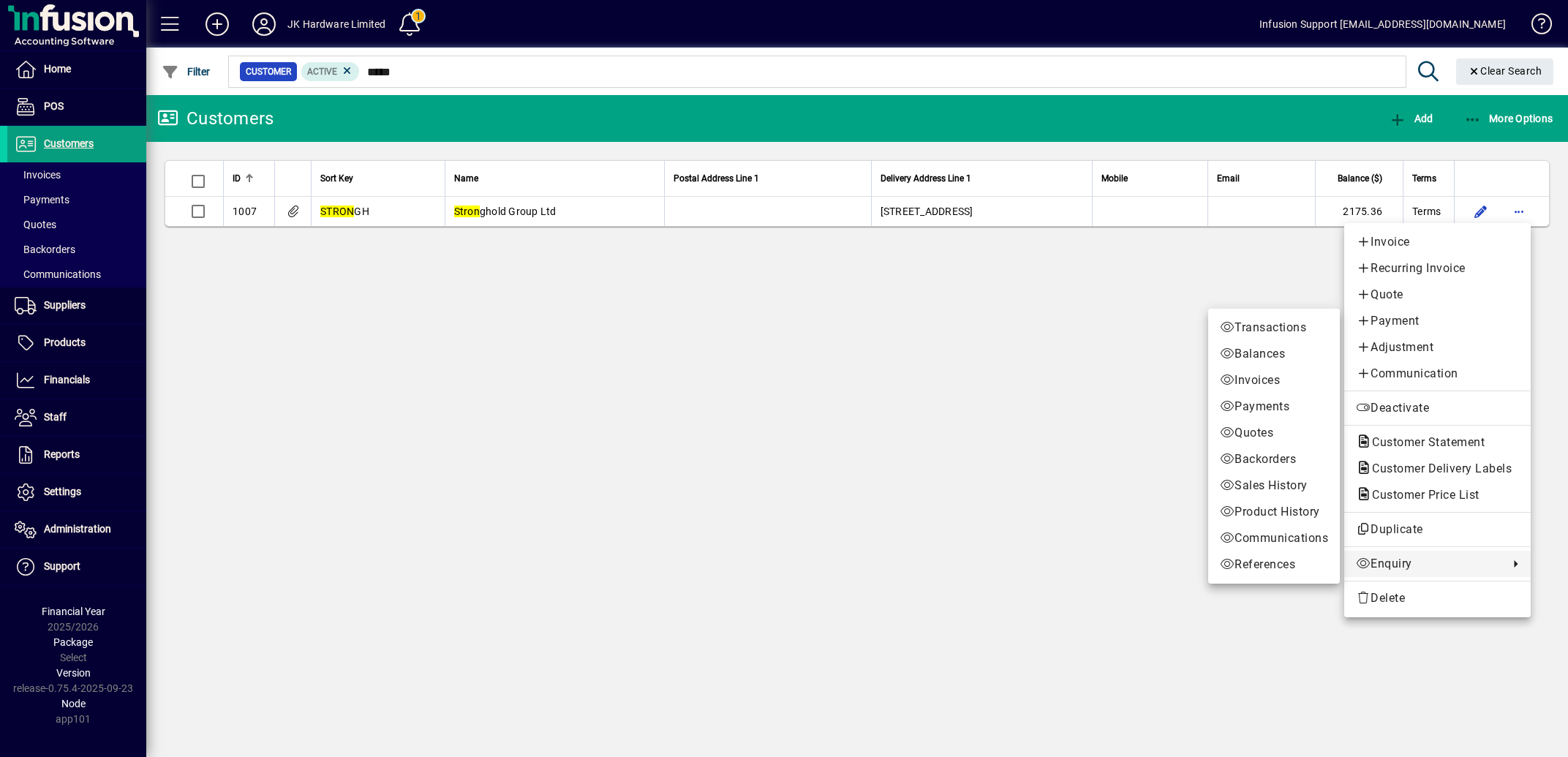
click at [1395, 564] on span "Enquiry" at bounding box center [1429, 564] width 146 height 17
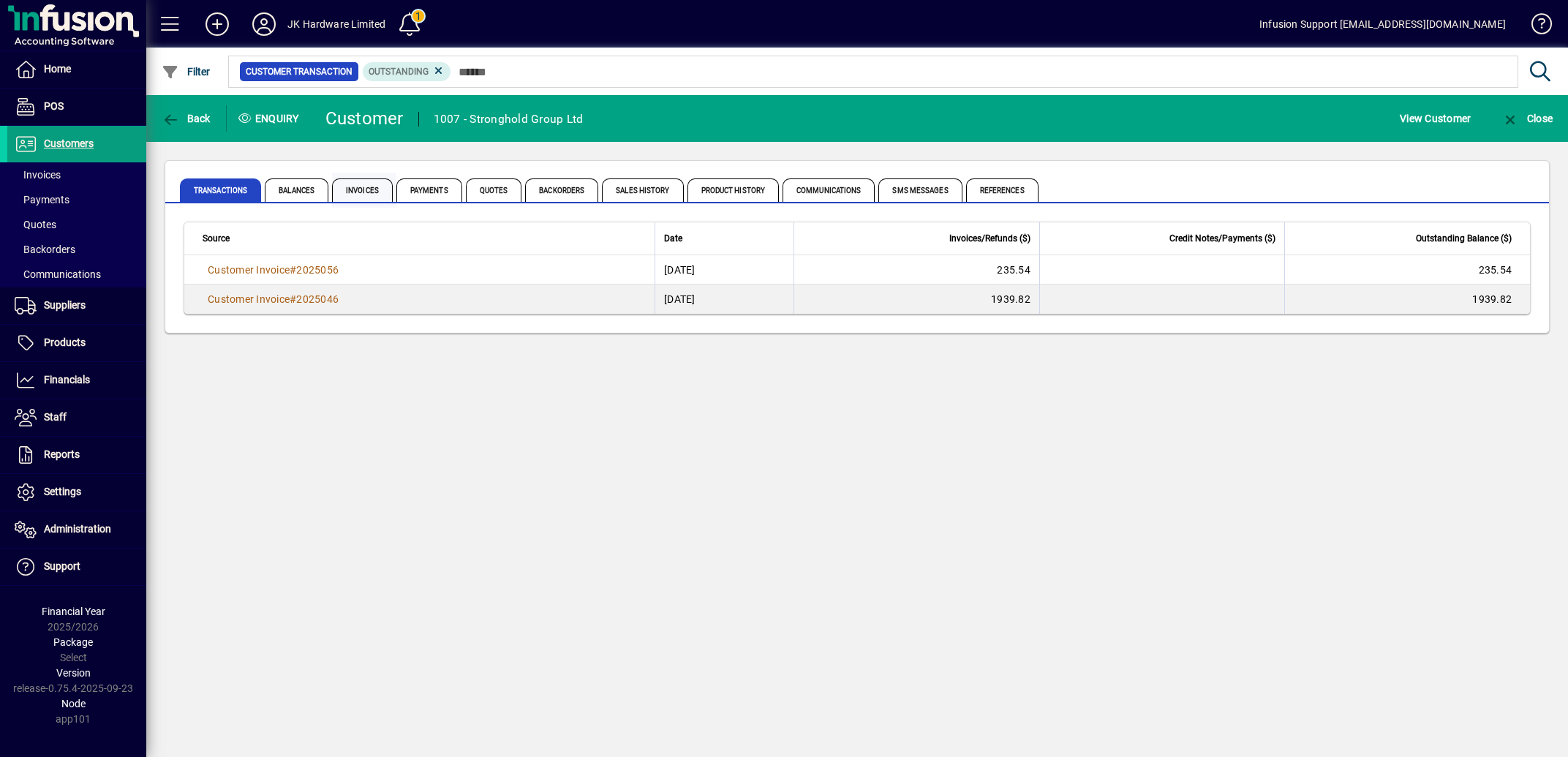
click at [372, 183] on span "Invoices" at bounding box center [362, 190] width 61 height 23
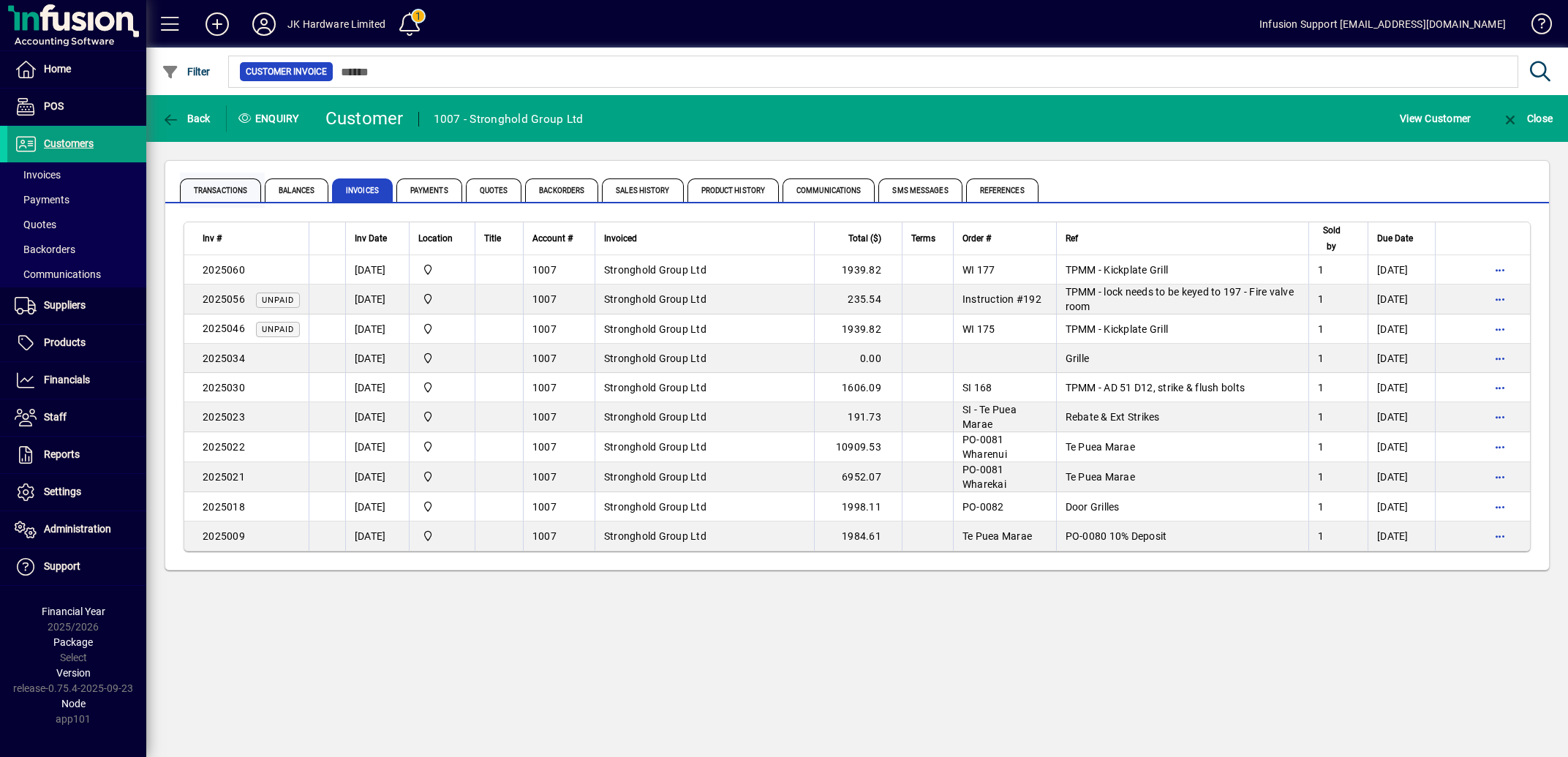
click at [221, 187] on span "Transactions" at bounding box center [221, 190] width 82 height 23
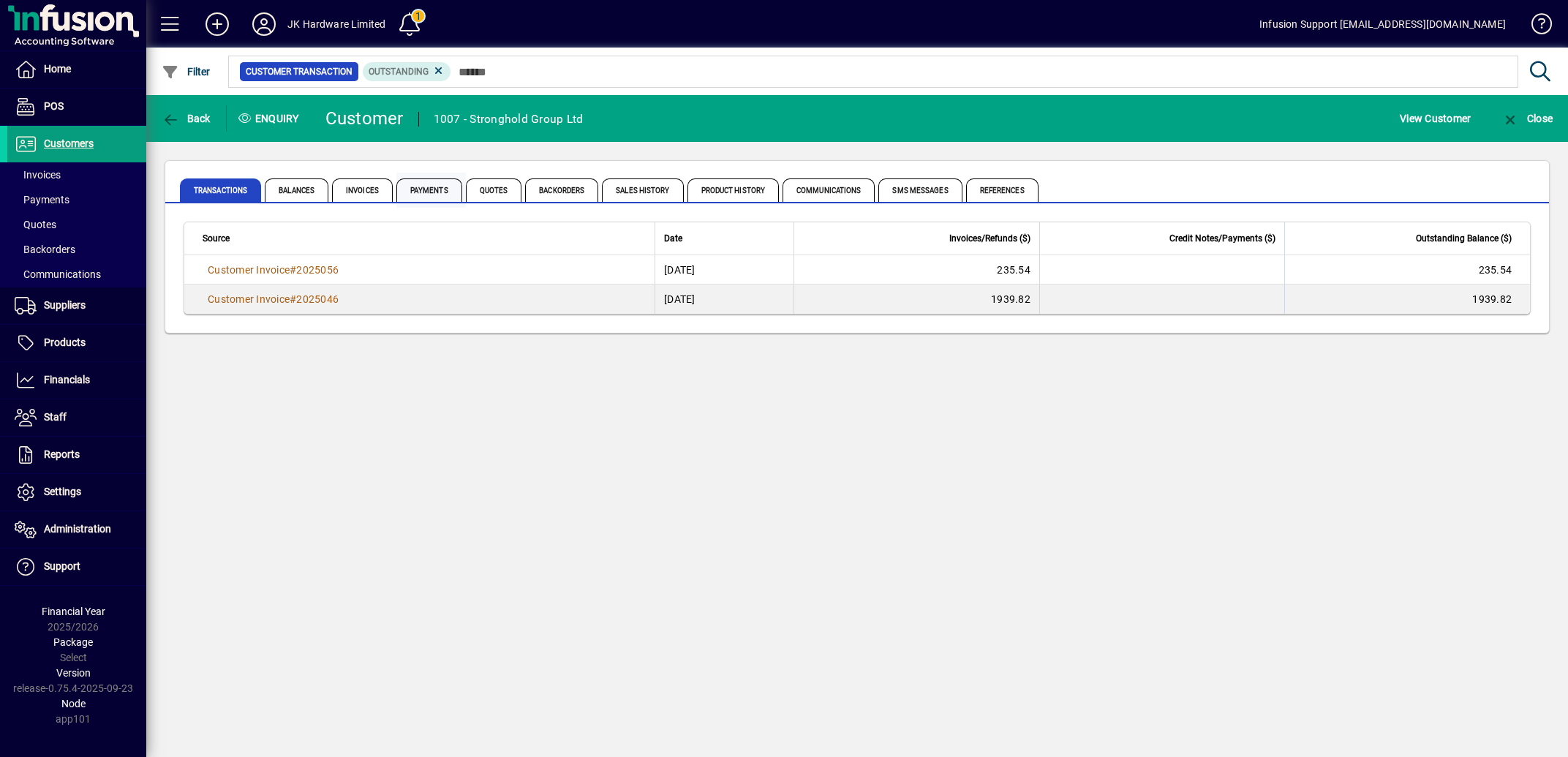
click at [444, 191] on span "Payments" at bounding box center [429, 190] width 66 height 23
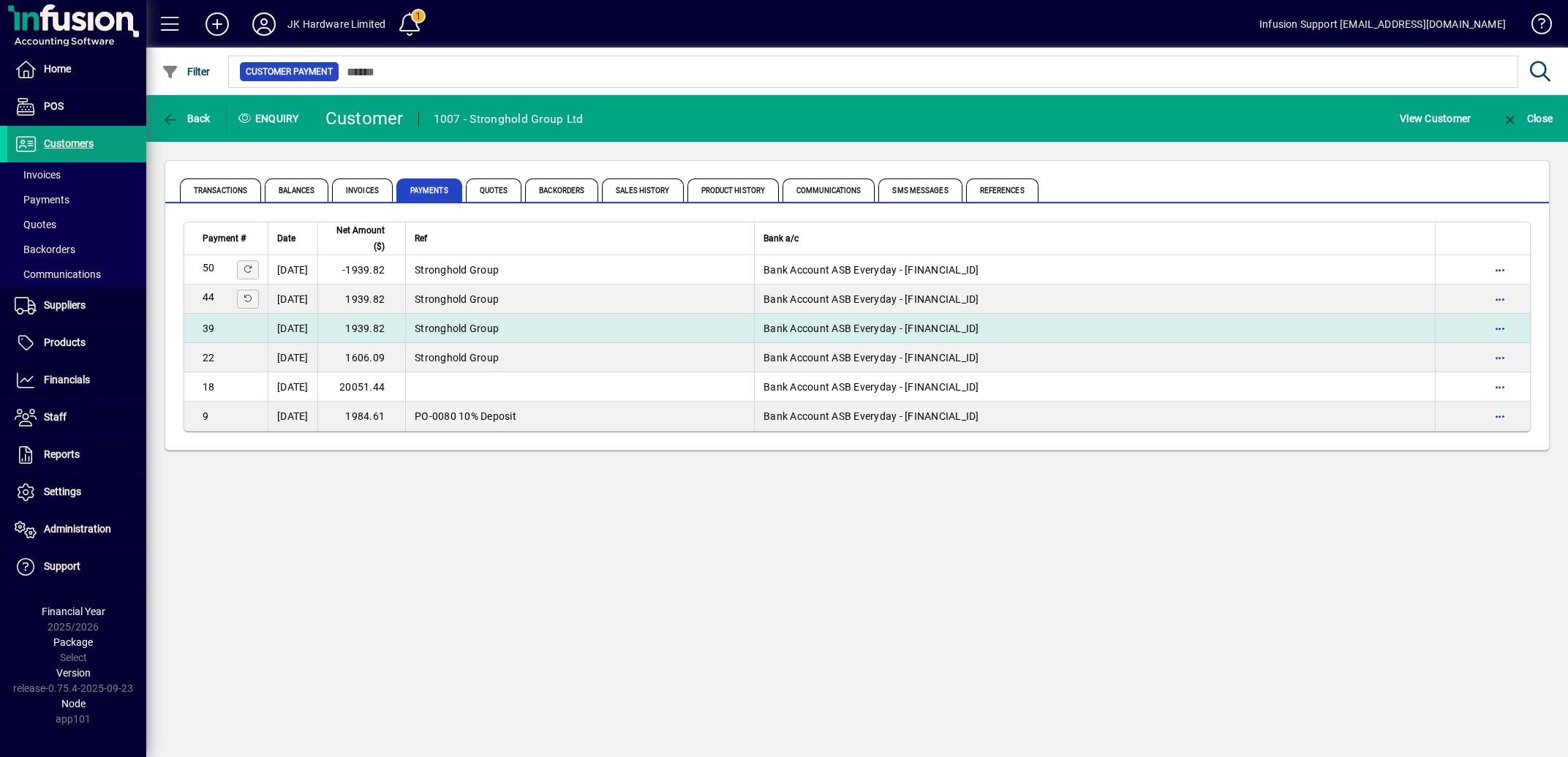
click at [395, 330] on td "1939.82" at bounding box center [361, 329] width 88 height 29
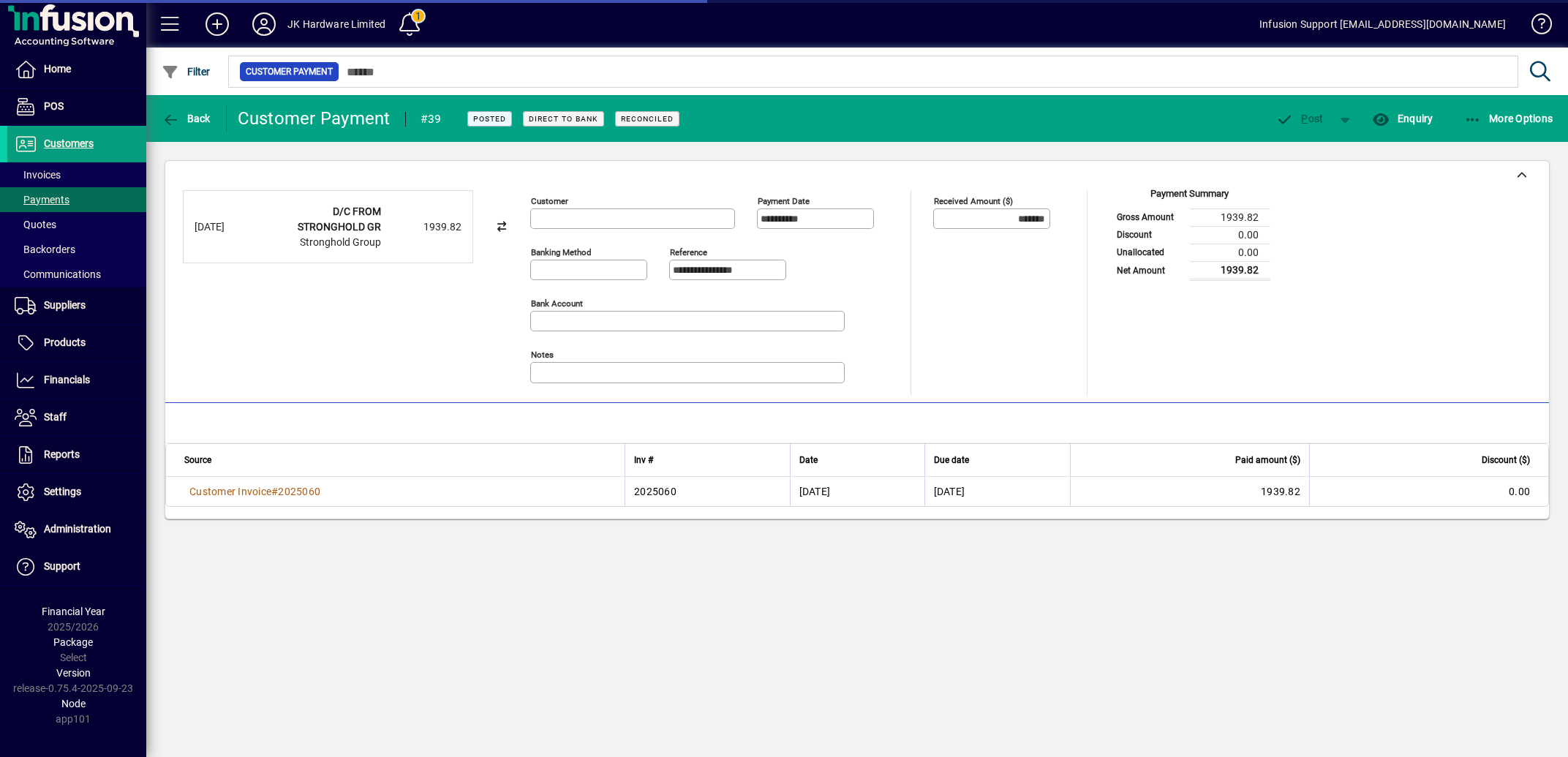
type input "**********"
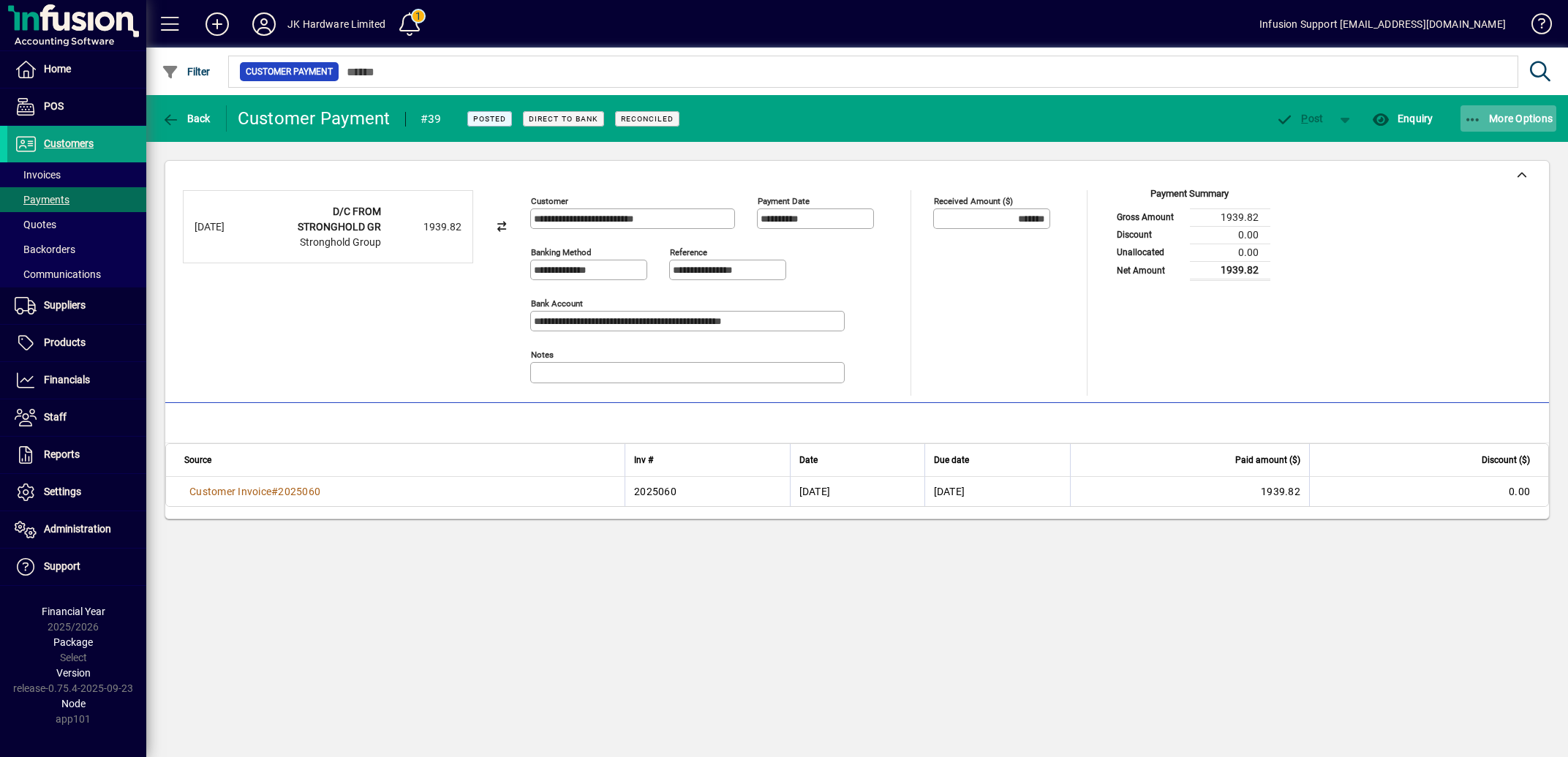
click at [1499, 114] on span "More Options" at bounding box center [1509, 118] width 89 height 12
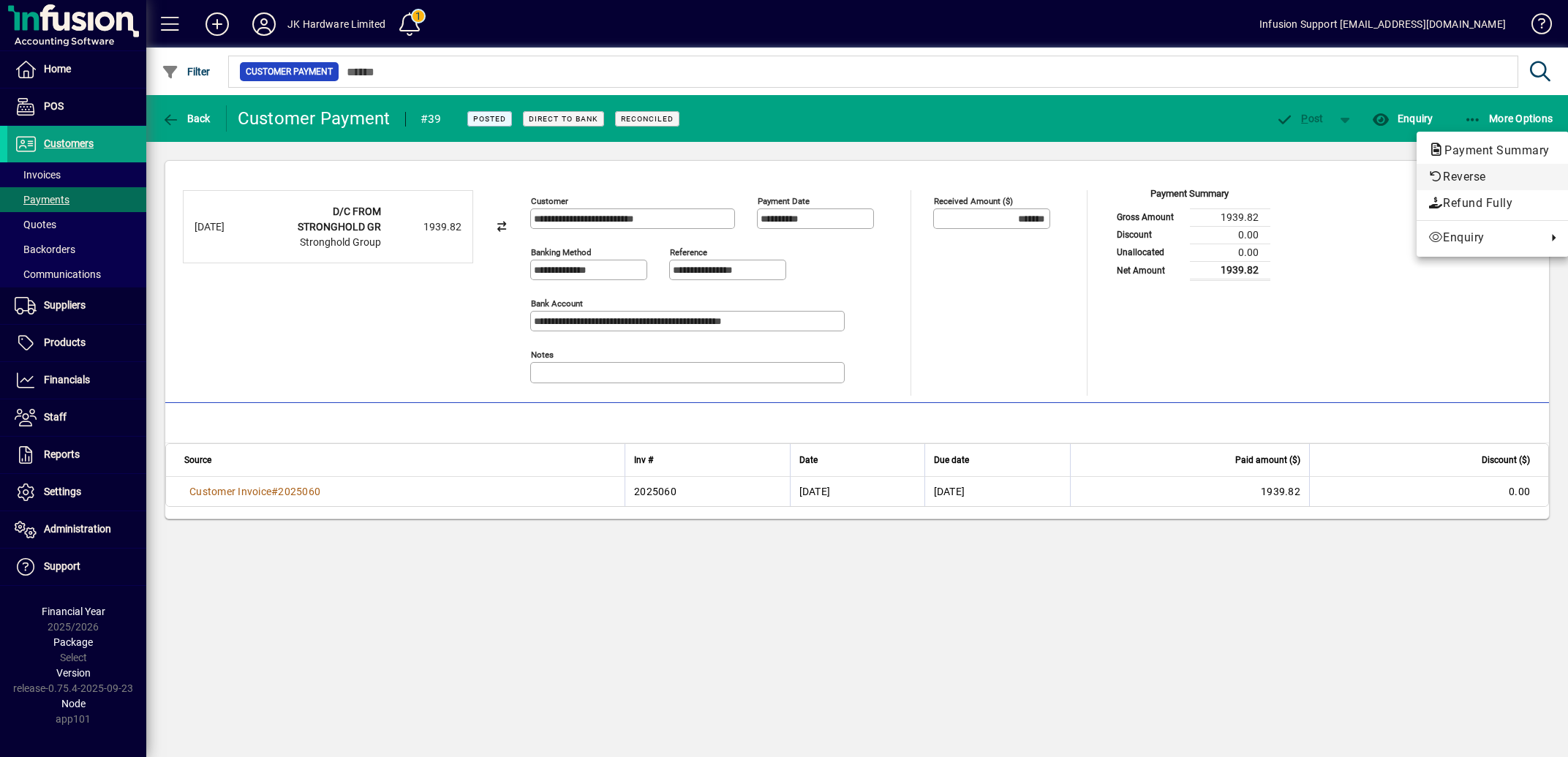
click at [1467, 175] on span "Reverse" at bounding box center [1492, 177] width 129 height 17
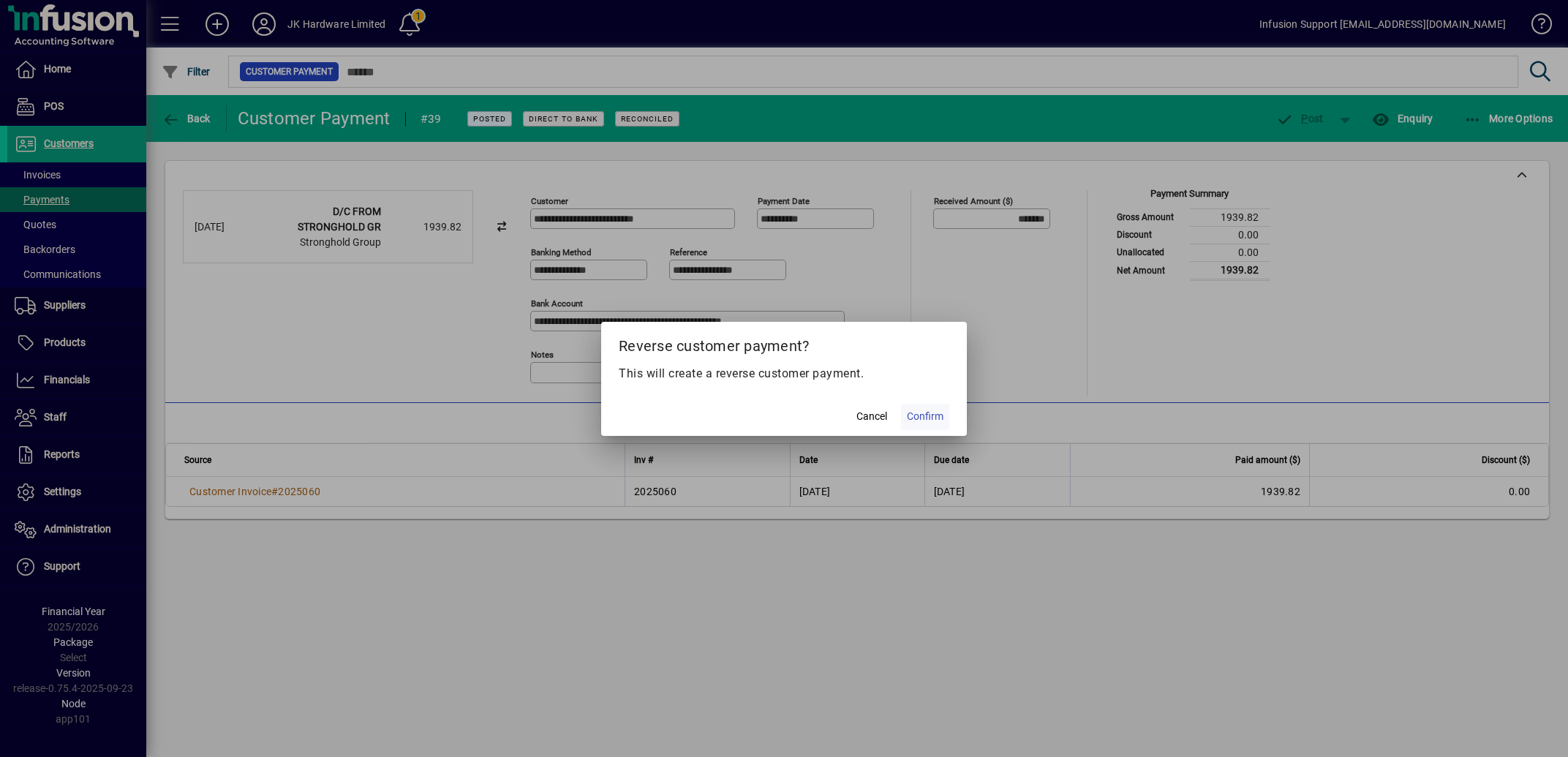
click at [929, 415] on span "Confirm" at bounding box center [925, 416] width 37 height 15
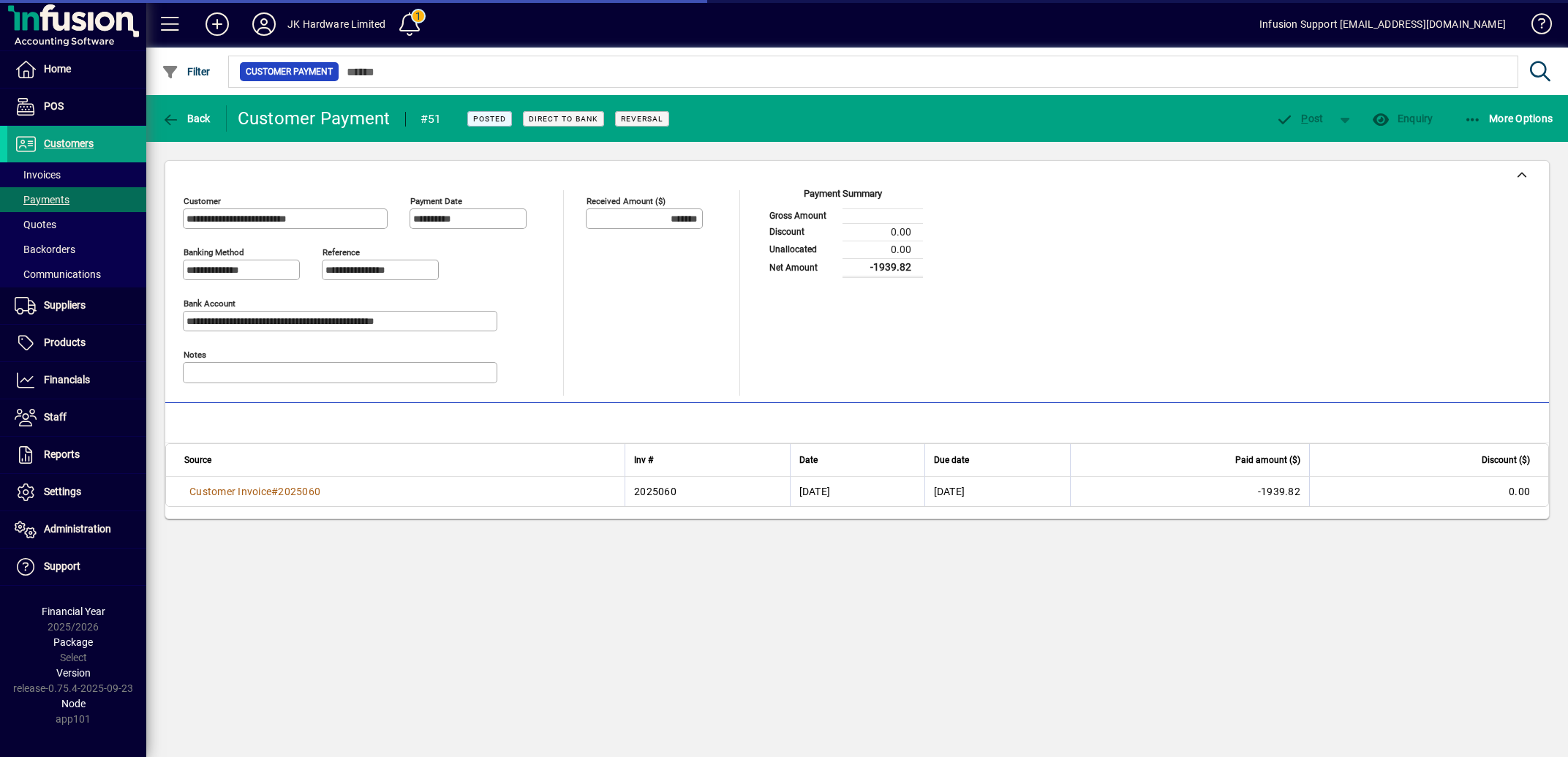
type input "********"
click at [173, 116] on icon "button" at bounding box center [170, 119] width 18 height 15
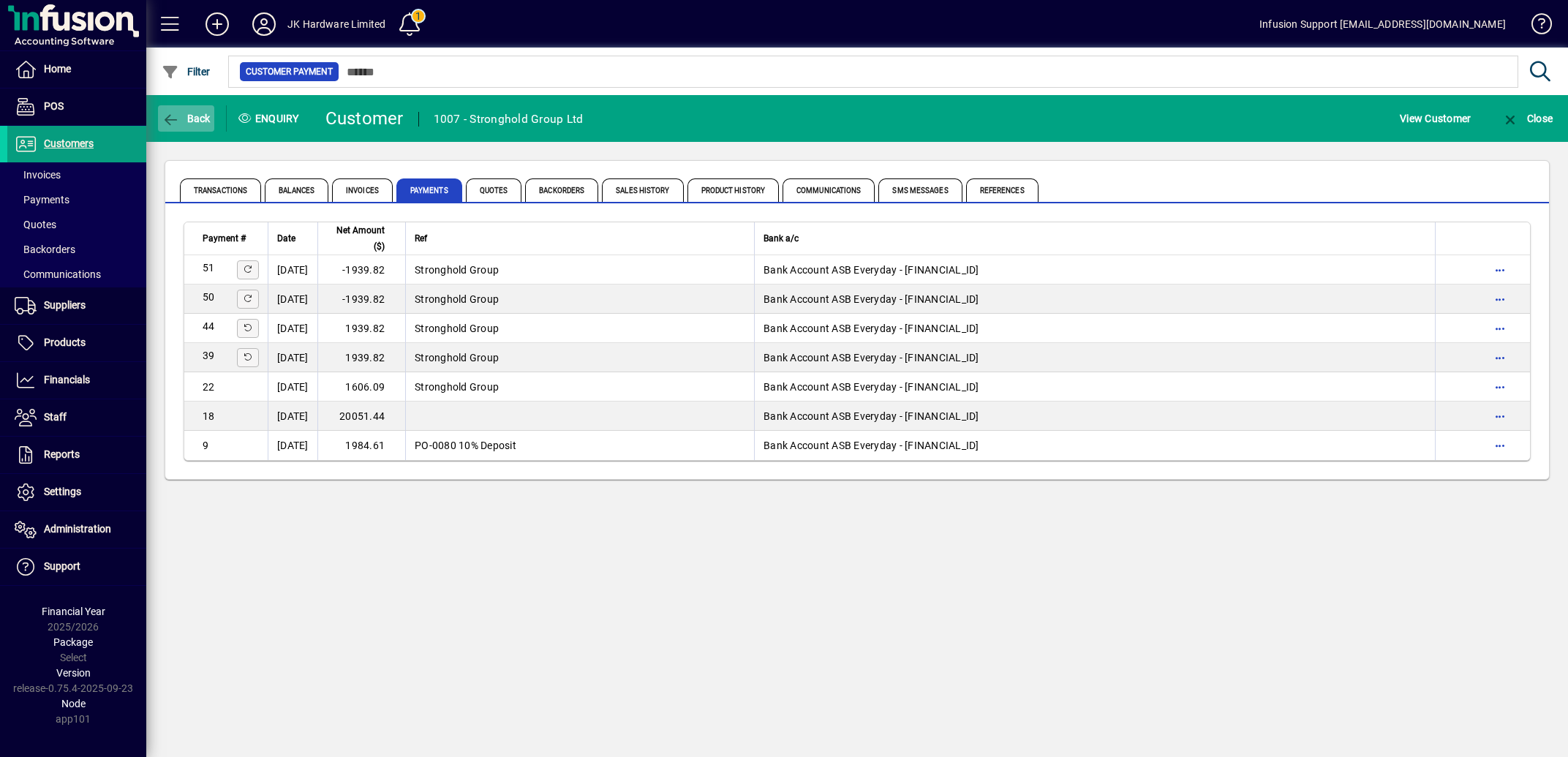
click at [175, 116] on icon "button" at bounding box center [170, 119] width 18 height 15
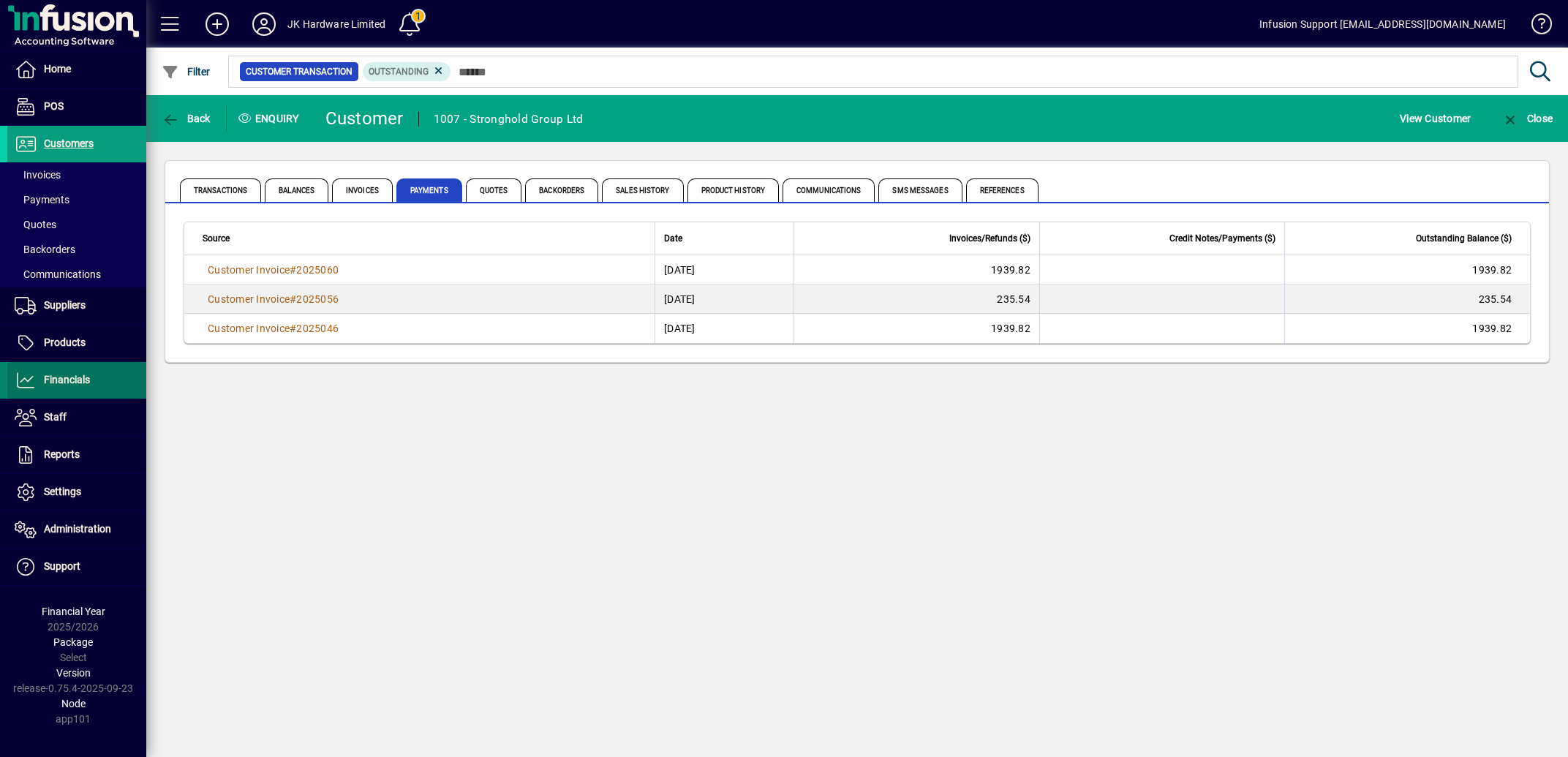
click at [87, 375] on span "Financials" at bounding box center [67, 379] width 46 height 12
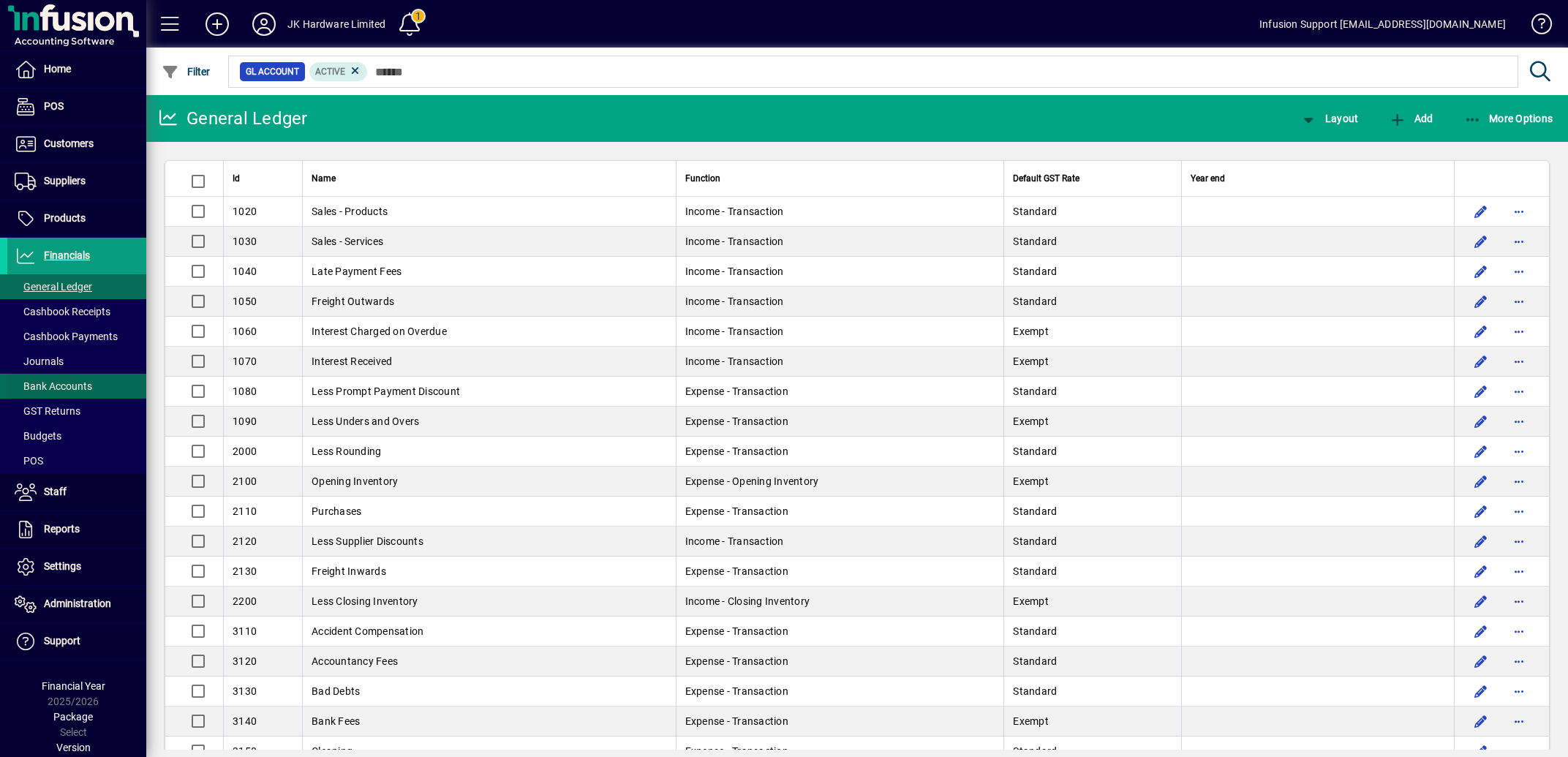
click at [71, 386] on span "Bank Accounts" at bounding box center [53, 386] width 77 height 12
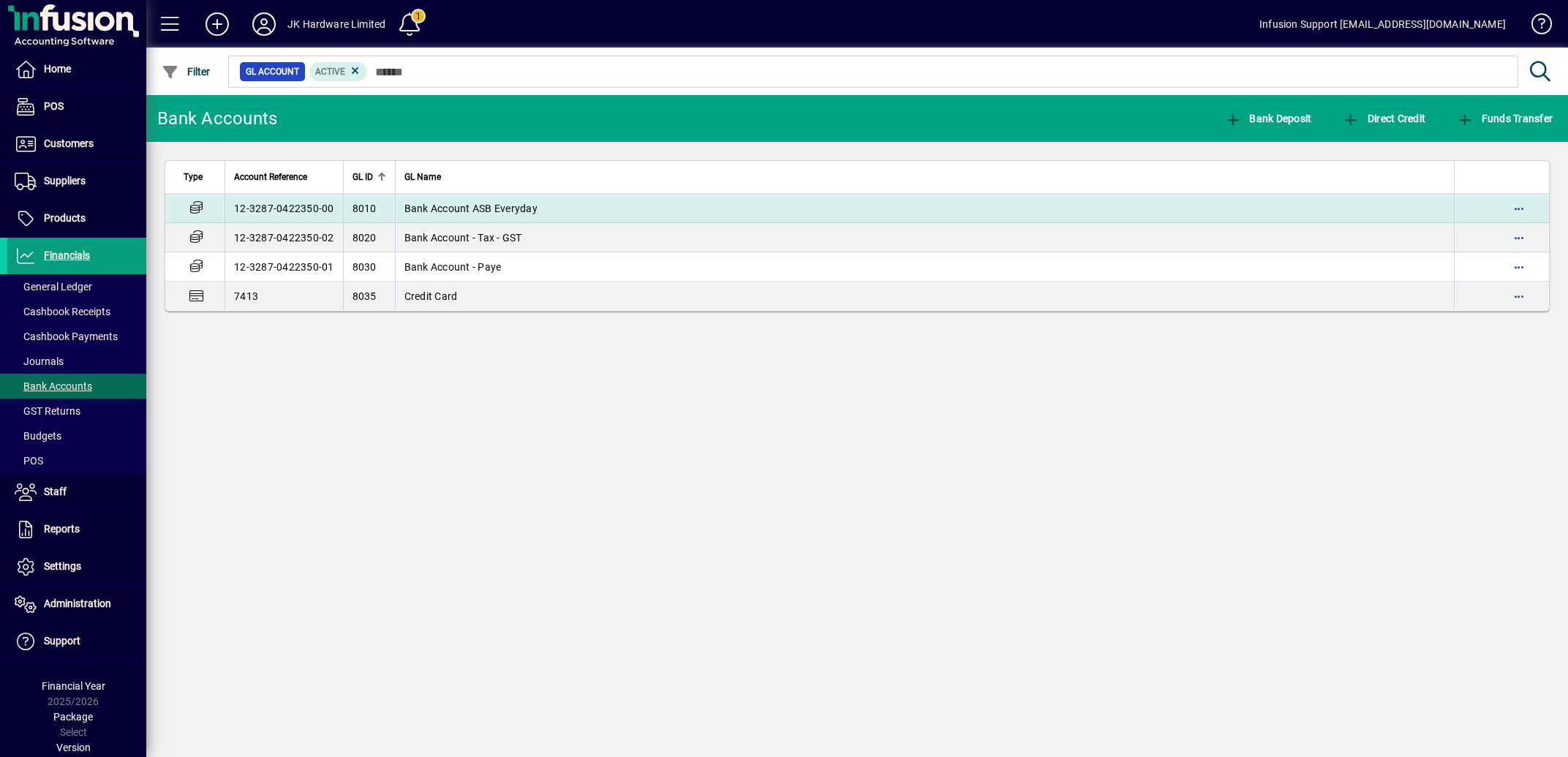
click at [463, 205] on span "Bank Account ASB Everyday" at bounding box center [470, 209] width 133 height 12
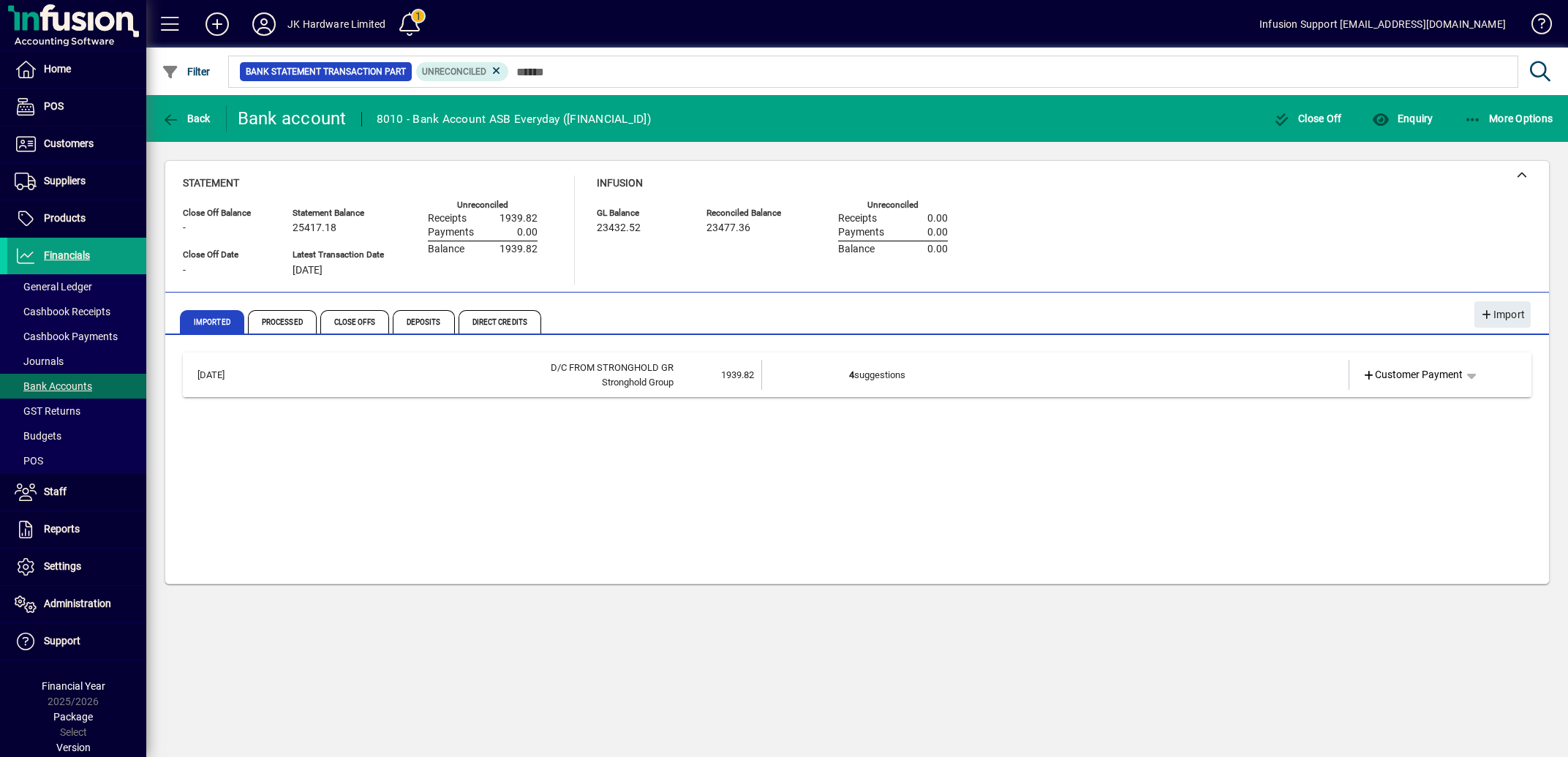
click at [881, 378] on td "4 suggestions" at bounding box center [1056, 374] width 415 height 30
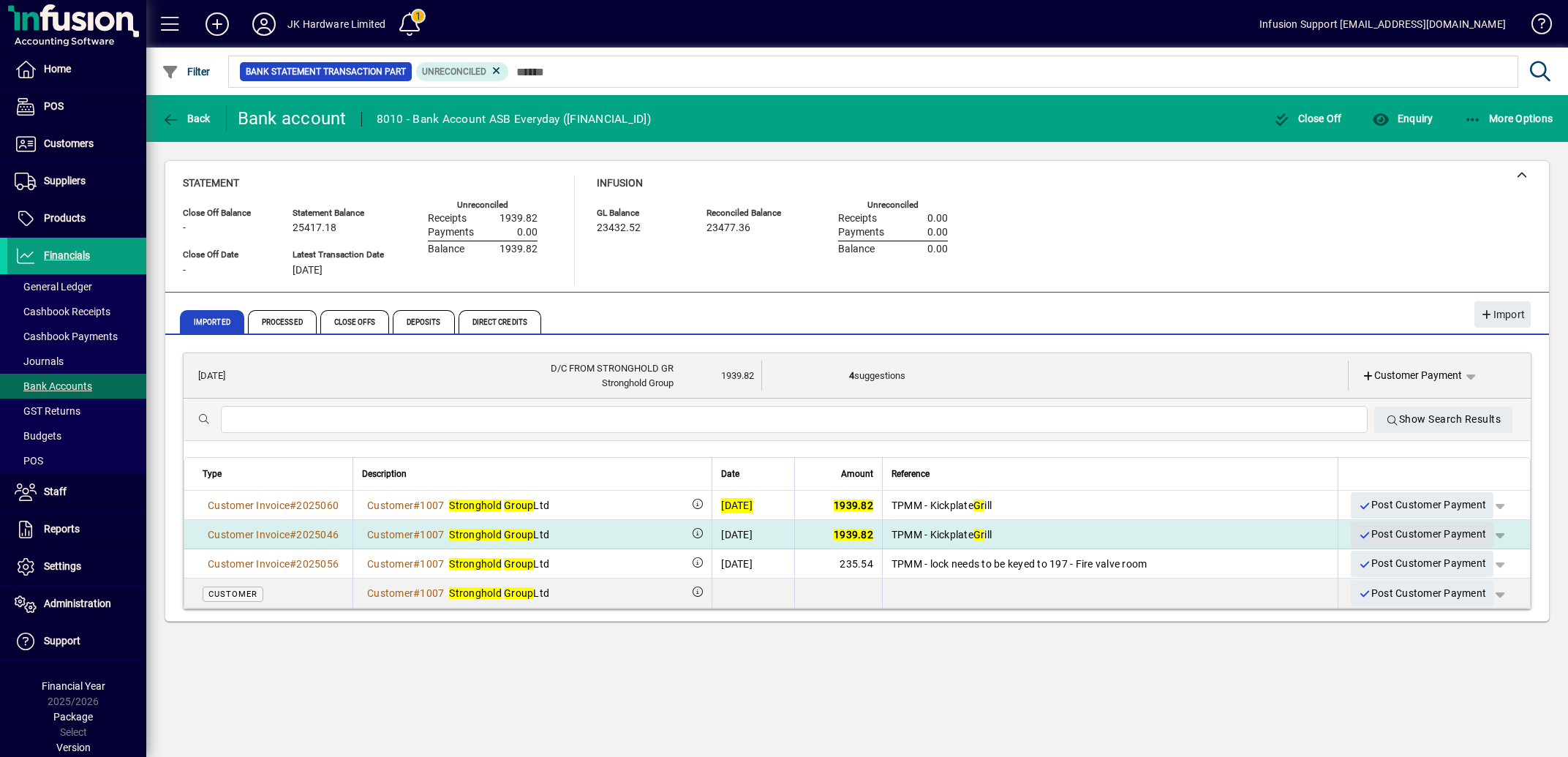
click at [1358, 536] on icon "button" at bounding box center [1364, 536] width 13 height 10
